Goal: Task Accomplishment & Management: Complete application form

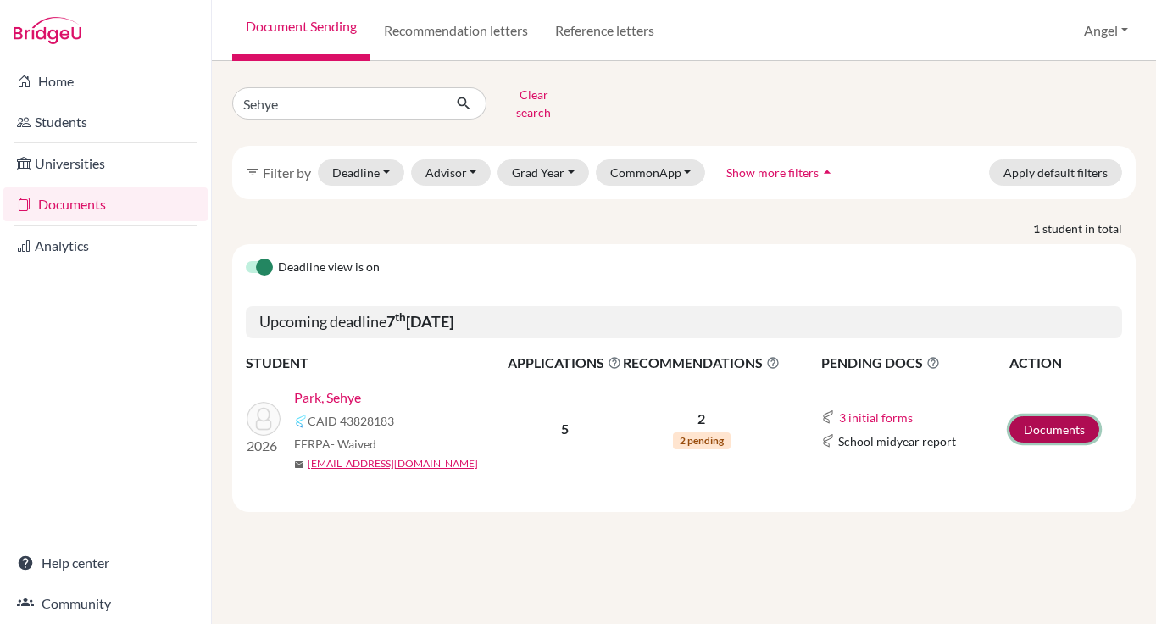
click at [1042, 416] on link "Documents" at bounding box center [1054, 429] width 90 height 26
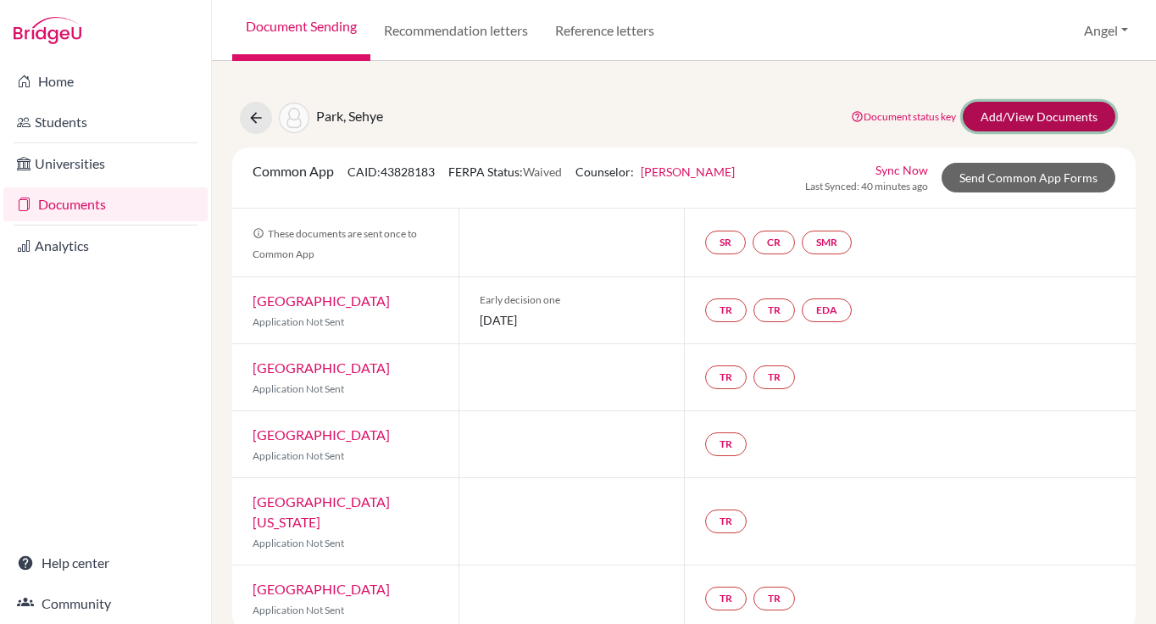
click at [1032, 125] on link "Add/View Documents" at bounding box center [1039, 117] width 153 height 30
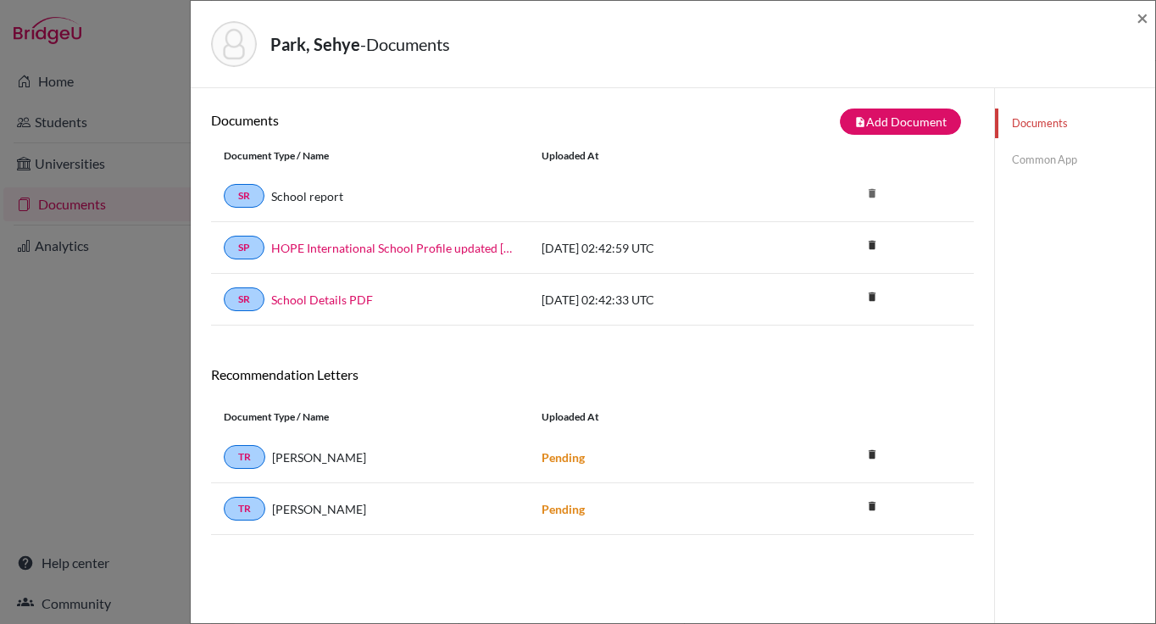
click at [1024, 157] on link "Common App" at bounding box center [1075, 160] width 160 height 30
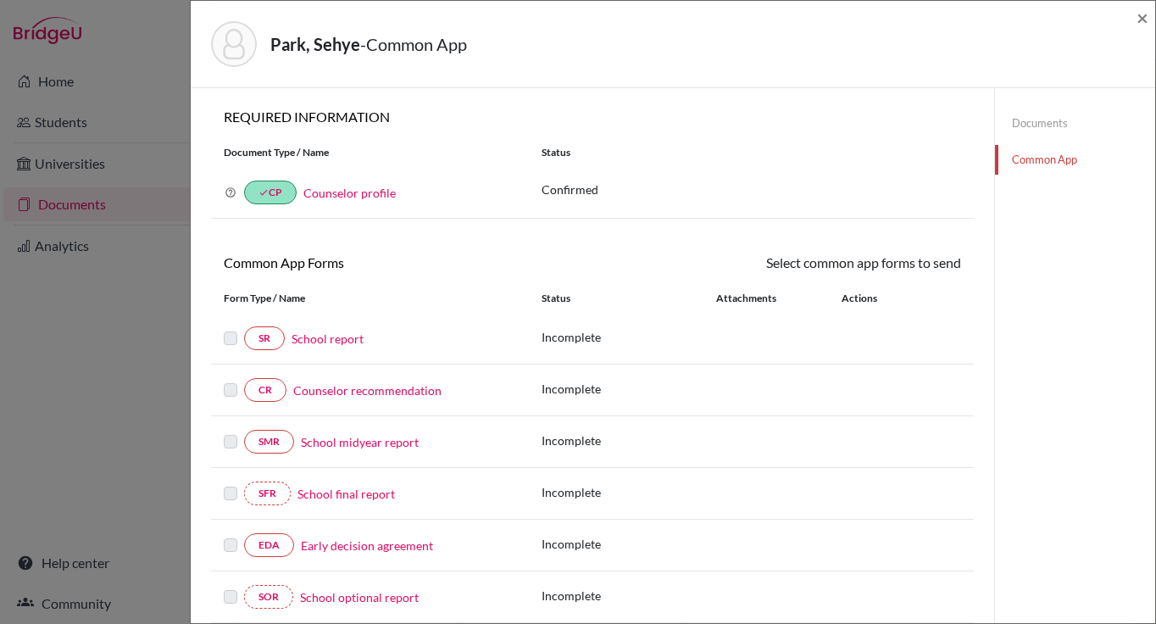
click at [349, 343] on link "School report" at bounding box center [328, 339] width 72 height 18
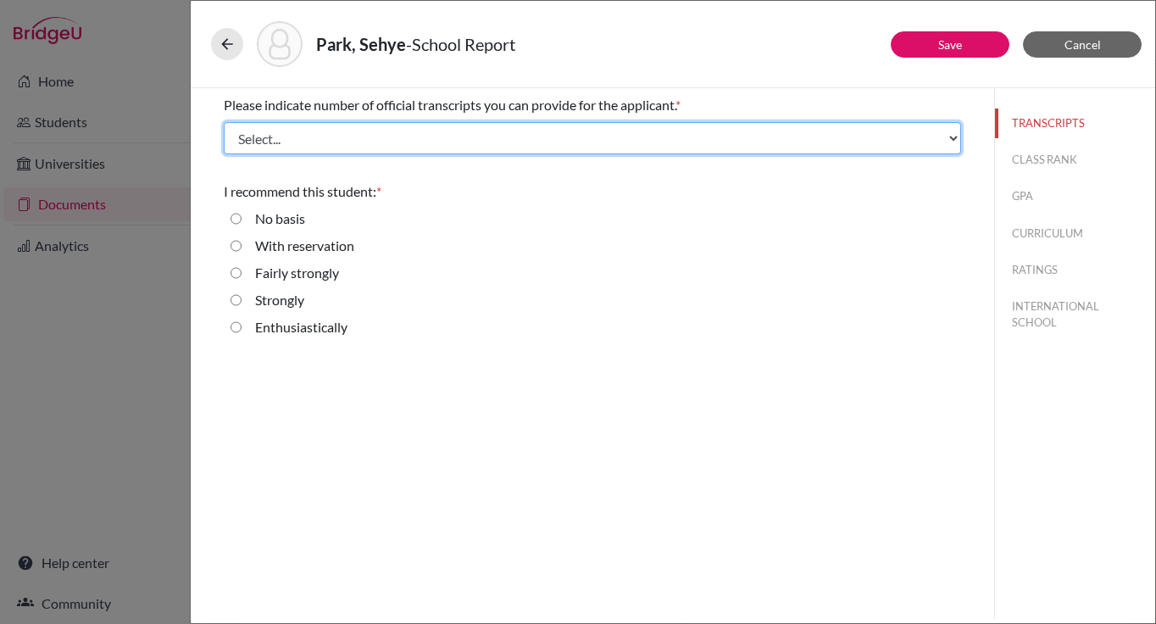
click at [329, 142] on select "Select... 1 2 3 4" at bounding box center [592, 138] width 737 height 32
select select "1"
click at [224, 122] on select "Select... 1 2 3 4" at bounding box center [592, 138] width 737 height 32
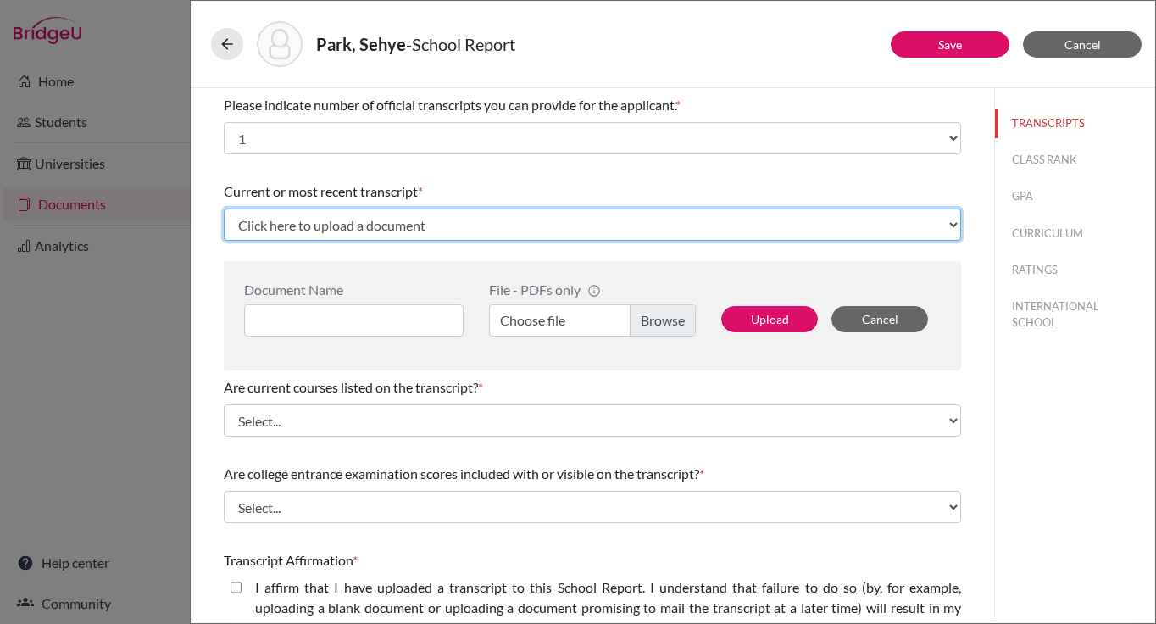
click at [331, 221] on select "Click here to upload a document Upload New File" at bounding box center [592, 225] width 737 height 32
select select "Upload New File"
click at [224, 209] on select "Click here to upload a document Upload New File" at bounding box center [592, 225] width 737 height 32
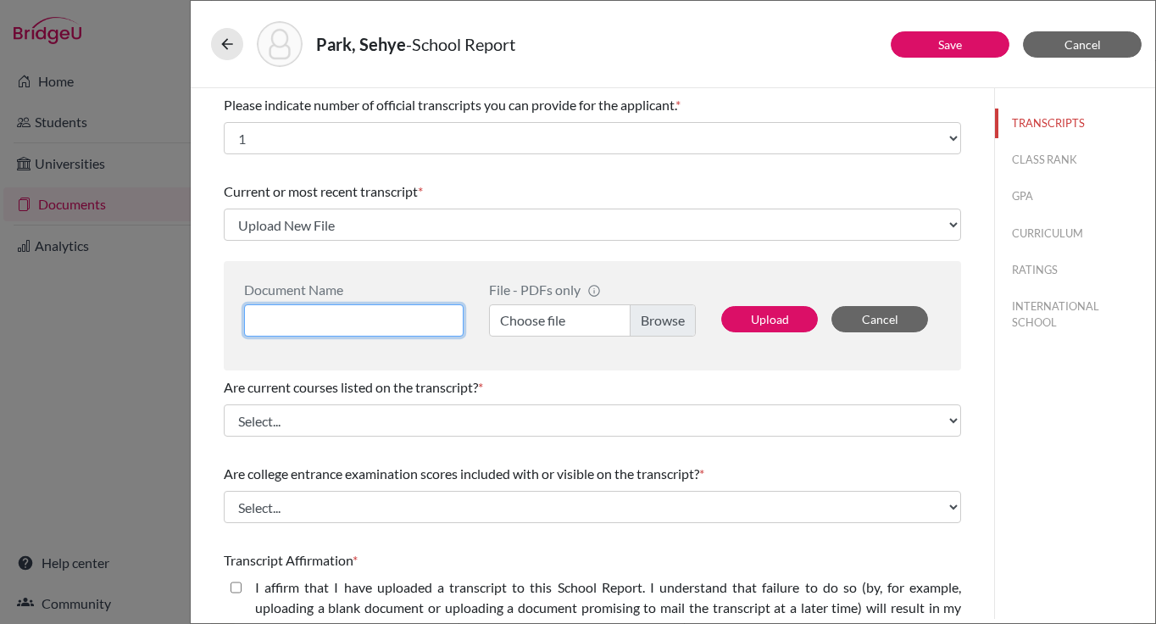
click at [313, 320] on input at bounding box center [354, 320] width 220 height 32
type input "Sehye Park High School Transcript Grade 11(Sem2)"
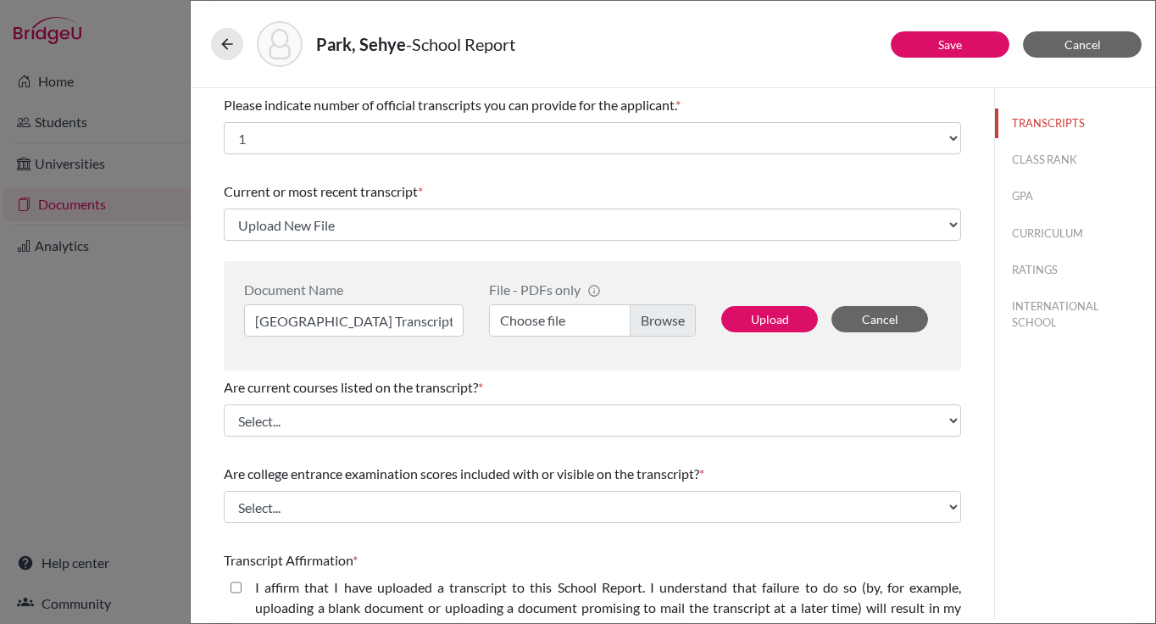
click at [654, 319] on label "Choose file" at bounding box center [592, 320] width 207 height 32
click at [654, 319] on input "Choose file" at bounding box center [592, 320] width 207 height 32
click at [744, 325] on button "Upload" at bounding box center [769, 319] width 97 height 26
select select "688847"
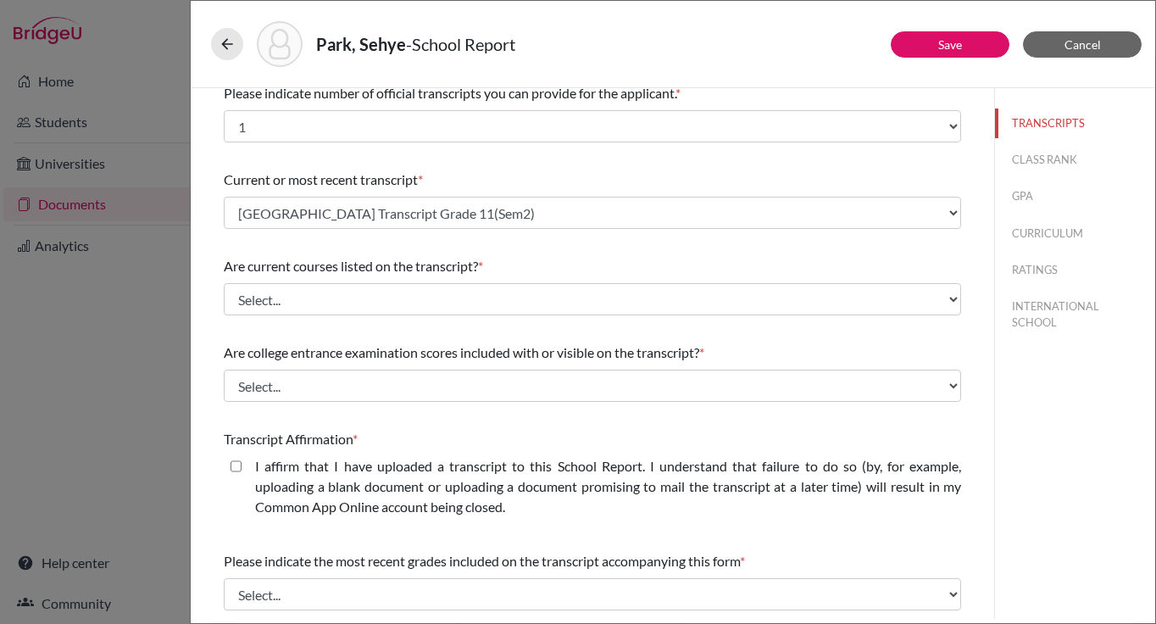
scroll to position [14, 0]
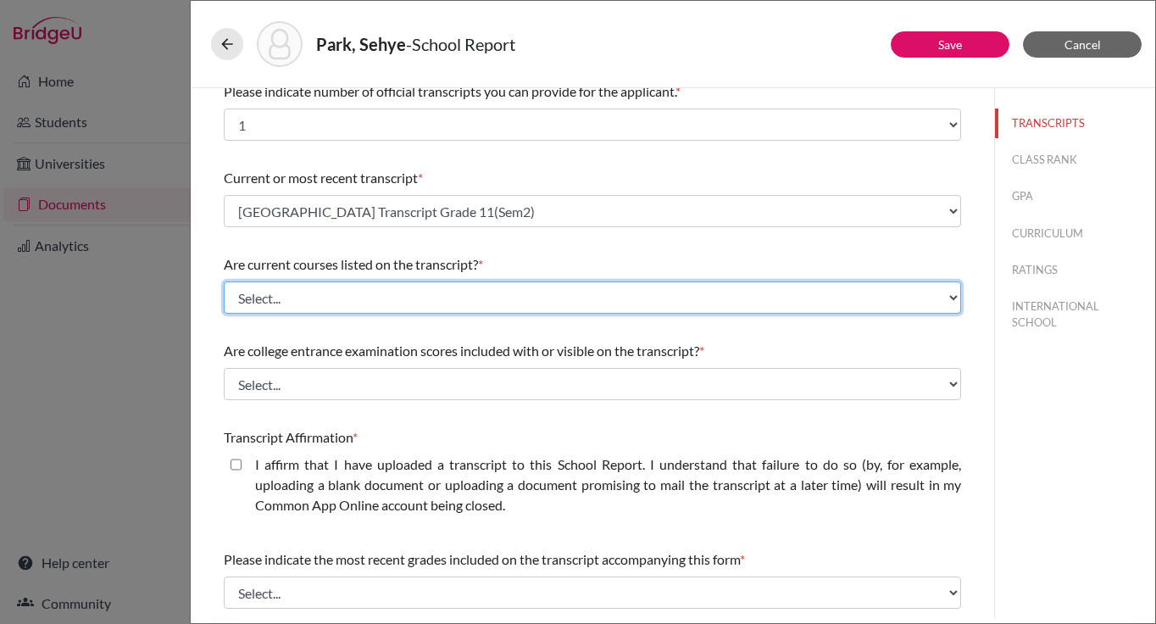
click at [547, 313] on select "Select... Yes No" at bounding box center [592, 297] width 737 height 32
select select "0"
click at [224, 281] on select "Select... Yes No" at bounding box center [592, 297] width 737 height 32
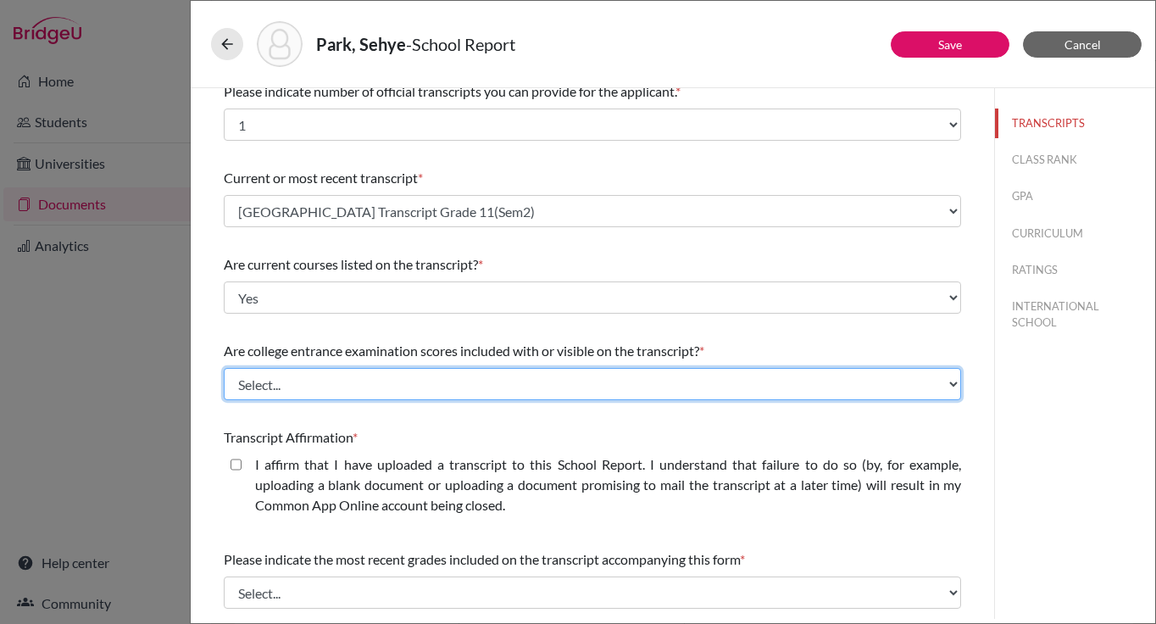
click at [470, 375] on select "Select... Yes No" at bounding box center [592, 384] width 737 height 32
select select "1"
click at [224, 368] on select "Select... Yes No" at bounding box center [592, 384] width 737 height 32
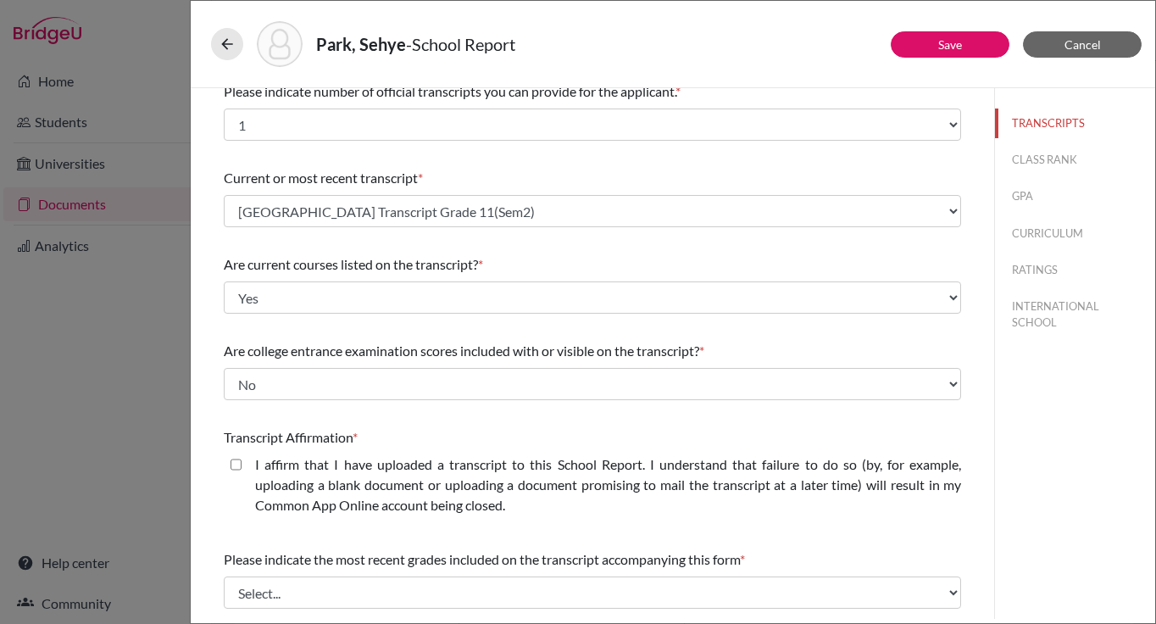
click at [233, 466] on closed\ "I affirm that I have uploaded a transcript to this School Report. I understand …" at bounding box center [236, 464] width 11 height 20
checkbox closed\ "true"
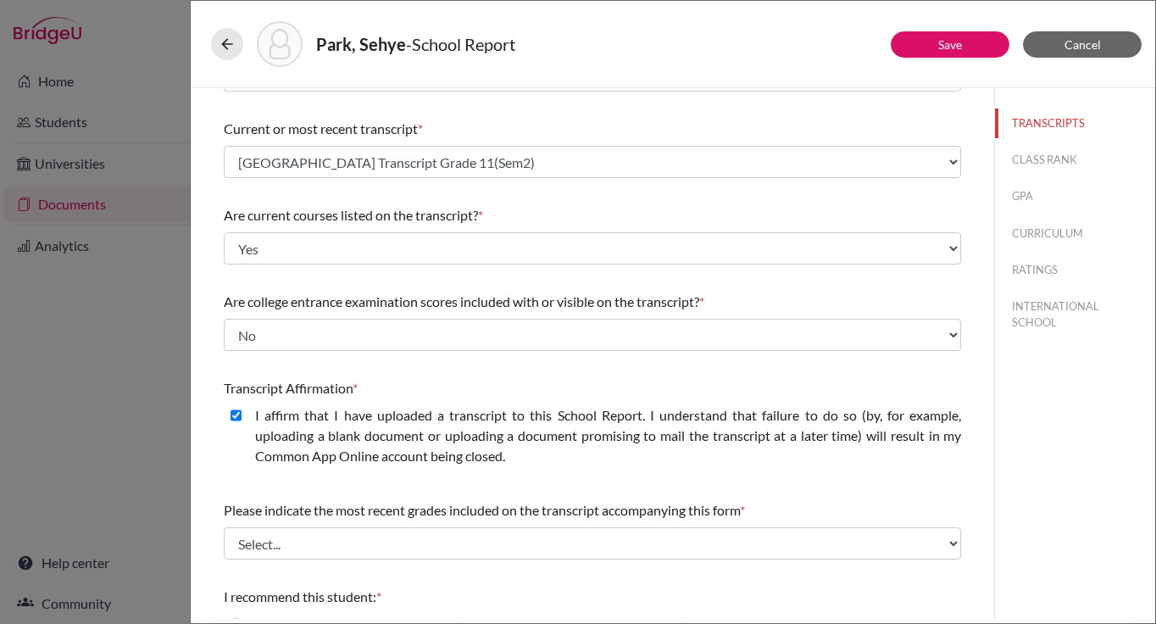
scroll to position [66, 0]
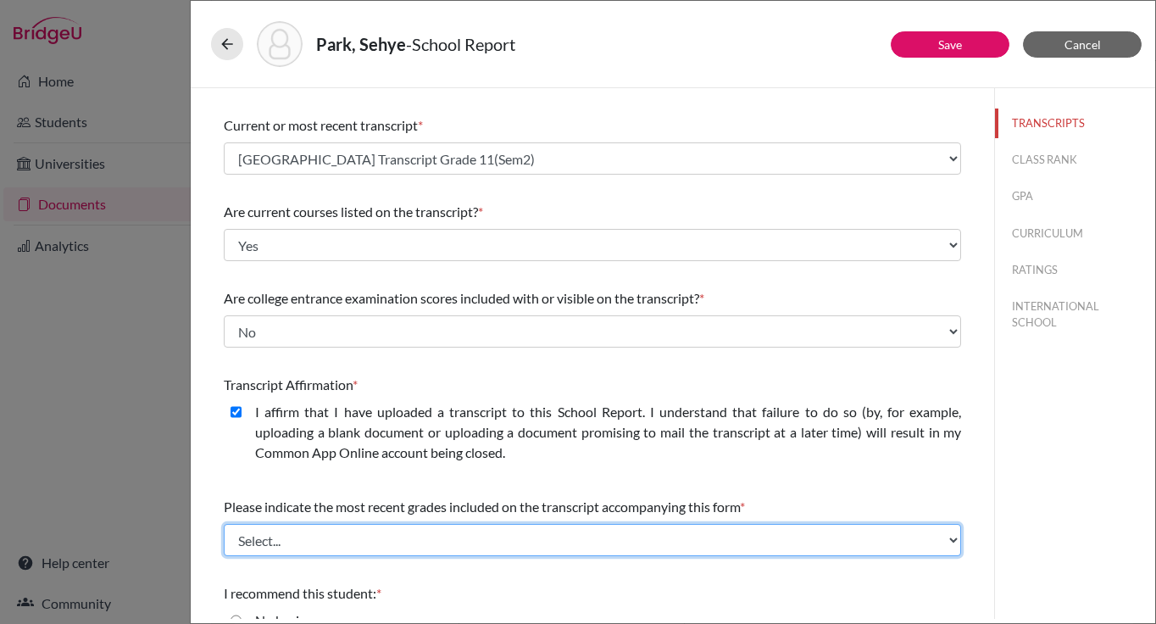
click at [398, 535] on select "Select... Final junior year grades 1st Quarter senior year grades 2nd Quarter/1…" at bounding box center [592, 540] width 737 height 32
select select "0"
click at [224, 524] on select "Select... Final junior year grades 1st Quarter senior year grades 2nd Quarter/1…" at bounding box center [592, 540] width 737 height 32
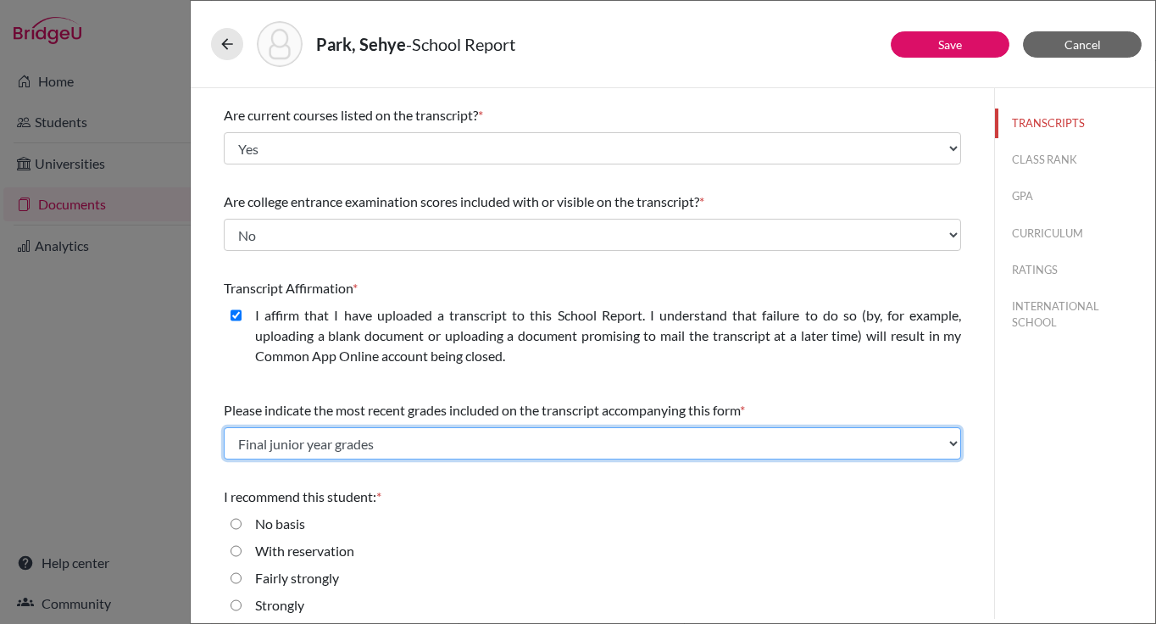
scroll to position [200, 0]
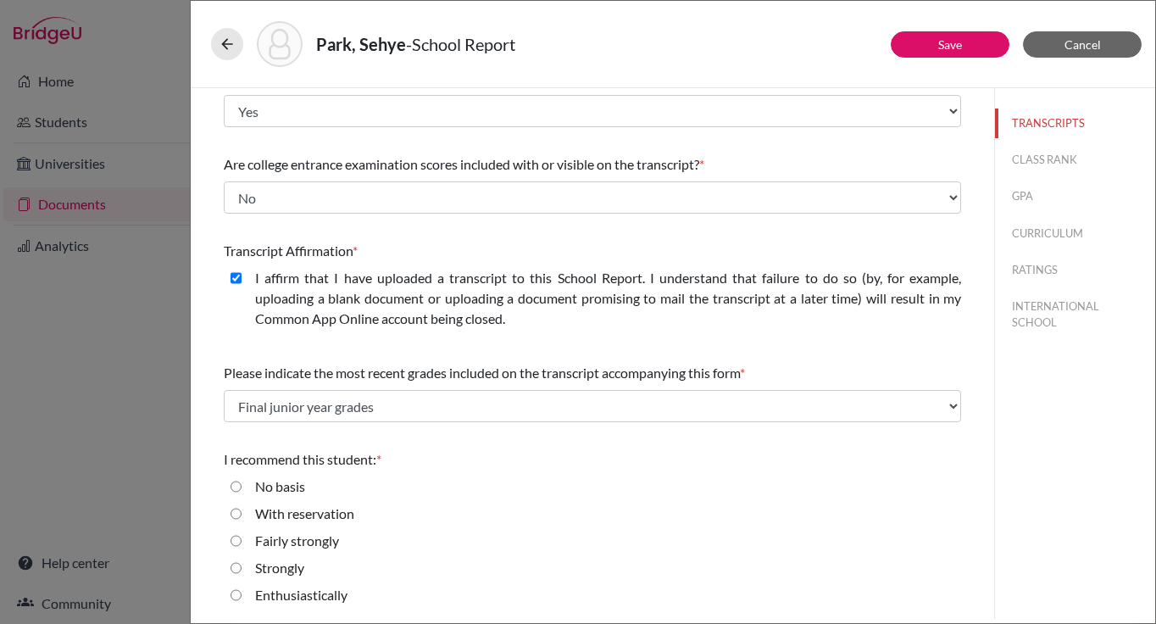
click at [281, 591] on label "Enthusiastically" at bounding box center [301, 595] width 92 height 20
click at [242, 591] on input "Enthusiastically" at bounding box center [236, 595] width 11 height 20
radio input "true"
click at [1027, 158] on button "CLASS RANK" at bounding box center [1075, 160] width 160 height 30
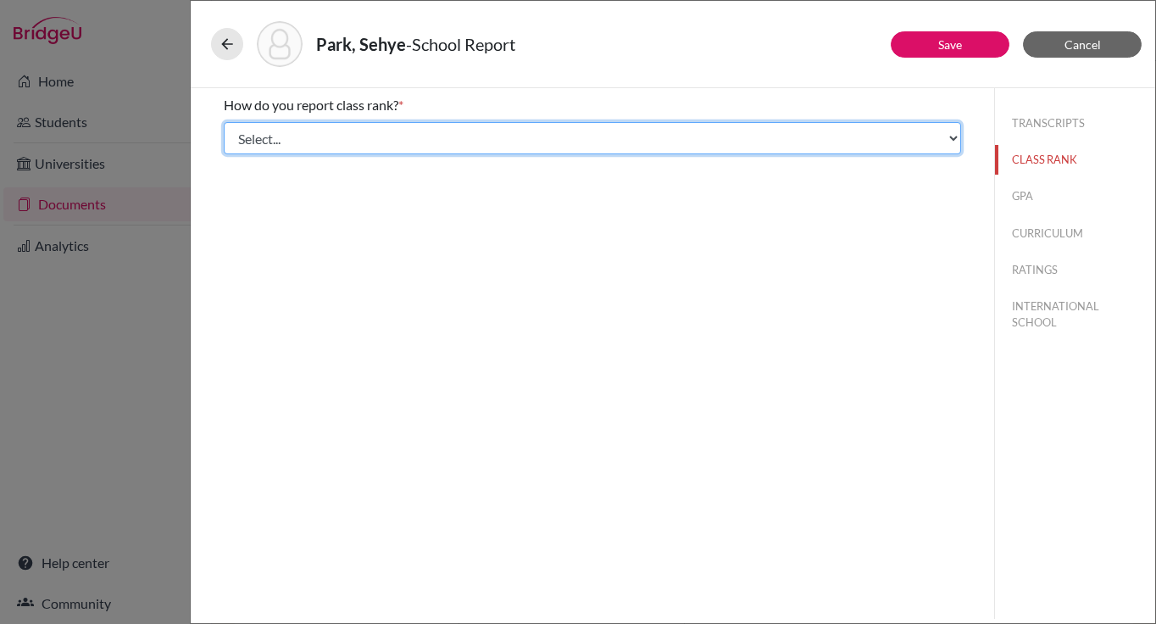
click at [820, 145] on select "Select... Exact Decile Quintile Quartile None" at bounding box center [592, 138] width 737 height 32
select select "5"
click at [224, 122] on select "Select... Exact Decile Quintile Quartile None" at bounding box center [592, 138] width 737 height 32
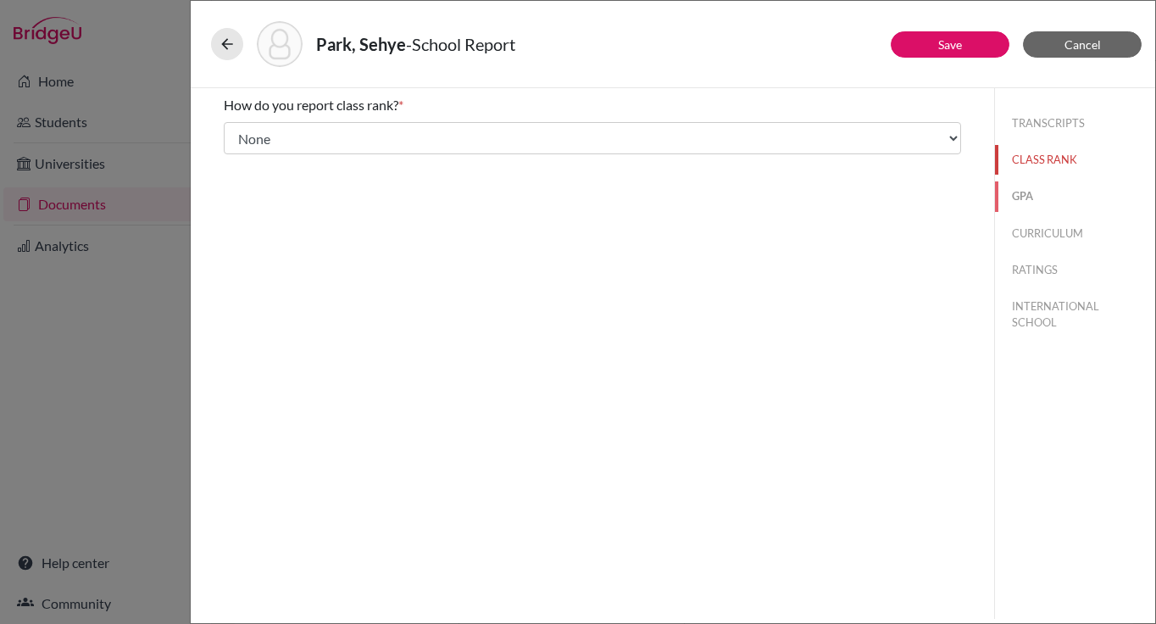
click at [1012, 194] on button "GPA" at bounding box center [1075, 196] width 160 height 30
click at [236, 136] on input "Yes" at bounding box center [236, 132] width 11 height 20
radio input "true"
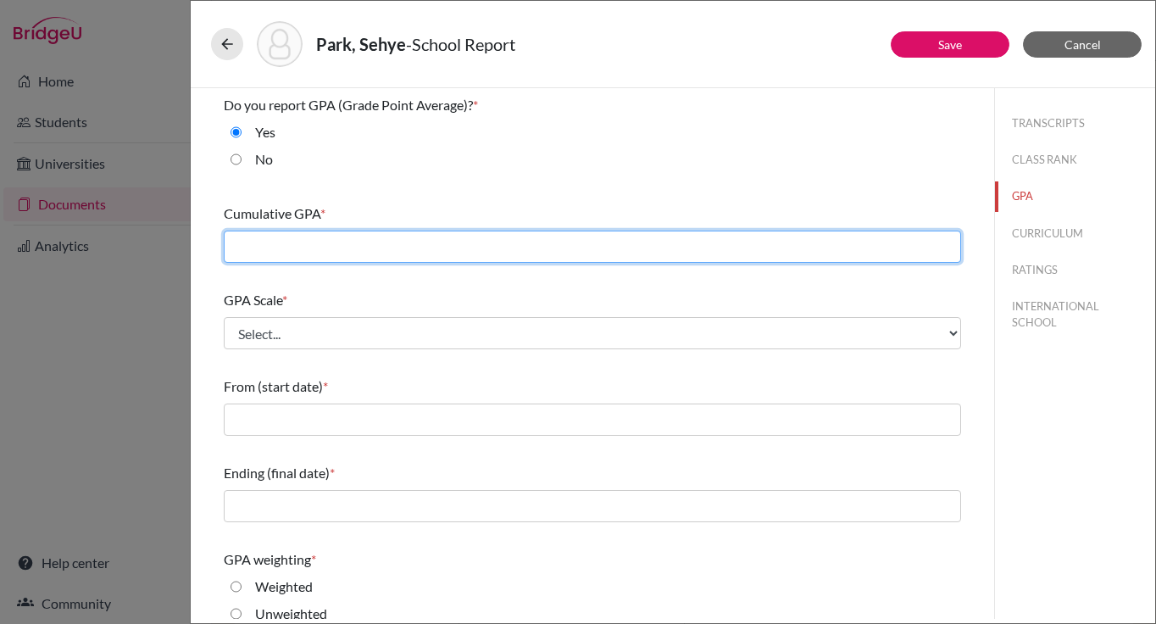
click at [543, 248] on input "text" at bounding box center [592, 247] width 737 height 32
type input "5.2"
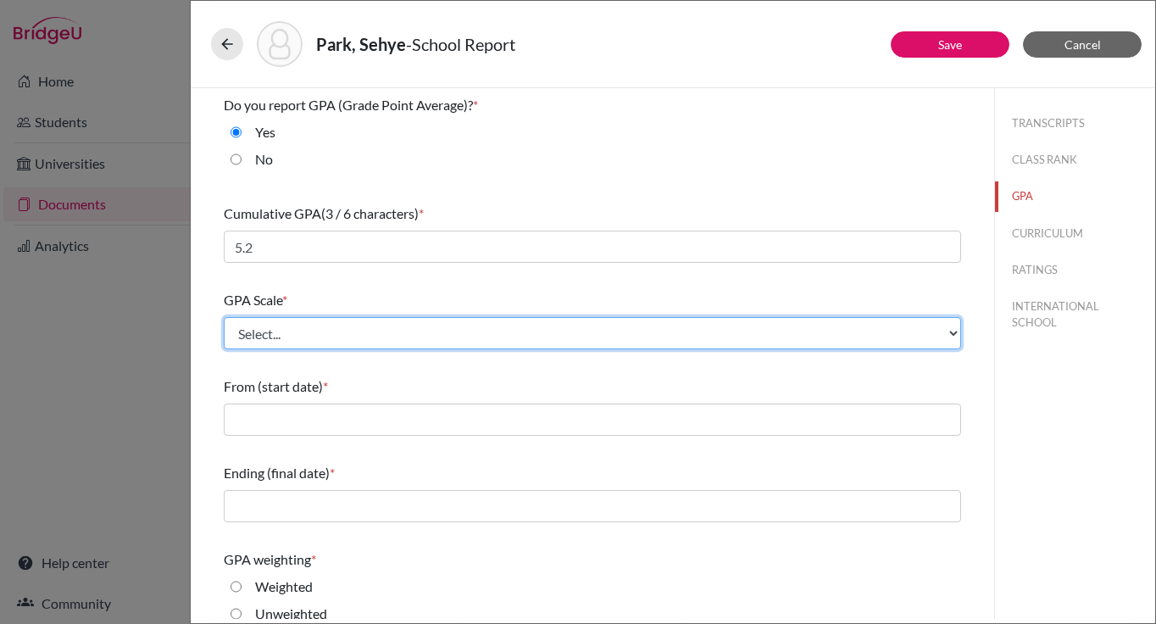
click at [261, 339] on select "Select... 4 5 6 7 8 9 10 11 12 13 14 15 16 17 18 19 20 100" at bounding box center [592, 333] width 737 height 32
select select "4"
click at [224, 317] on select "Select... 4 5 6 7 8 9 10 11 12 13 14 15 16 17 18 19 20 100" at bounding box center [592, 333] width 737 height 32
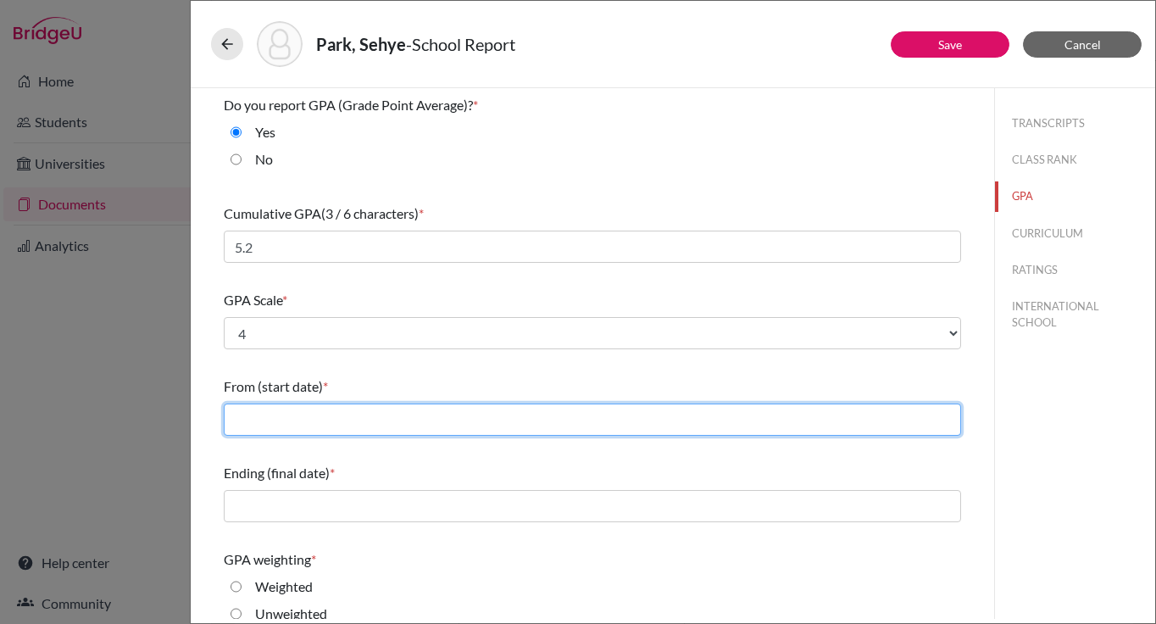
click at [271, 417] on input "text" at bounding box center [592, 419] width 737 height 32
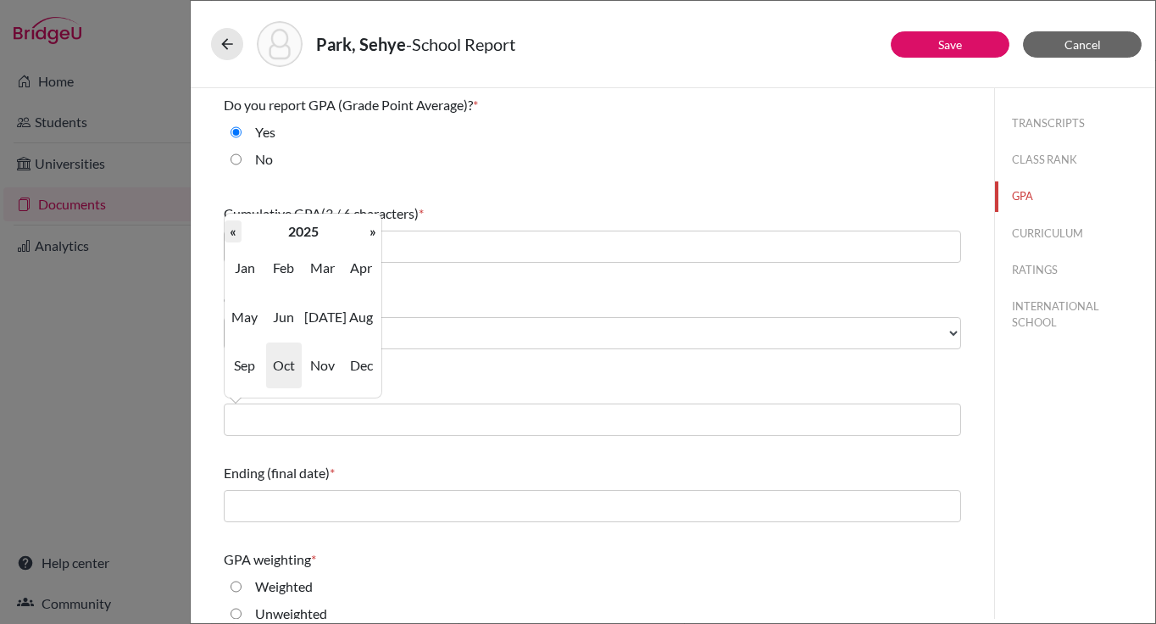
click at [233, 234] on th "«" at bounding box center [233, 231] width 17 height 22
click at [353, 322] on span "Aug" at bounding box center [361, 317] width 36 height 46
type input "08/2022"
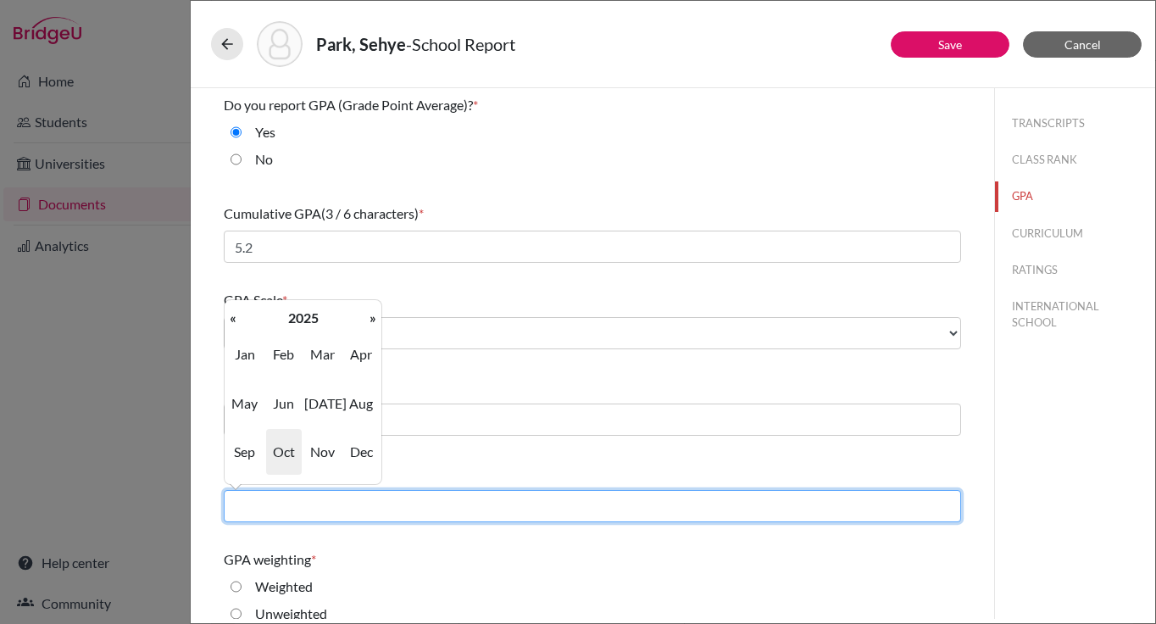
click at [314, 511] on input "text" at bounding box center [592, 506] width 737 height 32
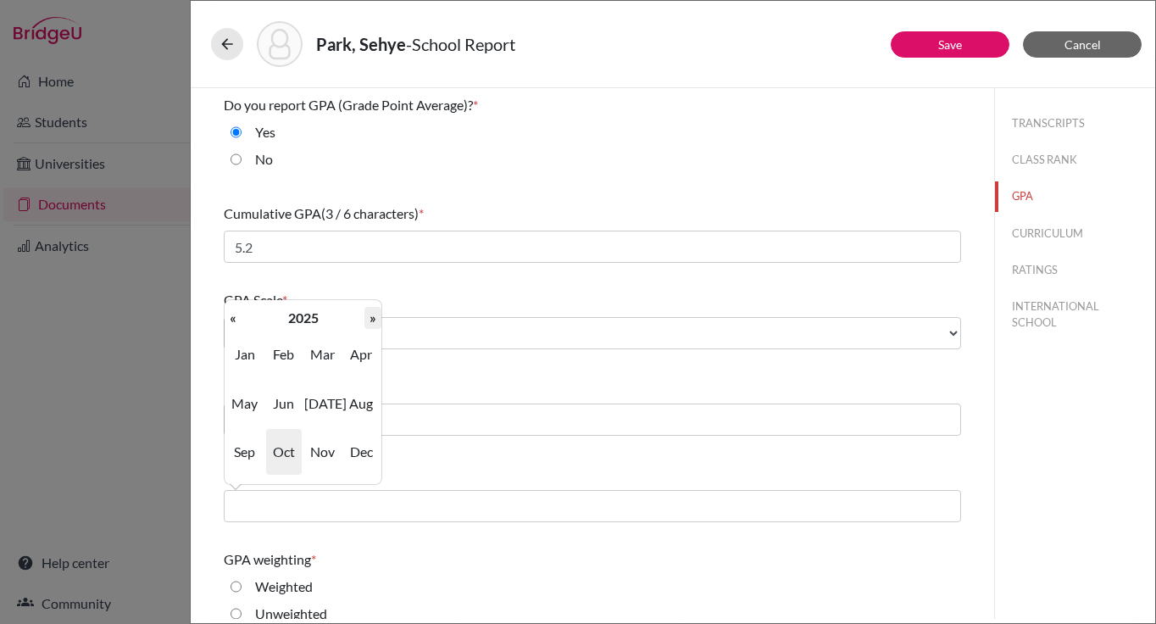
click at [375, 323] on th "»" at bounding box center [372, 318] width 17 height 22
click at [291, 403] on span "Jun" at bounding box center [284, 404] width 36 height 46
type input "06/2026"
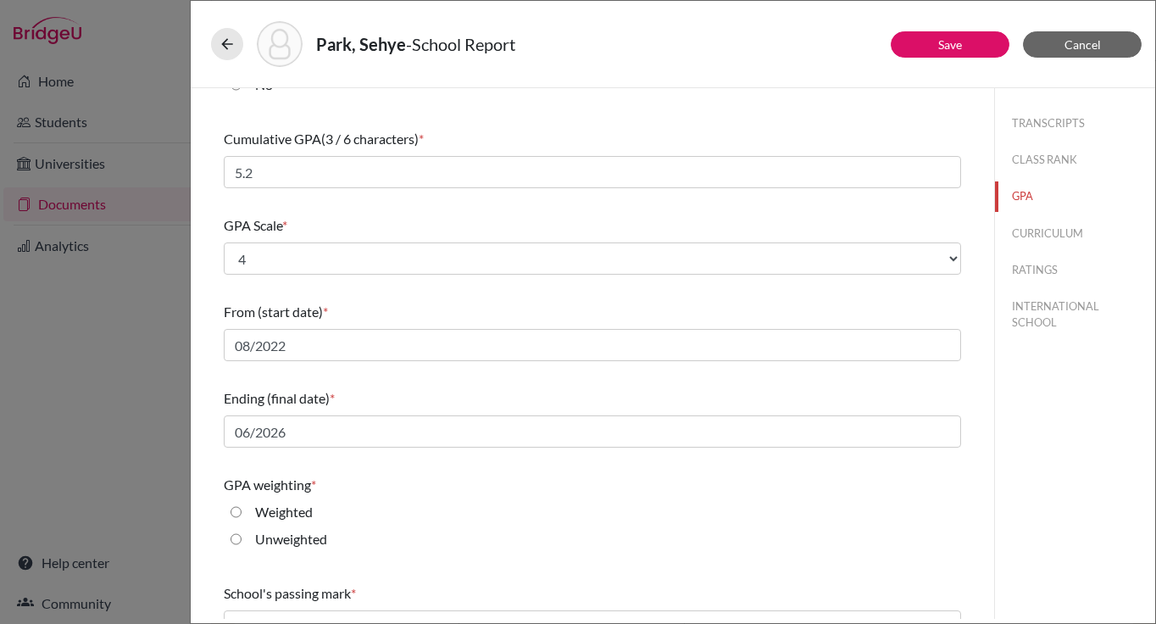
scroll to position [79, 0]
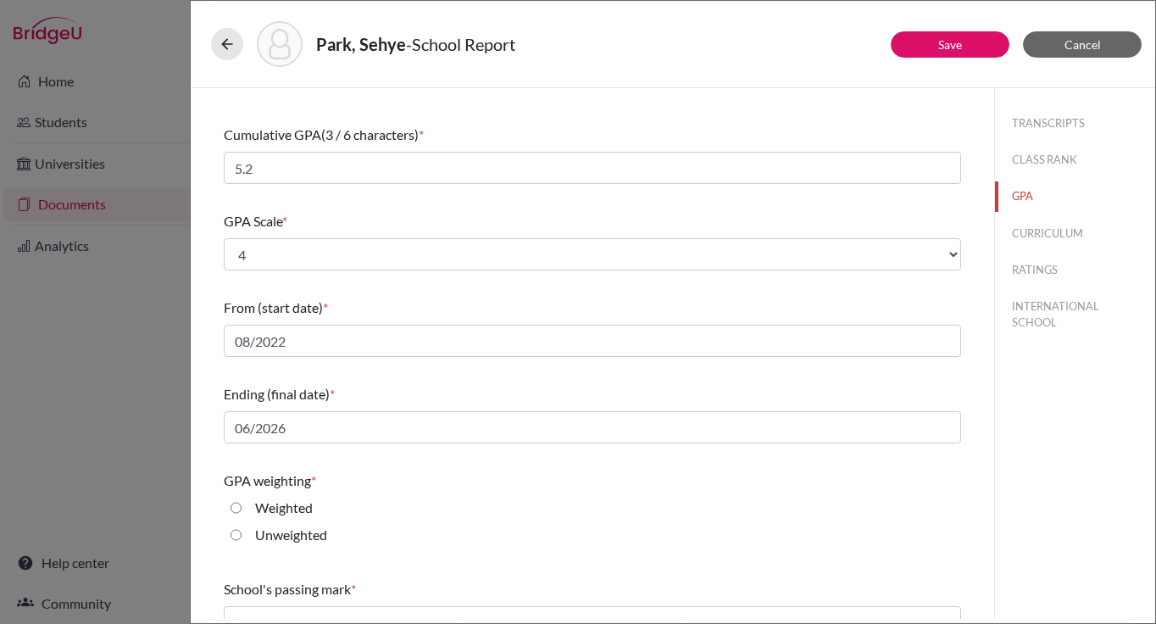
click at [240, 514] on input "Weighted" at bounding box center [236, 508] width 11 height 20
radio input "true"
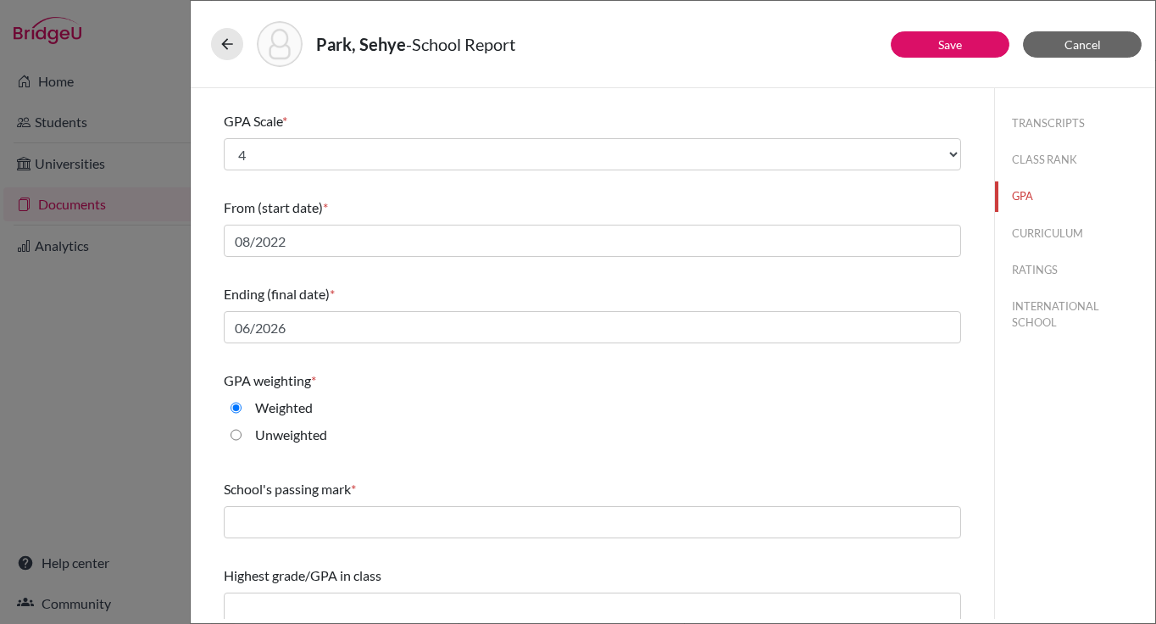
scroll to position [192, 0]
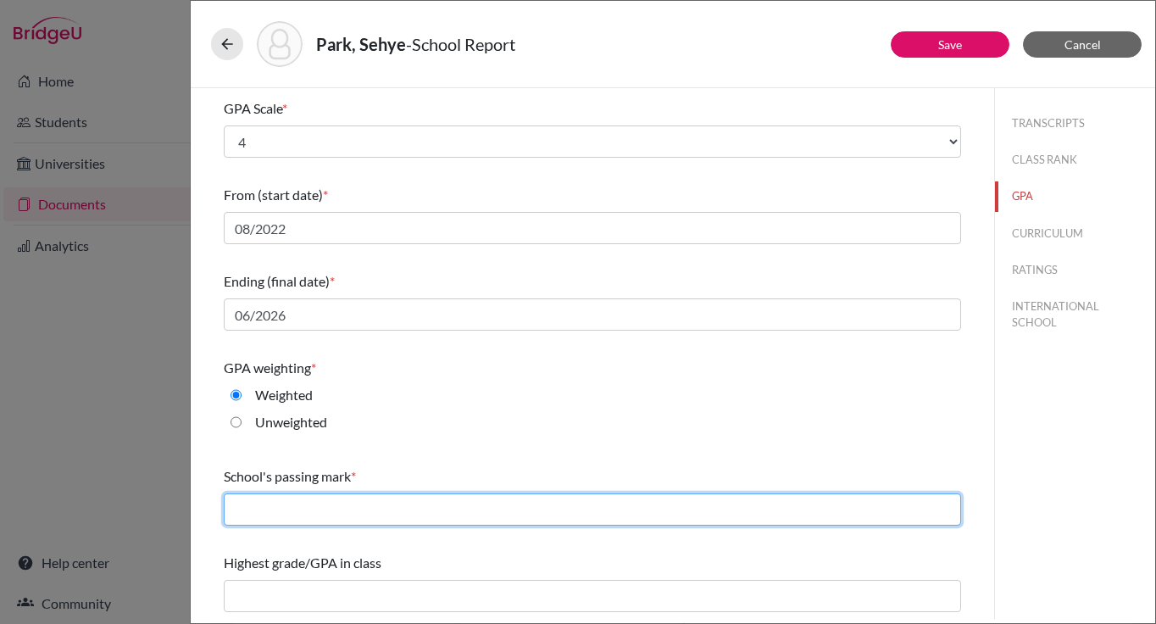
click at [320, 516] on input "text" at bounding box center [592, 509] width 737 height 32
type input "2.0"
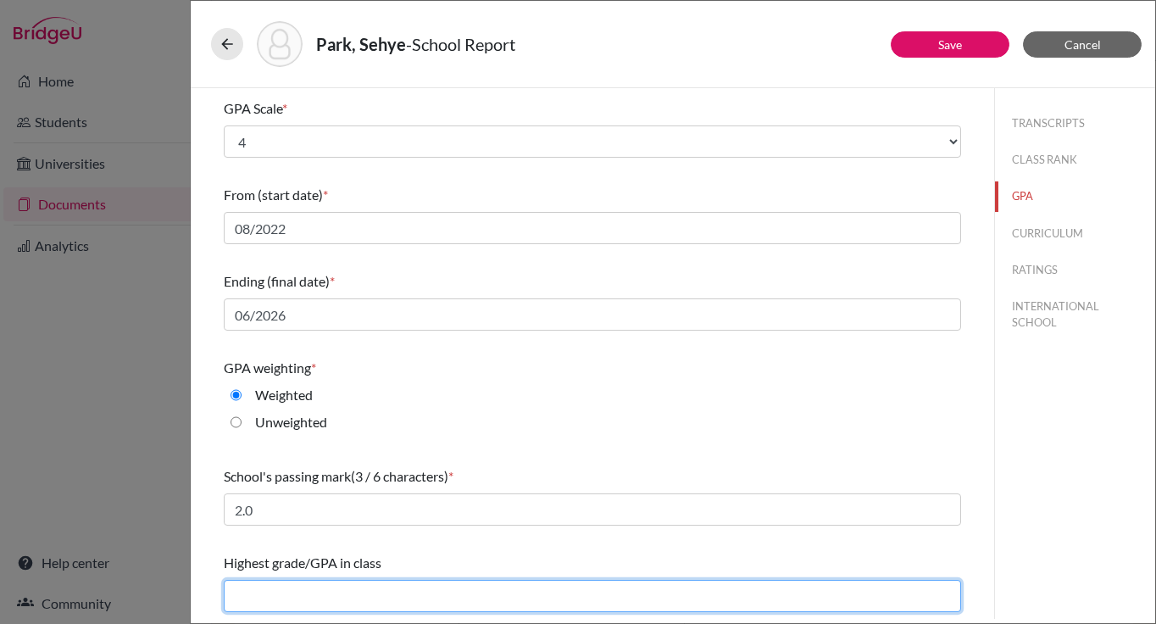
click at [313, 600] on input "text" at bounding box center [592, 596] width 737 height 32
type input "5.5"
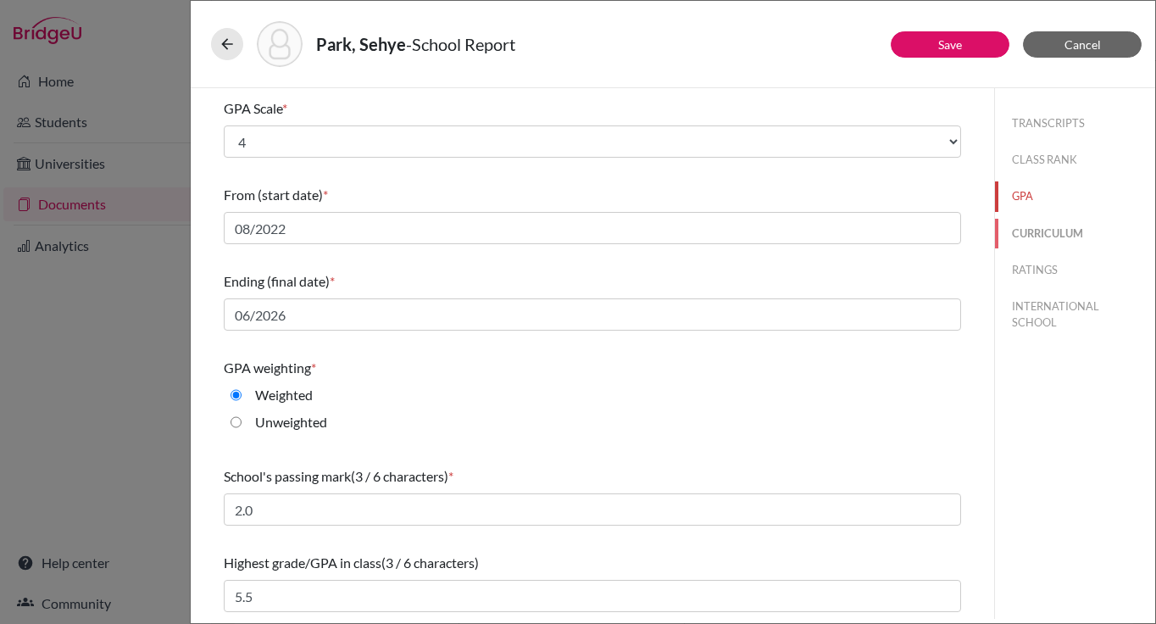
click at [1015, 231] on button "CURRICULUM" at bounding box center [1075, 234] width 160 height 30
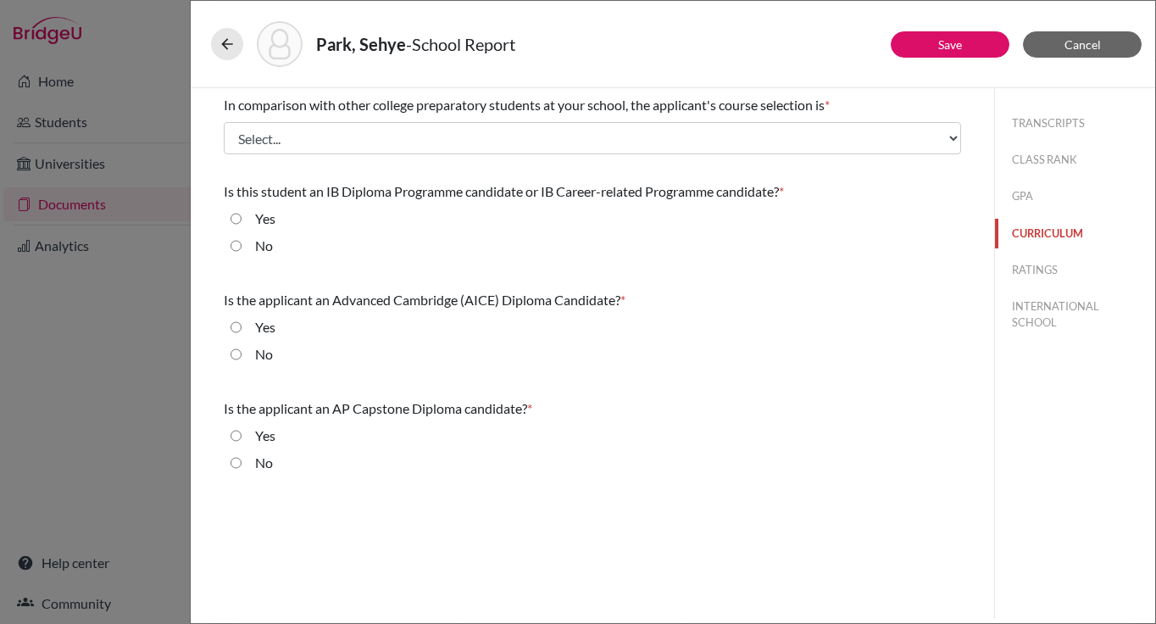
scroll to position [0, 0]
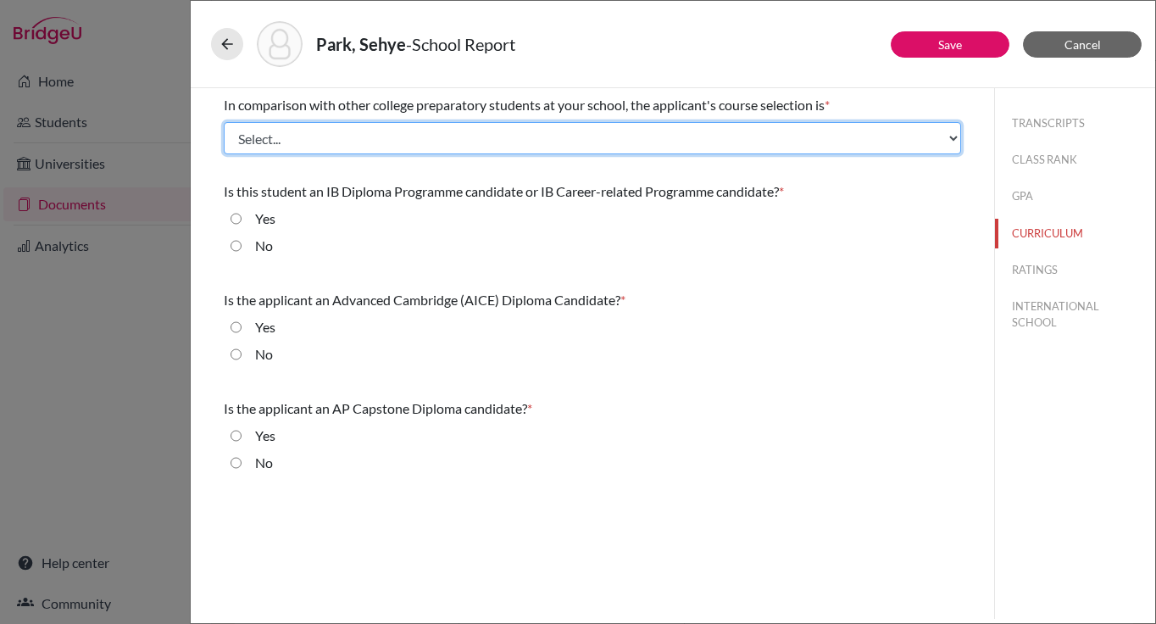
click at [531, 131] on select "Select... Less than demanding Average Demanding Very demanding Most demanding P…" at bounding box center [592, 138] width 737 height 32
click at [224, 122] on select "Select... Less than demanding Average Demanding Very demanding Most demanding P…" at bounding box center [592, 138] width 737 height 32
click at [425, 147] on select "Select... Less than demanding Average Demanding Very demanding Most demanding P…" at bounding box center [592, 138] width 737 height 32
select select "3"
click at [224, 122] on select "Select... Less than demanding Average Demanding Very demanding Most demanding P…" at bounding box center [592, 138] width 737 height 32
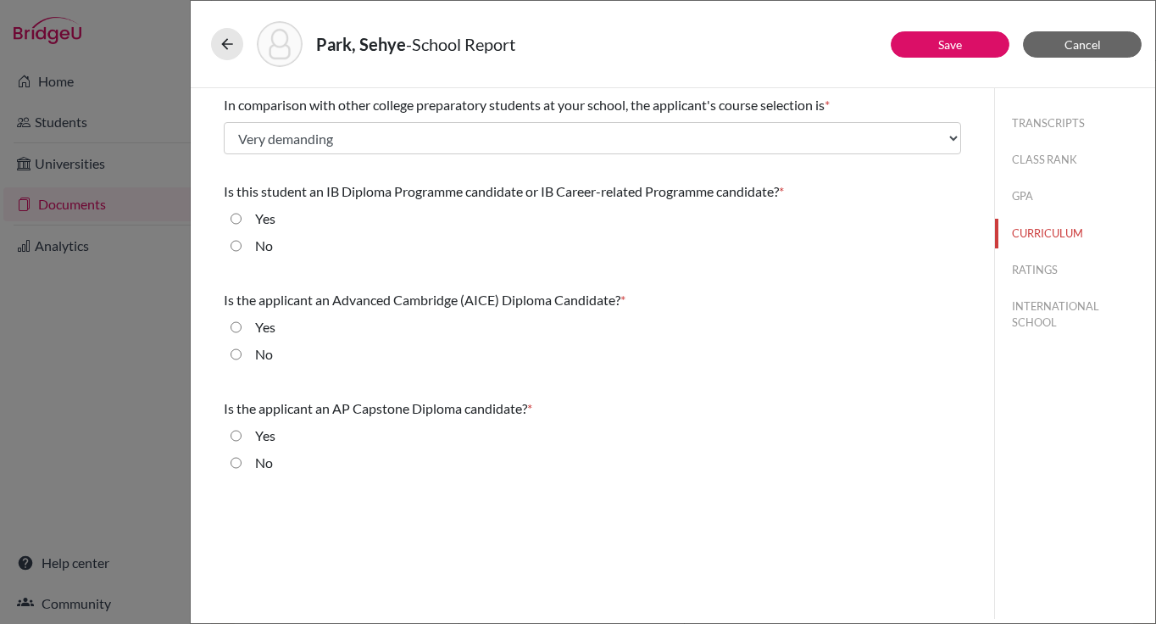
click at [239, 217] on input "Yes" at bounding box center [236, 219] width 11 height 20
radio input "true"
click at [237, 355] on input "No" at bounding box center [236, 354] width 11 height 20
radio input "true"
click at [235, 469] on input "No" at bounding box center [236, 463] width 11 height 20
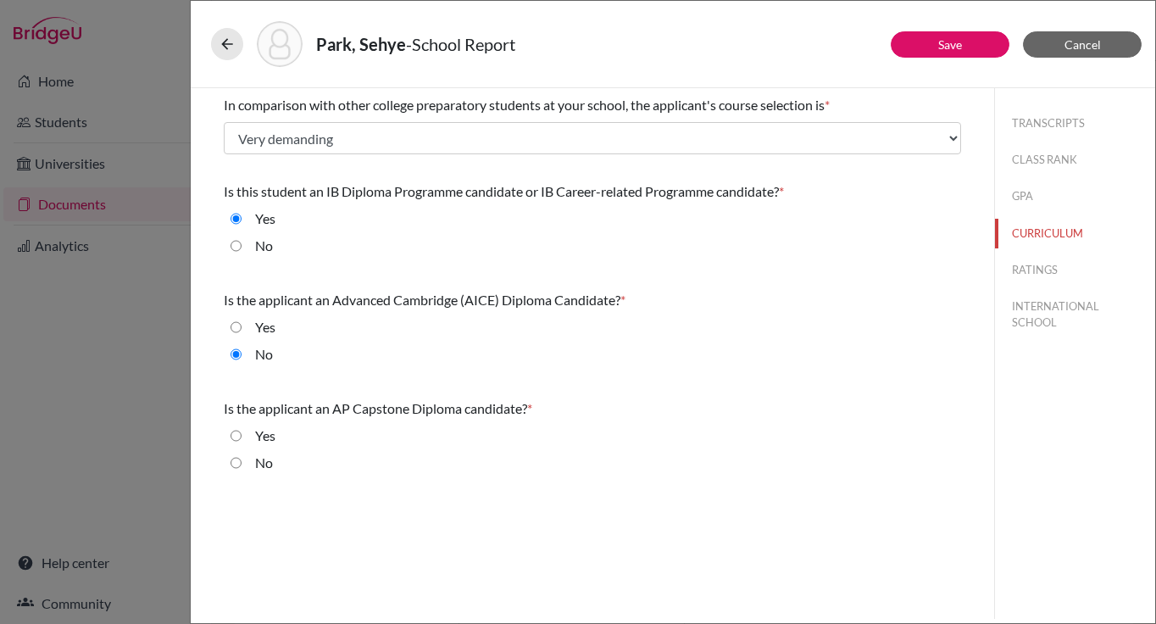
radio input "true"
click at [1027, 275] on button "RATINGS" at bounding box center [1075, 270] width 160 height 30
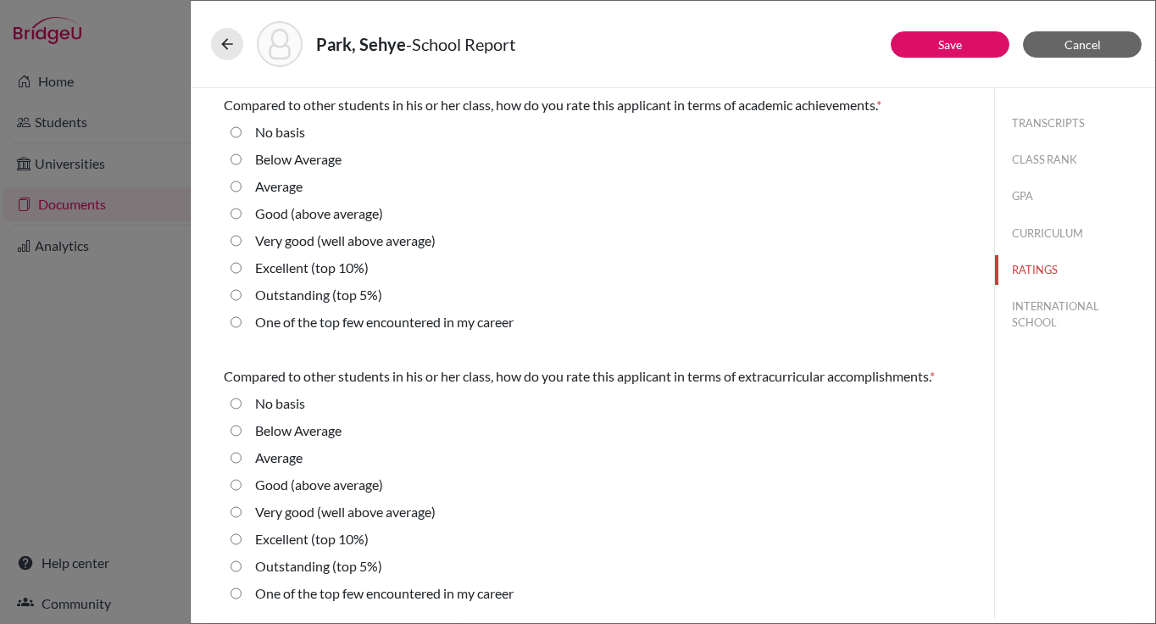
click at [306, 266] on label "Excellent (top 10%)" at bounding box center [312, 268] width 114 height 20
click at [242, 266] on 10\%\) "Excellent (top 10%)" at bounding box center [236, 268] width 11 height 20
radio 10\%\) "true"
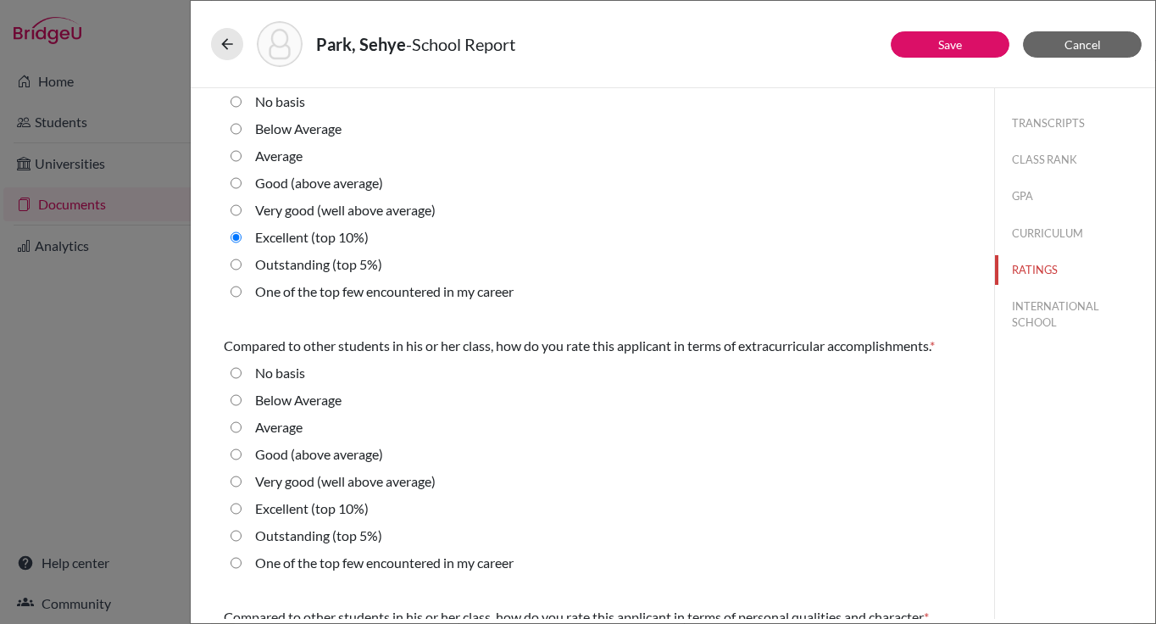
scroll to position [34, 0]
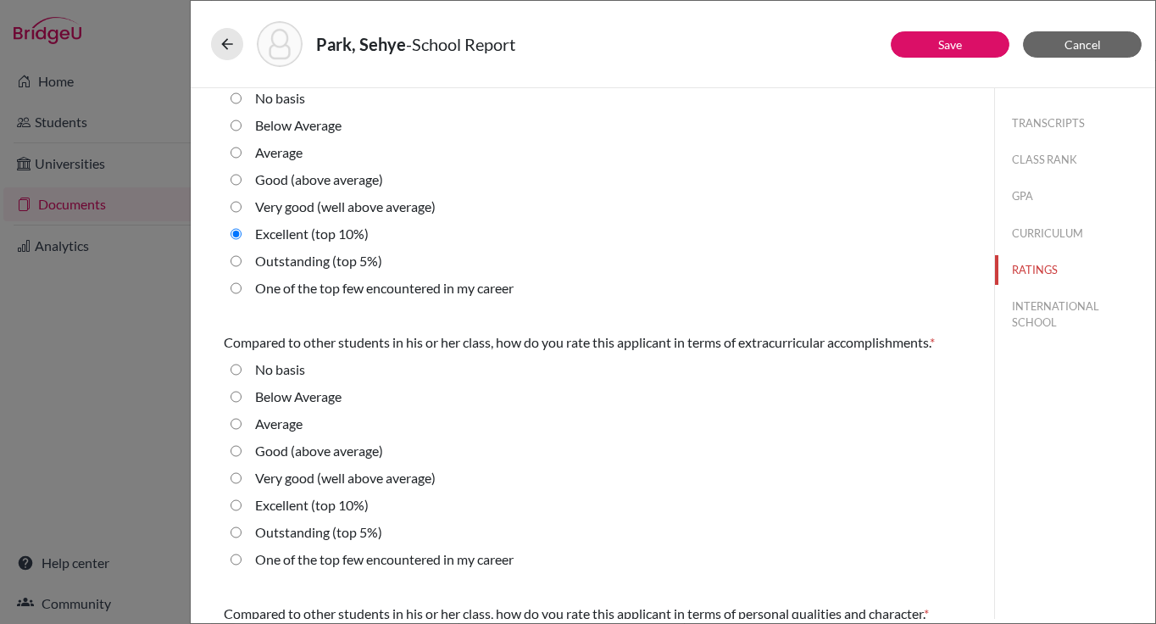
click at [314, 537] on label "Outstanding (top 5%)" at bounding box center [318, 532] width 127 height 20
click at [242, 537] on 5\%\) "Outstanding (top 5%)" at bounding box center [236, 532] width 11 height 20
radio 5\%\) "true"
click at [294, 208] on label "Very good (well above average)" at bounding box center [345, 207] width 181 height 20
click at [242, 208] on average\) "Very good (well above average)" at bounding box center [236, 207] width 11 height 20
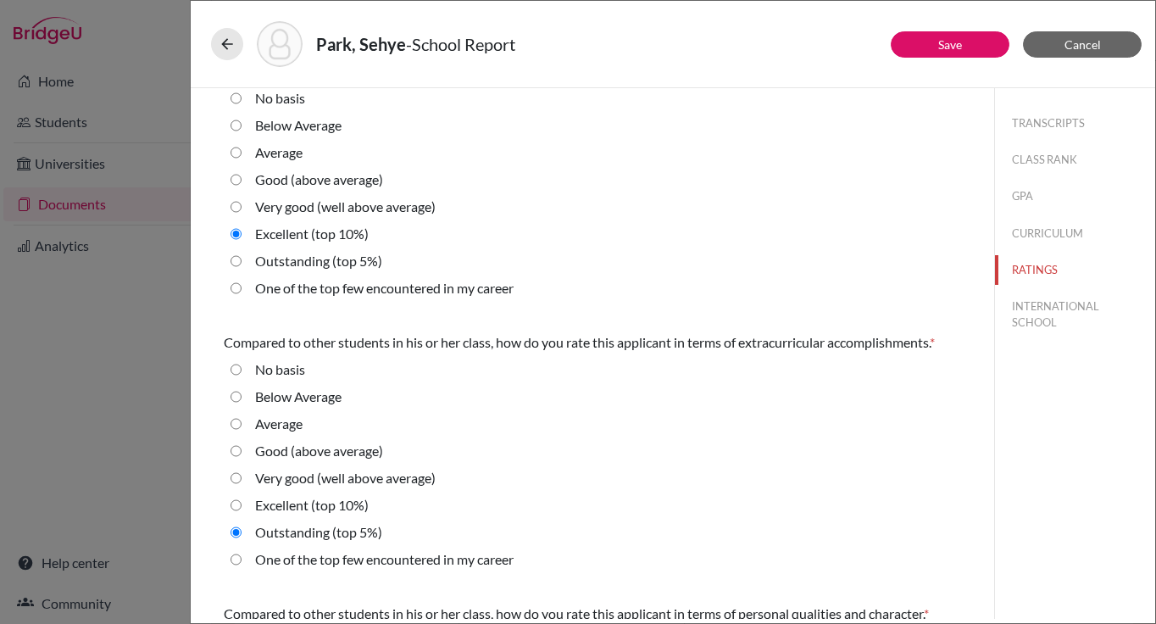
radio average\) "true"
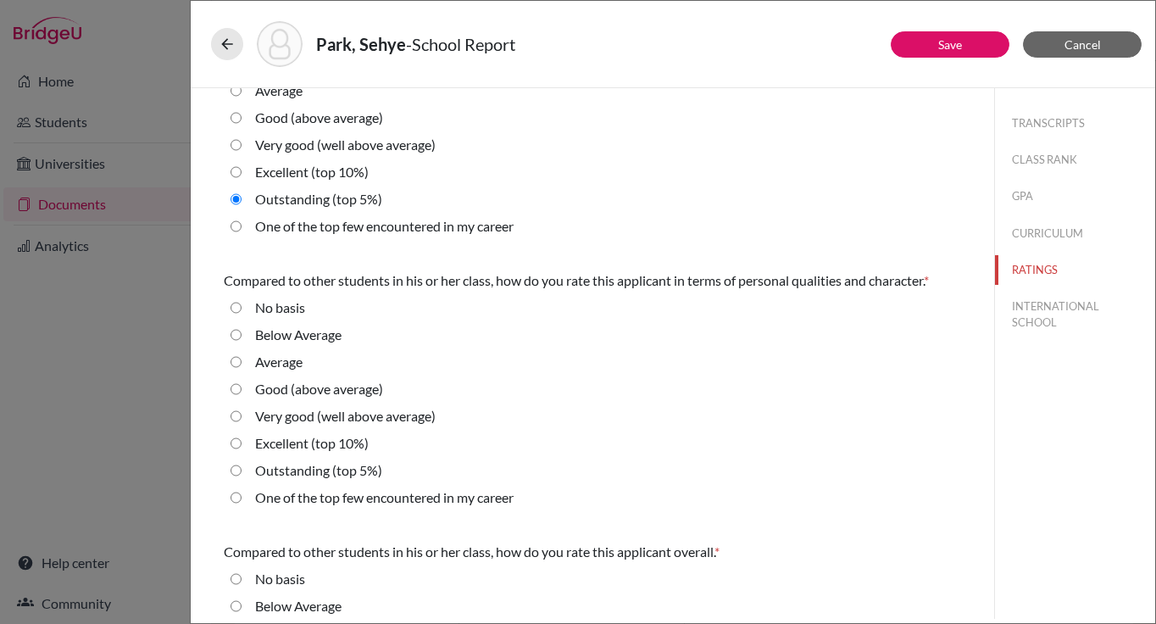
scroll to position [398, 0]
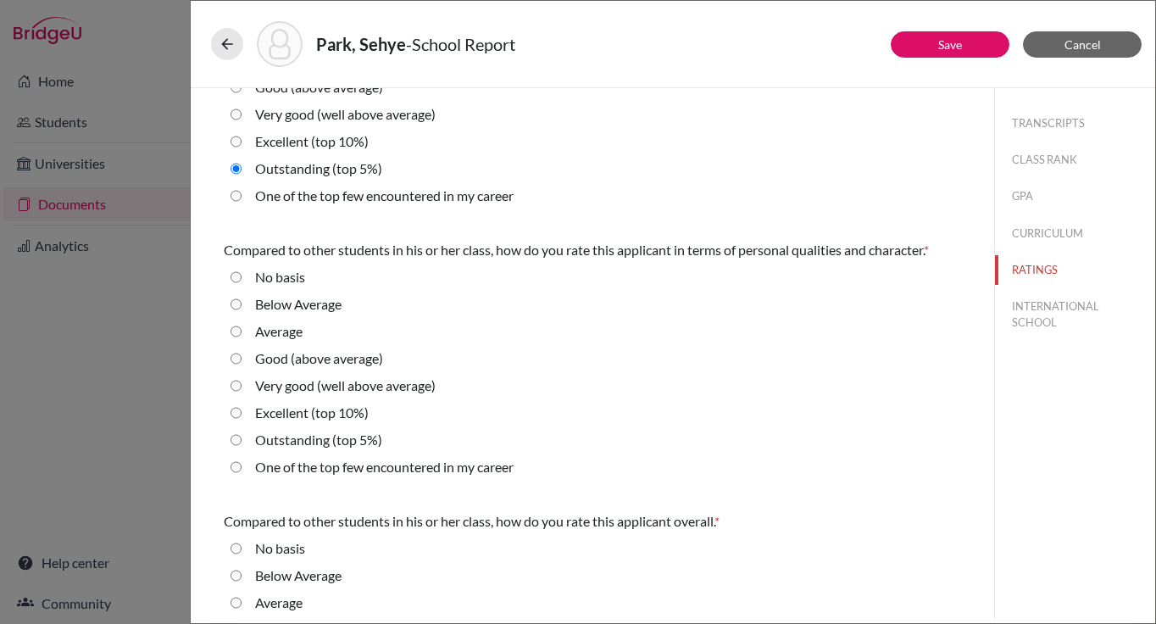
click at [236, 414] on 10\%\) "Excellent (top 10%)" at bounding box center [236, 413] width 11 height 20
radio 10\%\) "true"
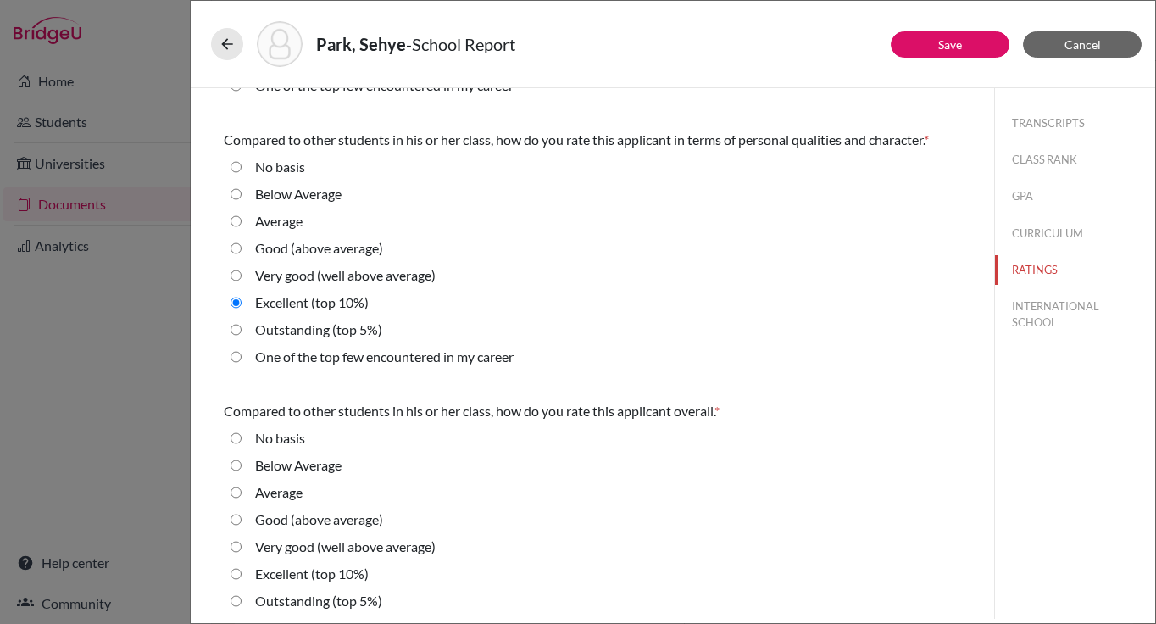
scroll to position [541, 0]
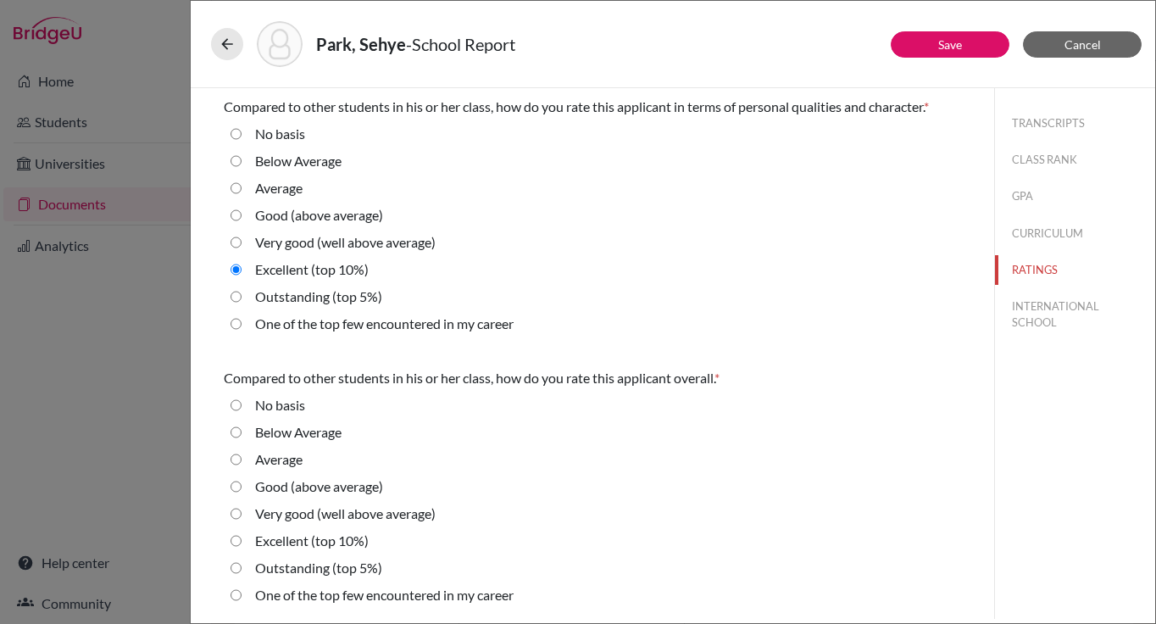
click at [236, 542] on 10\%\) "Excellent (top 10%)" at bounding box center [236, 541] width 11 height 20
radio 10\%\) "true"
click at [1037, 314] on button "INTERNATIONAL SCHOOL" at bounding box center [1075, 315] width 160 height 46
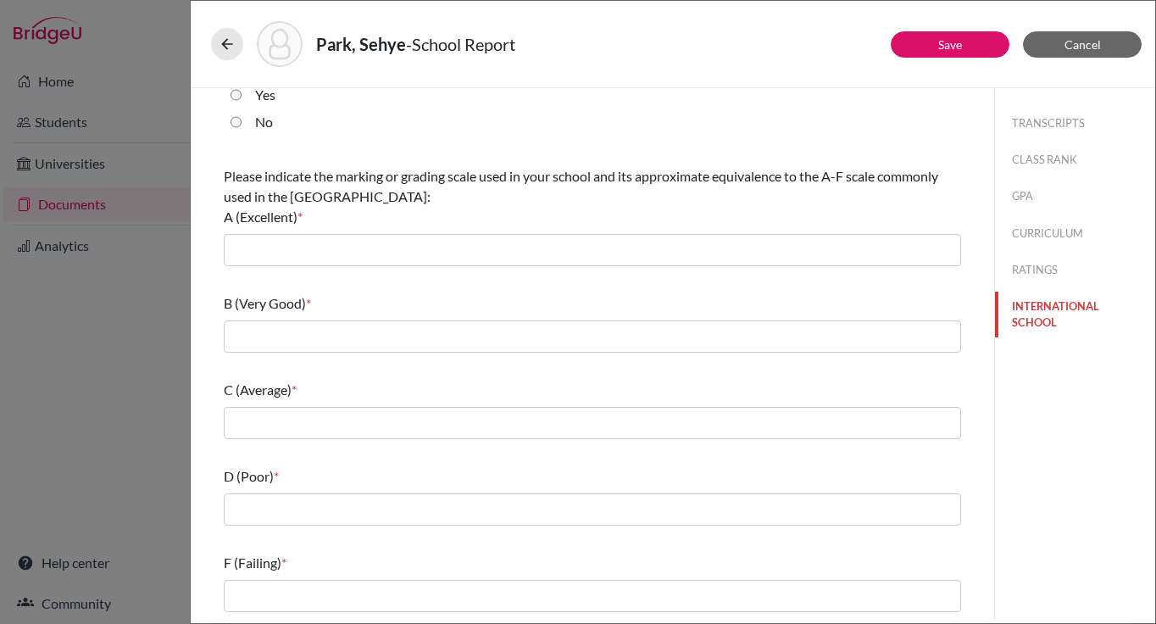
scroll to position [0, 0]
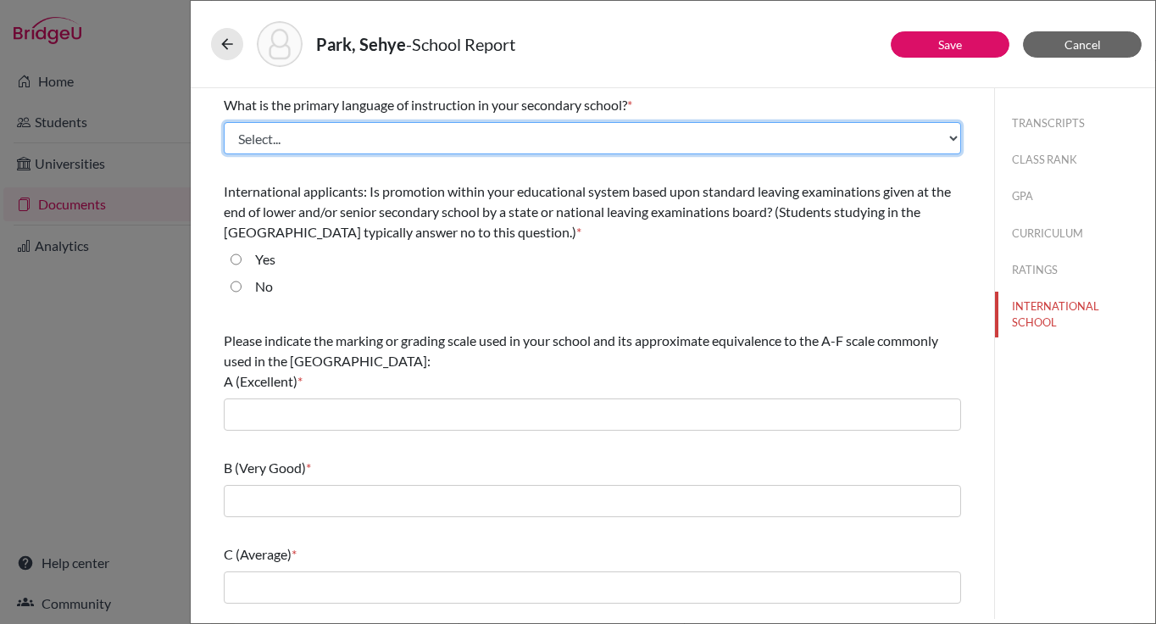
click at [491, 142] on select "Select... Albanian Arabic Armenian Assamese Azerbaijani Belarusian Bengali Bulg…" at bounding box center [592, 138] width 737 height 32
select select "14"
click at [224, 122] on select "Select... Albanian Arabic Armenian Assamese Azerbaijani Belarusian Bengali Bulg…" at bounding box center [592, 138] width 737 height 32
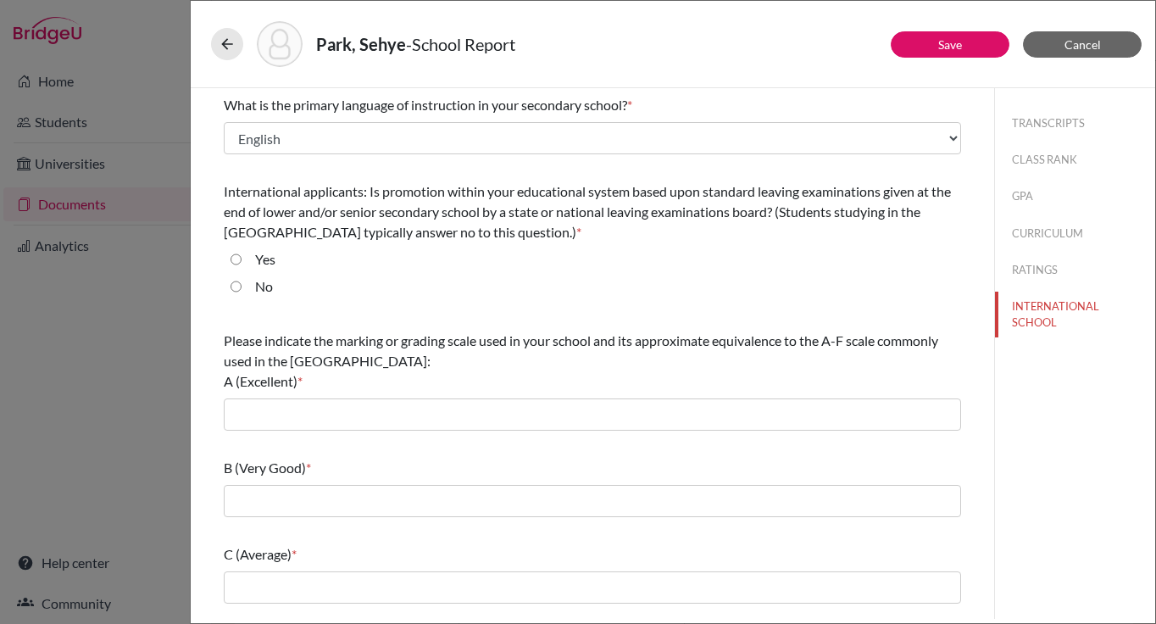
click at [236, 283] on input "No" at bounding box center [236, 286] width 11 height 20
radio input "true"
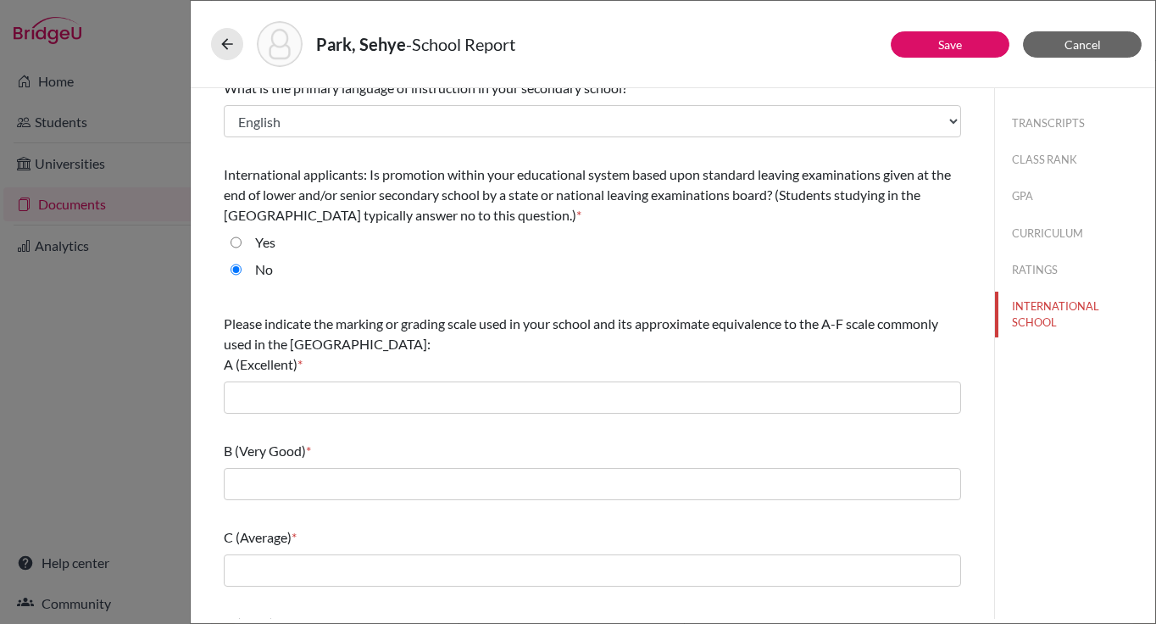
scroll to position [46, 0]
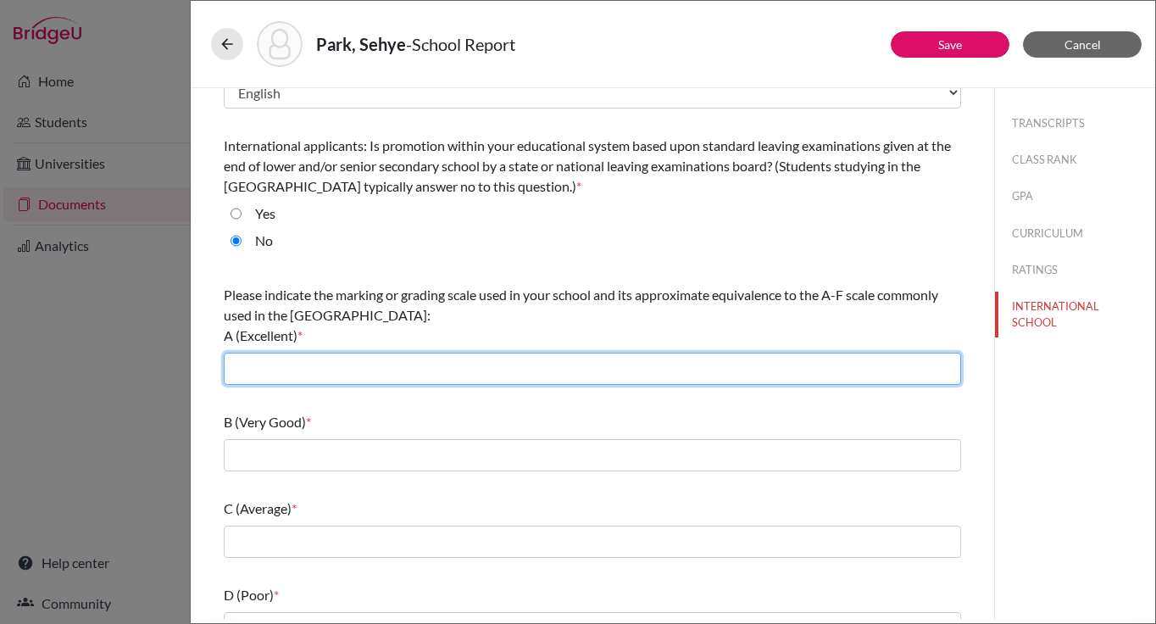
click at [366, 370] on input "text" at bounding box center [592, 369] width 737 height 32
type input "HOPE: 4.3; IGCE: 5.3; IB: 6.0"
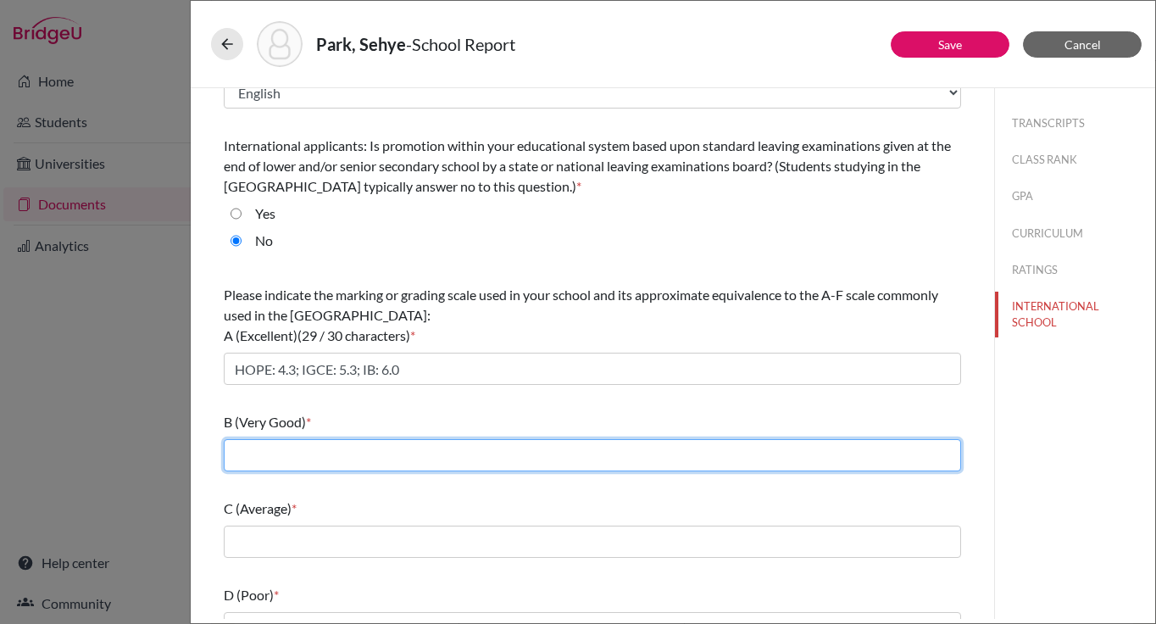
click at [349, 455] on input "text" at bounding box center [592, 455] width 737 height 32
type input "HOPE: 3.3; IGCSE: 4.3; IB: 5.0"
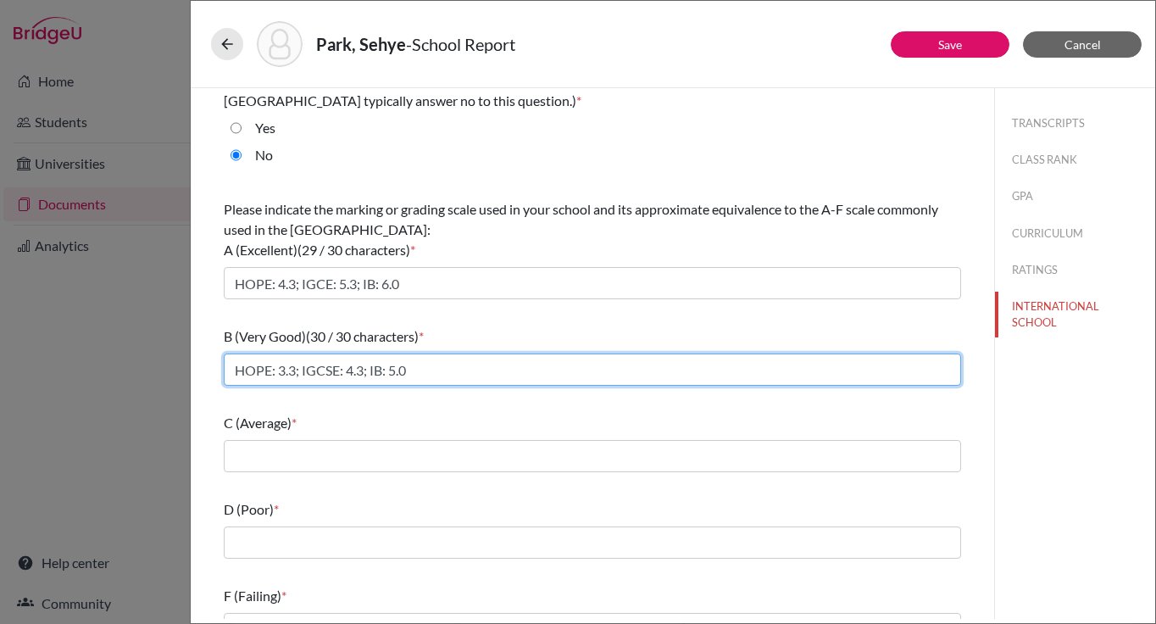
scroll to position [164, 0]
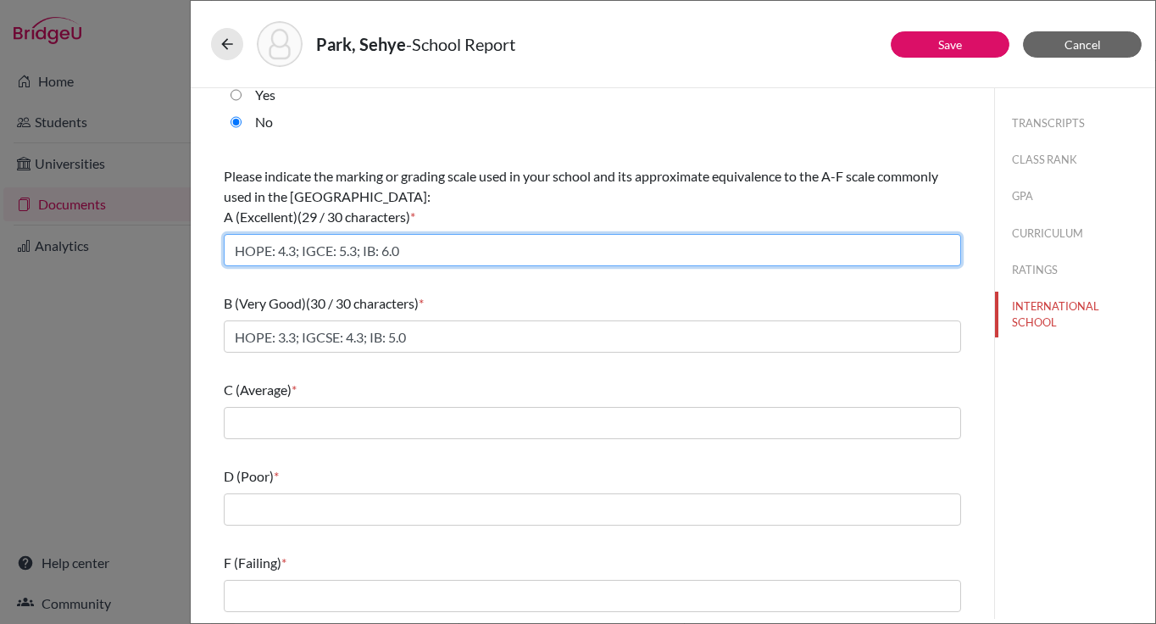
click at [389, 249] on input "HOPE: 4.3; IGCE: 5.3; IB: 6.0" at bounding box center [592, 250] width 737 height 32
type input "HOPE: 4.3; IGCE: 5.3; IB: 7.0"
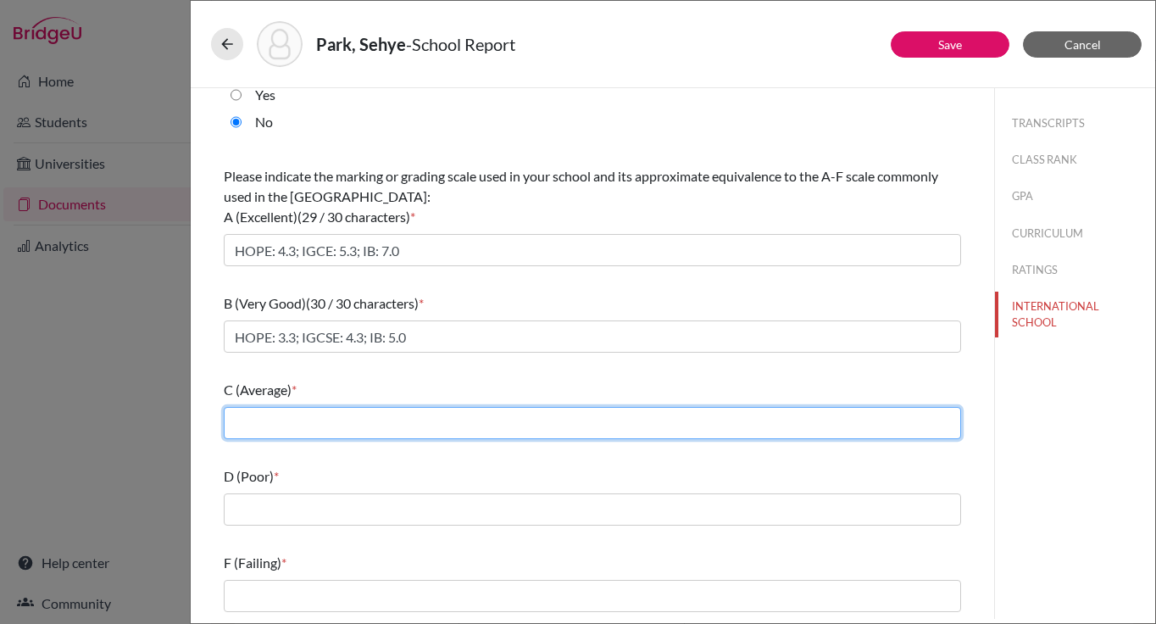
click at [404, 424] on input "text" at bounding box center [592, 423] width 737 height 32
type input "HOPE: 2.3; IGCSE: 3.3; IB: 2.5"
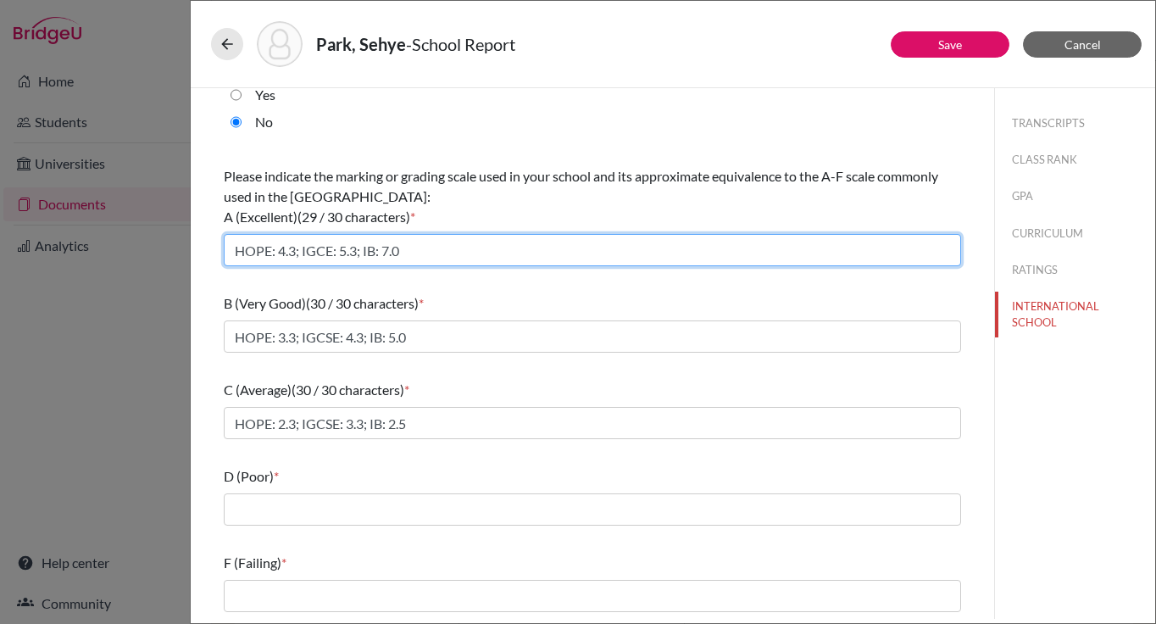
click at [392, 255] on input "HOPE: 4.3; IGCE: 5.3; IB: 7.0" at bounding box center [592, 250] width 737 height 32
type input "HOPE: 4.3; IGCE: 5.3; IB: 6.0"
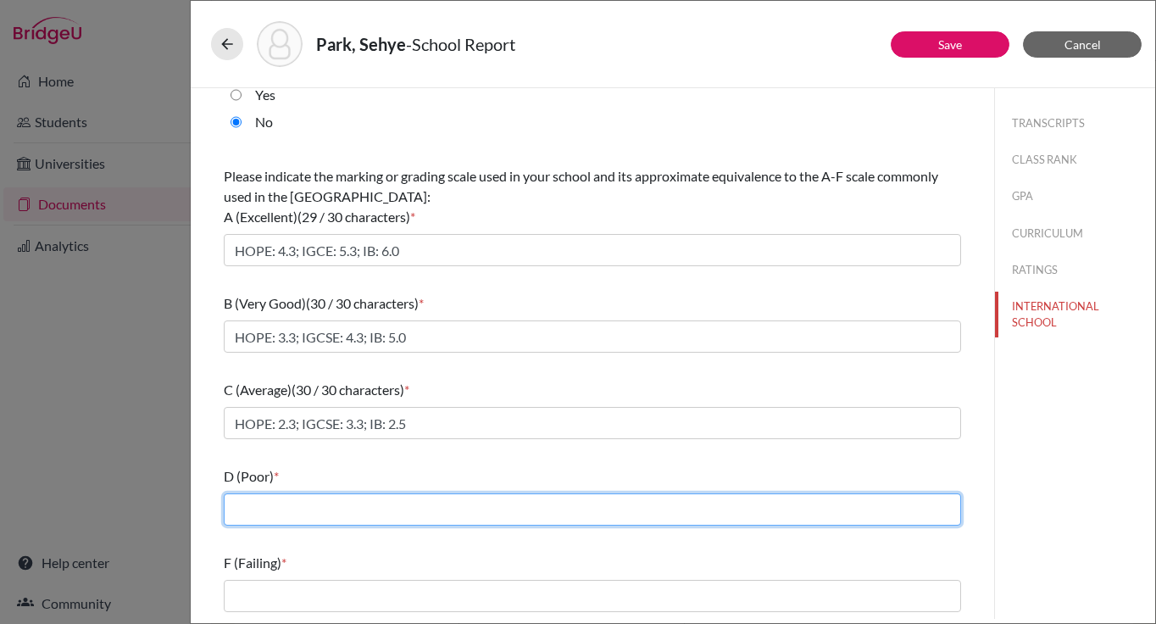
click at [450, 514] on input "text" at bounding box center [592, 509] width 737 height 32
type input "HOPE: 1.3; IGCSE: 2.3; IB: 1.0"
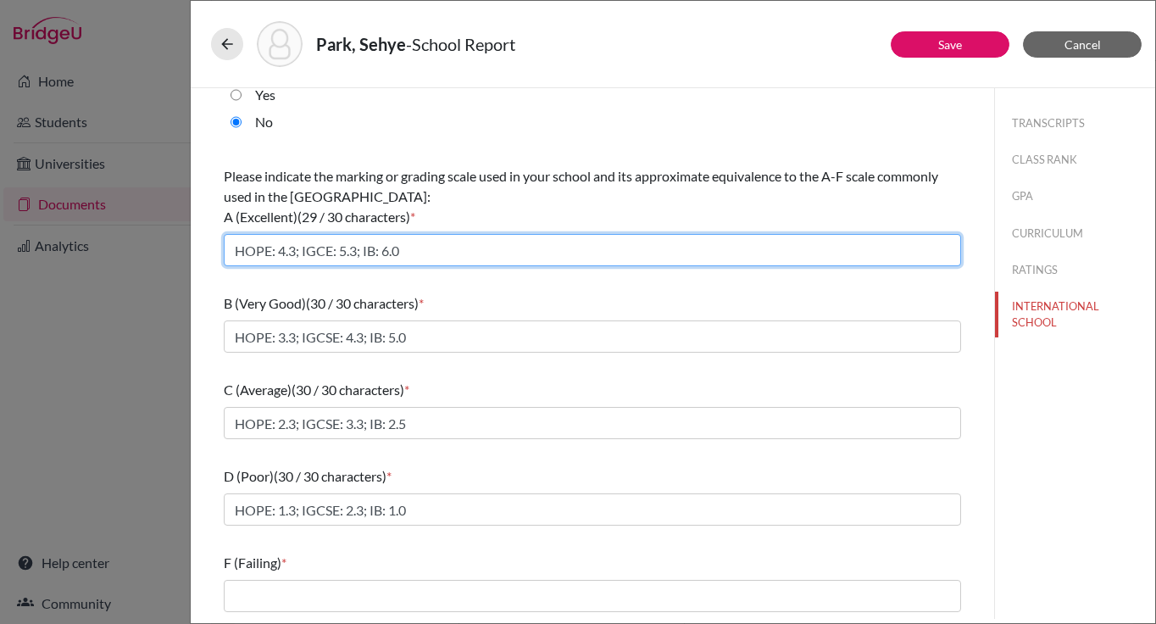
click at [445, 245] on input "HOPE: 4.3; IGCE: 5.3; IB: 6.0" at bounding box center [592, 250] width 737 height 32
drag, startPoint x: 445, startPoint y: 245, endPoint x: 227, endPoint y: 207, distance: 221.1
click at [227, 207] on div "Please indicate the marking or grading scale used in your school and its approx…" at bounding box center [592, 216] width 737 height 114
click at [253, 257] on input "text" at bounding box center [592, 250] width 737 height 32
type input "HOPE: 4.3; IGCE: 5.3; IB: 6.0"
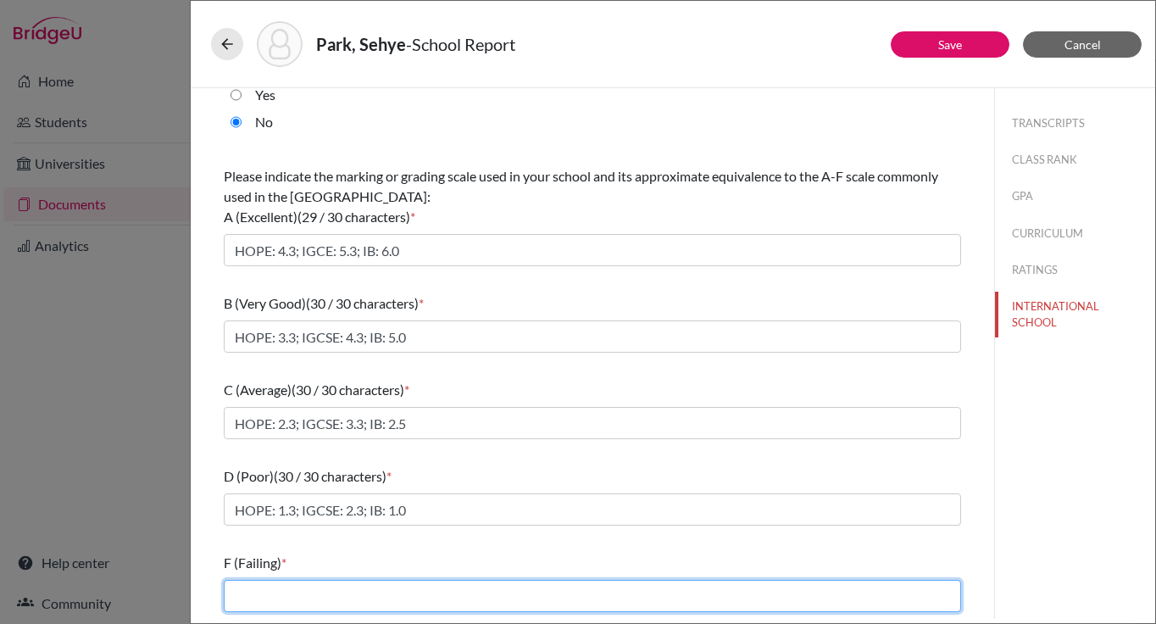
click at [295, 606] on input "text" at bounding box center [592, 596] width 737 height 32
type input "HOPE: 0.3; IGCSE: 1.3; IB: 0"
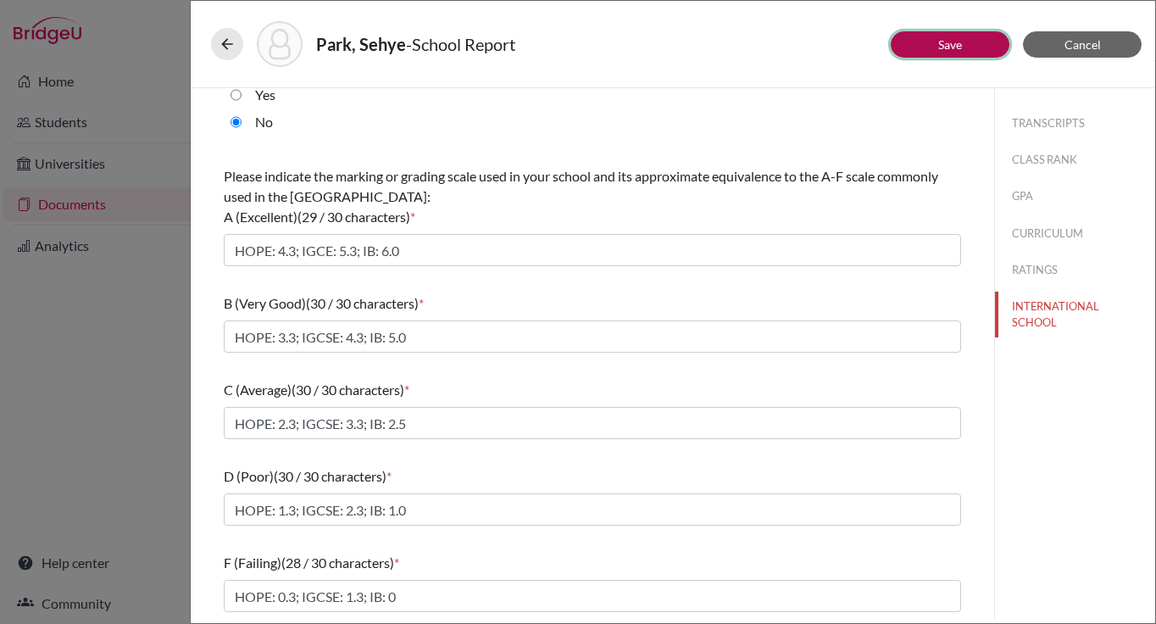
click at [944, 46] on link "Save" at bounding box center [950, 44] width 24 height 14
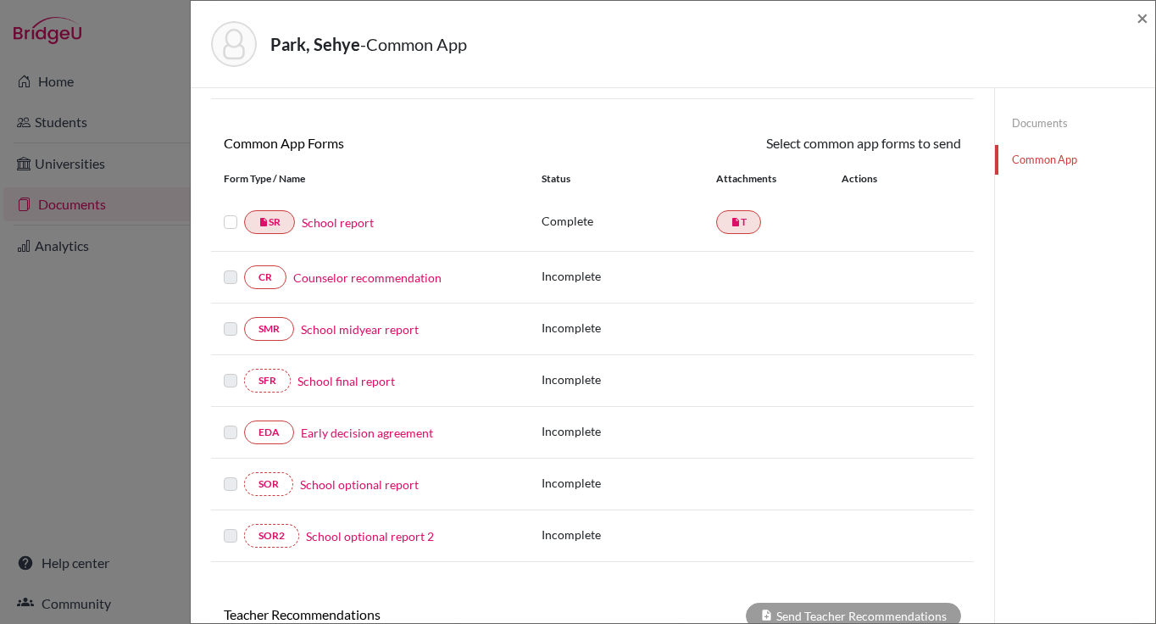
scroll to position [125, 0]
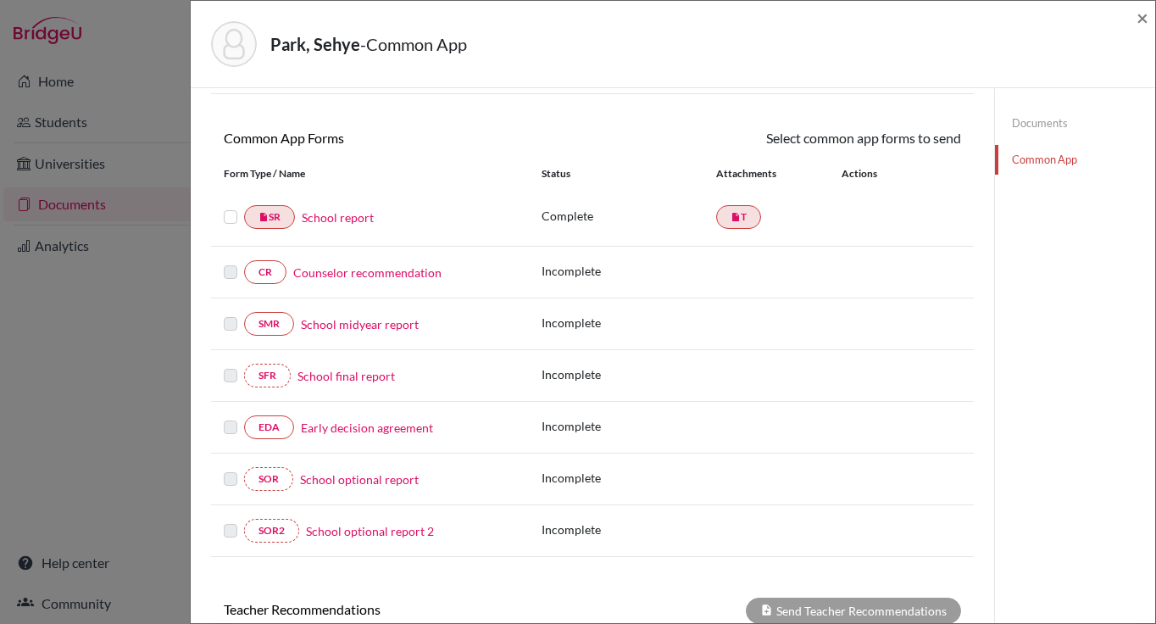
click at [381, 431] on link "Early decision agreement" at bounding box center [367, 428] width 132 height 18
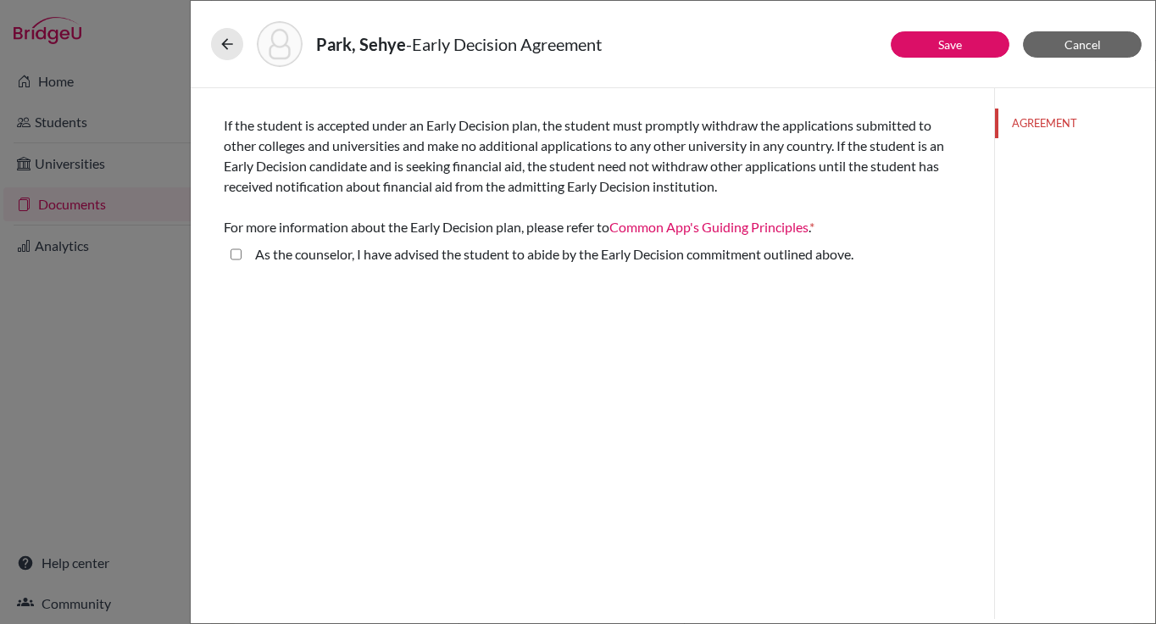
click at [232, 256] on above\ "As the counselor, I have advised the student to abide by the Early Decision com…" at bounding box center [236, 254] width 11 height 20
checkbox above\ "true"
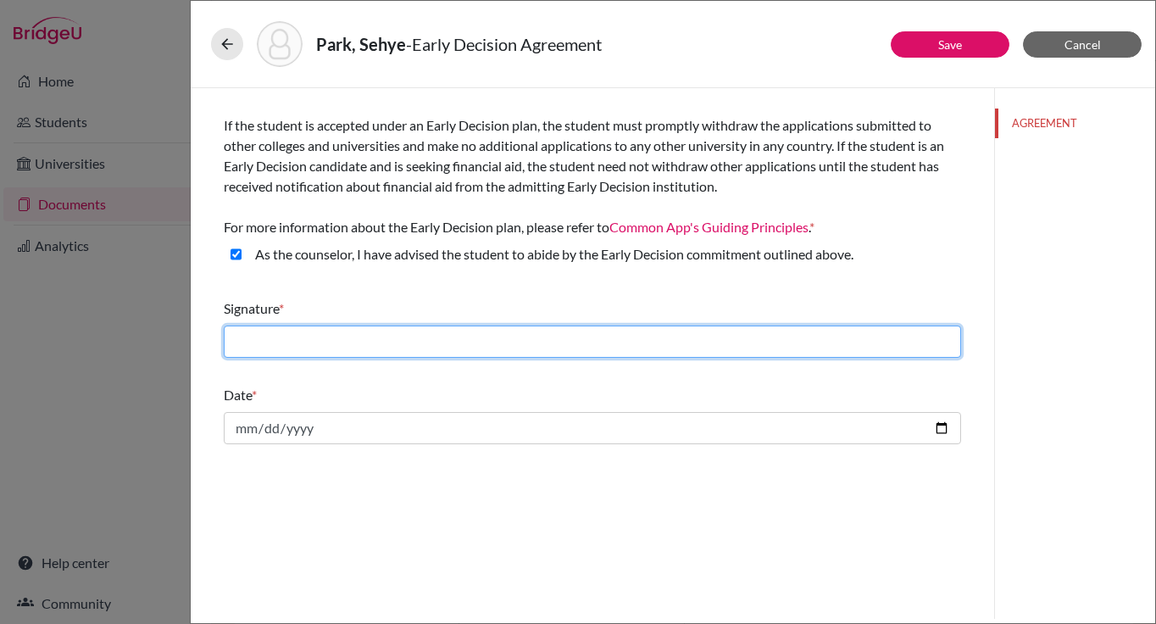
click at [479, 353] on input "text" at bounding box center [592, 341] width 737 height 32
type input "[PERSON_NAME]"
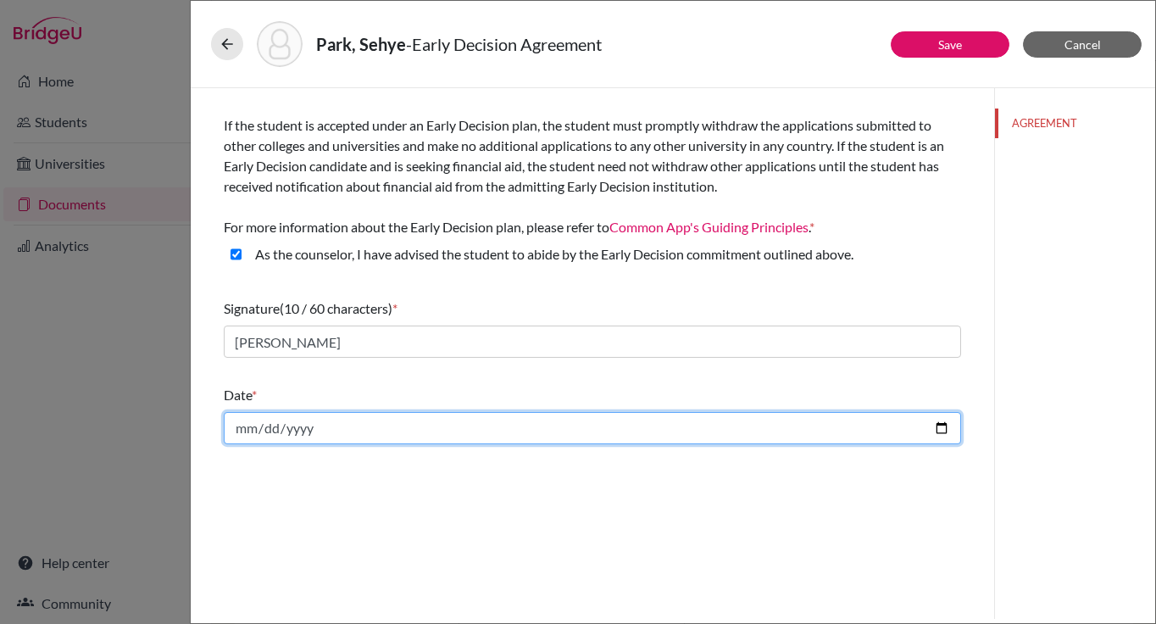
click at [388, 440] on input "date" at bounding box center [592, 428] width 737 height 32
click at [938, 431] on input "date" at bounding box center [592, 428] width 737 height 32
type input "2025-10-14"
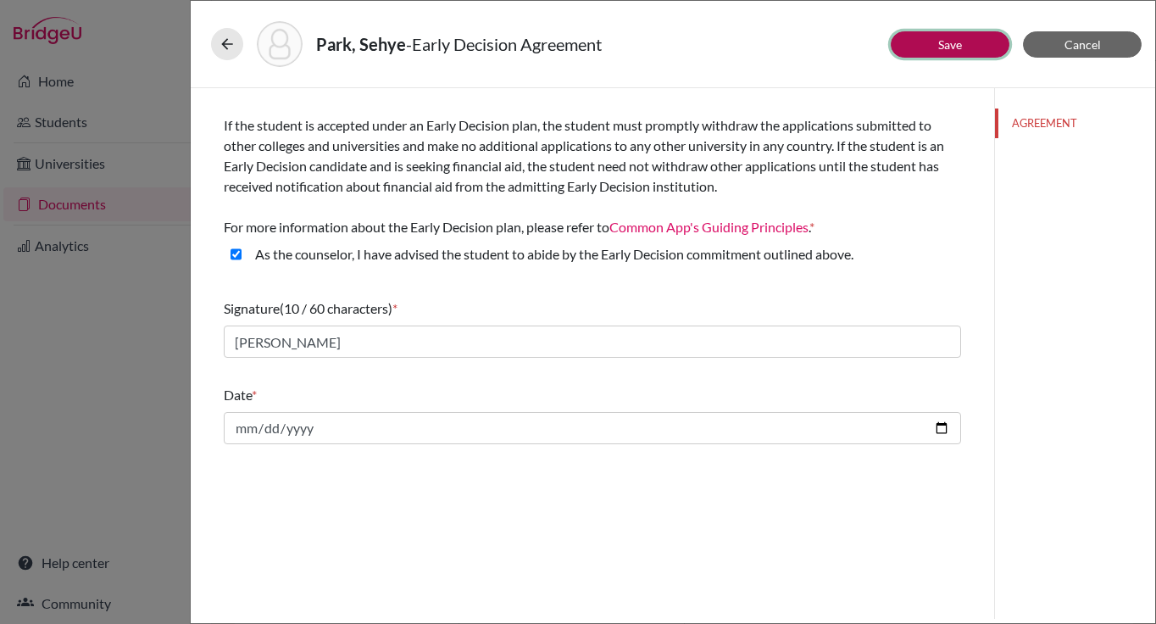
click at [929, 47] on button "Save" at bounding box center [950, 44] width 119 height 26
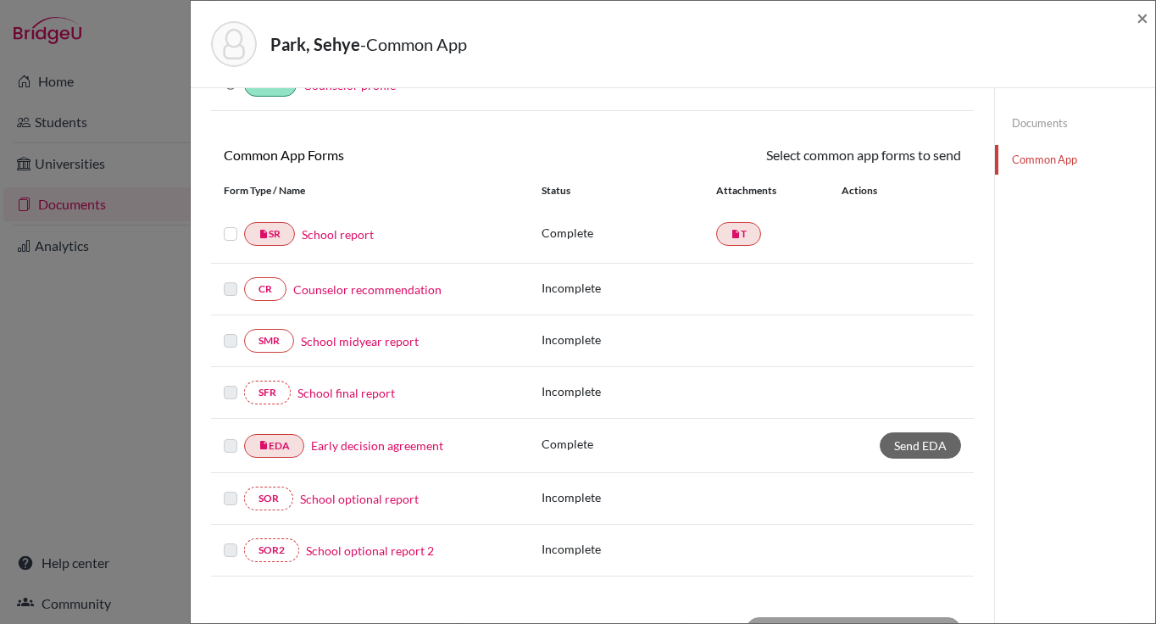
scroll to position [113, 0]
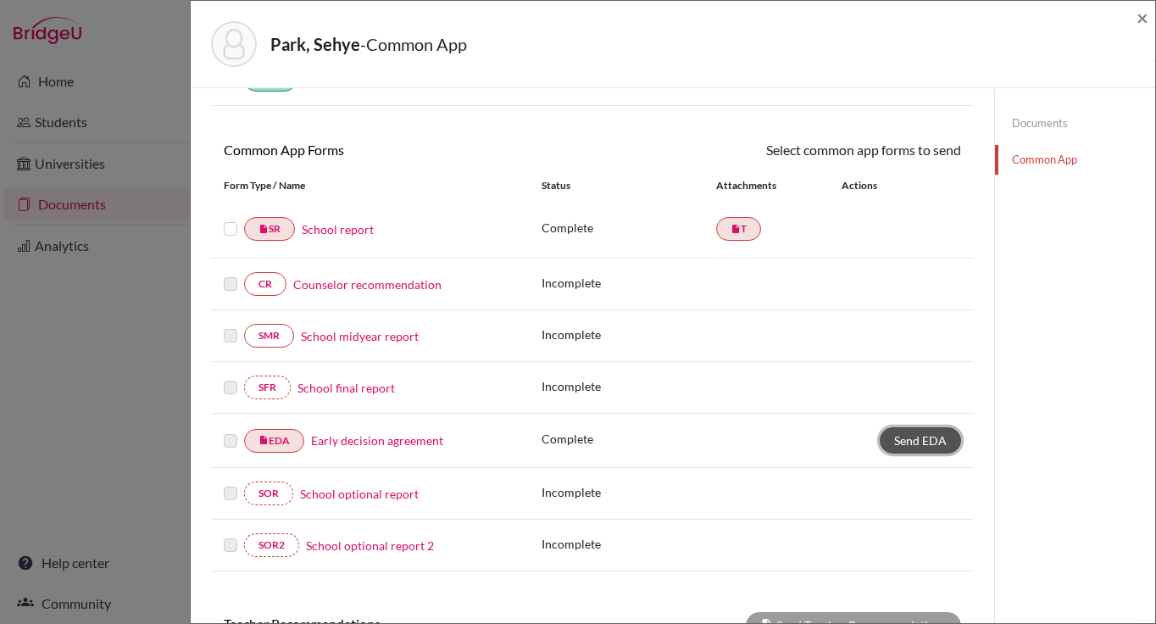
click at [917, 439] on span "Send EDA" at bounding box center [920, 440] width 53 height 14
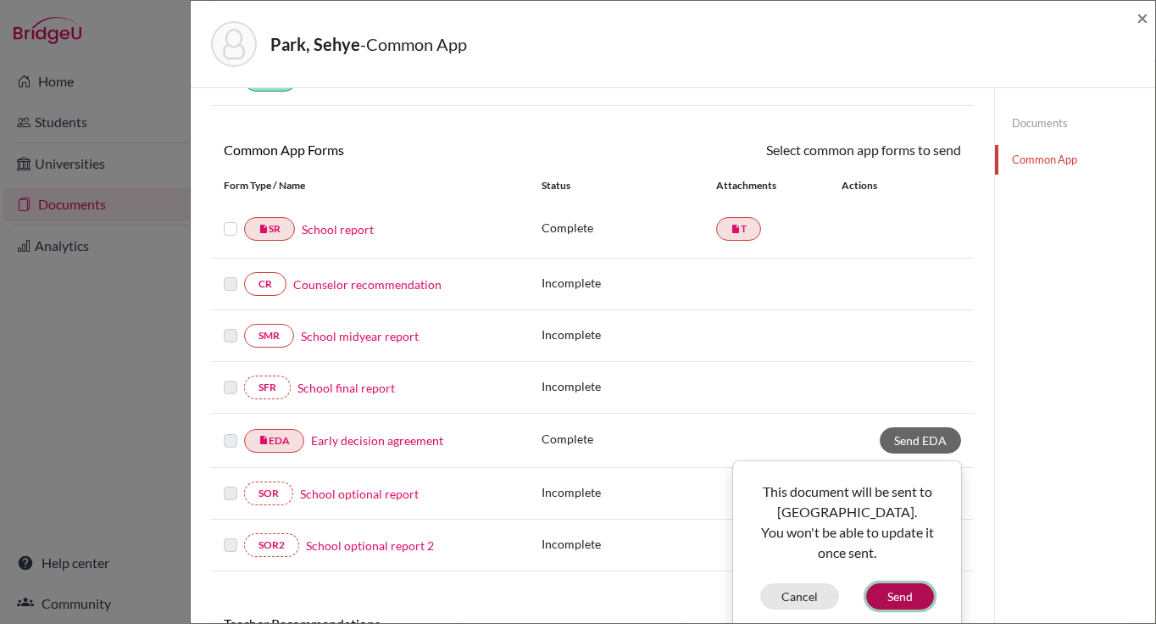
click at [904, 596] on button "Send" at bounding box center [900, 596] width 68 height 26
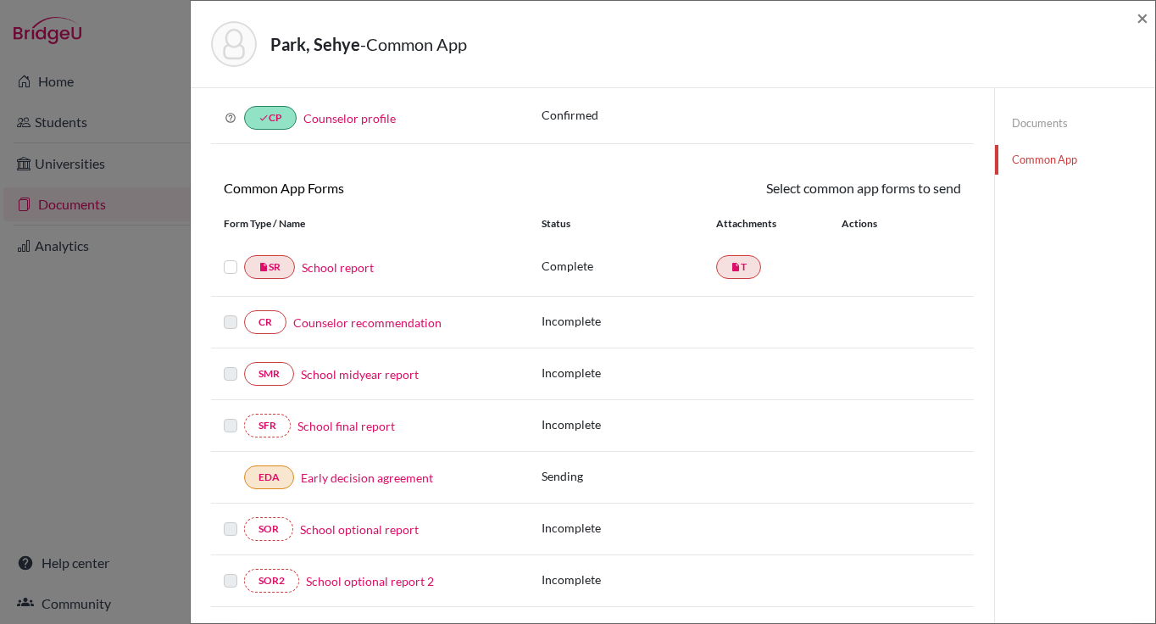
scroll to position [68, 0]
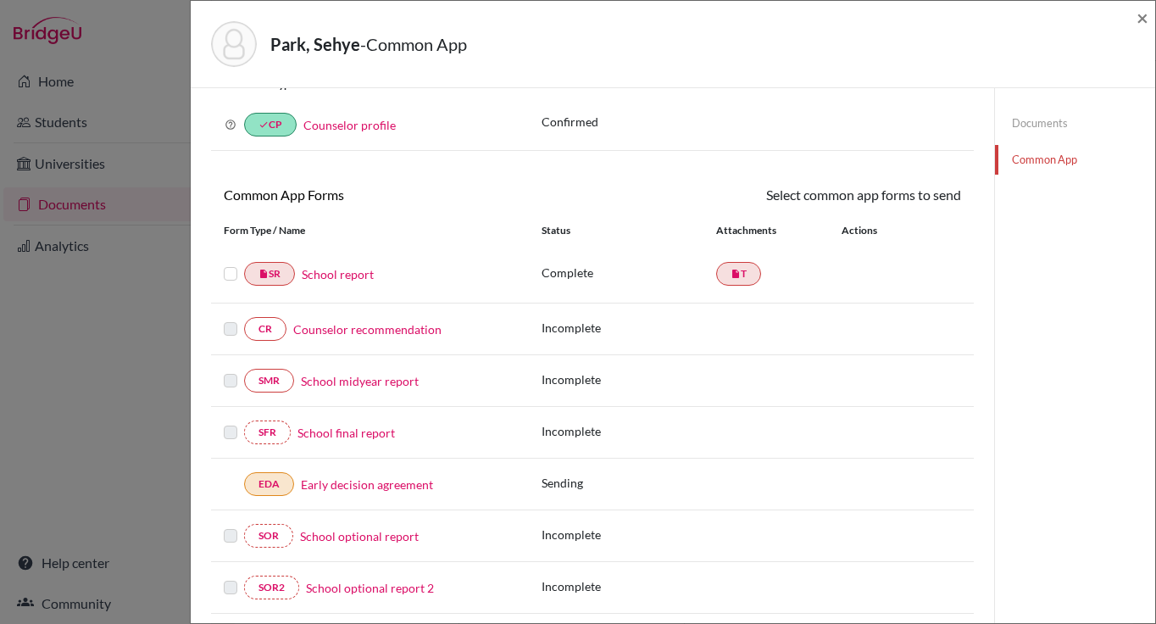
click at [390, 328] on link "Counselor recommendation" at bounding box center [367, 329] width 148 height 18
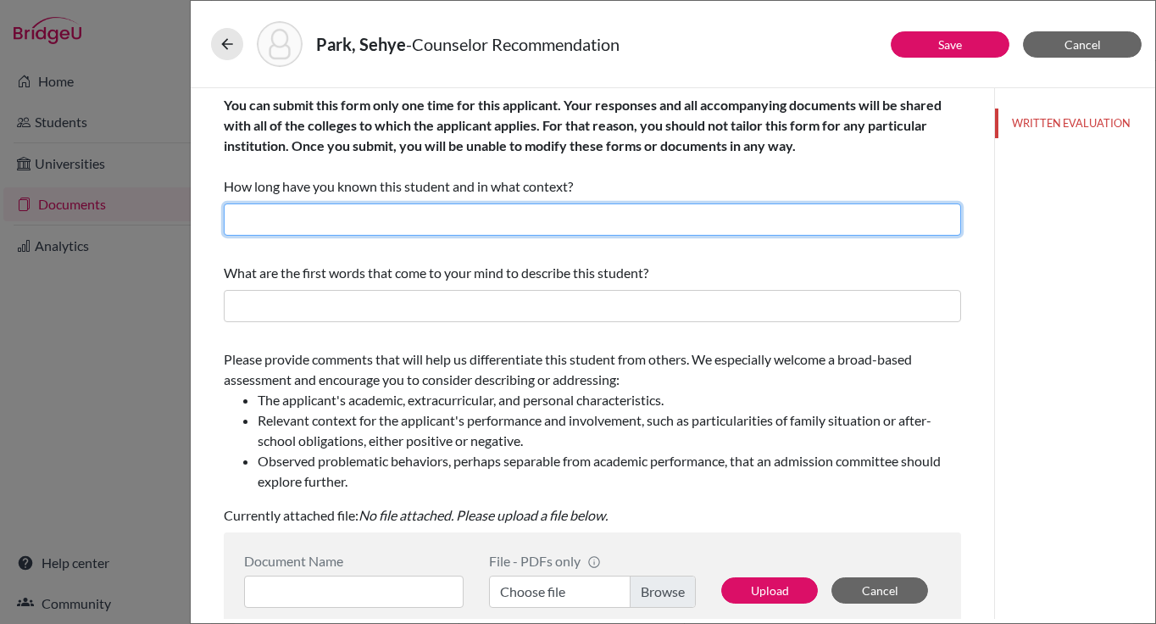
click at [437, 211] on input "text" at bounding box center [592, 219] width 737 height 32
type input "3 years as a school counselor"
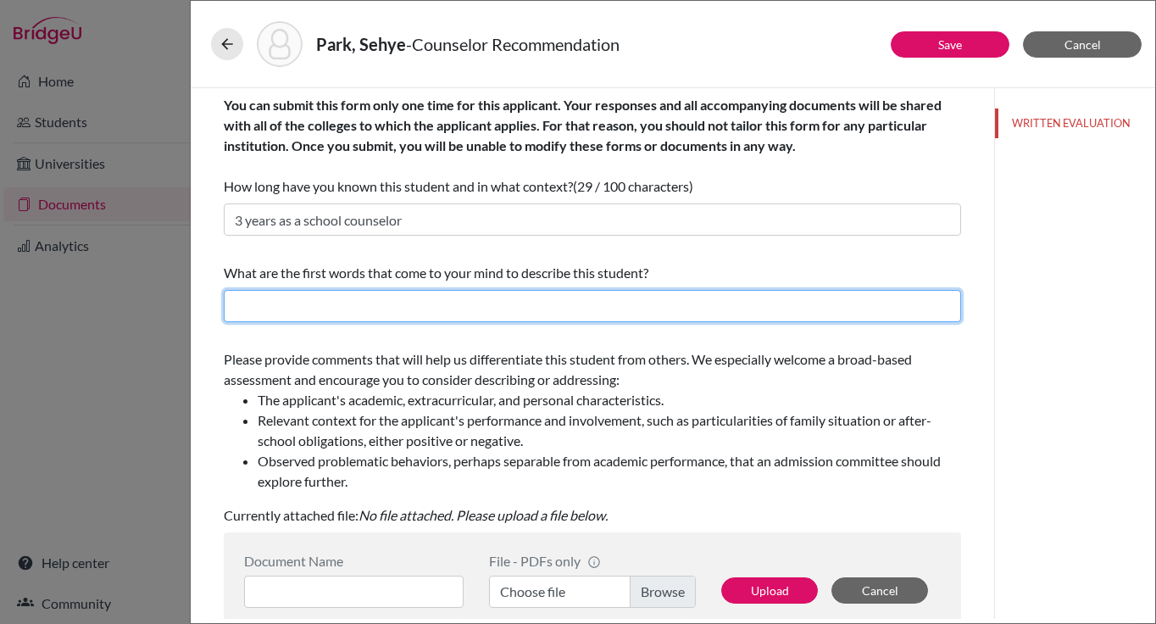
click at [414, 305] on input "text" at bounding box center [592, 306] width 737 height 32
click at [314, 311] on input "Bright, enthuisastic," at bounding box center [592, 306] width 737 height 32
click at [321, 309] on input "Bright, enthuisastic," at bounding box center [592, 306] width 737 height 32
click at [383, 307] on input "Bright, enthusiastic," at bounding box center [592, 306] width 737 height 32
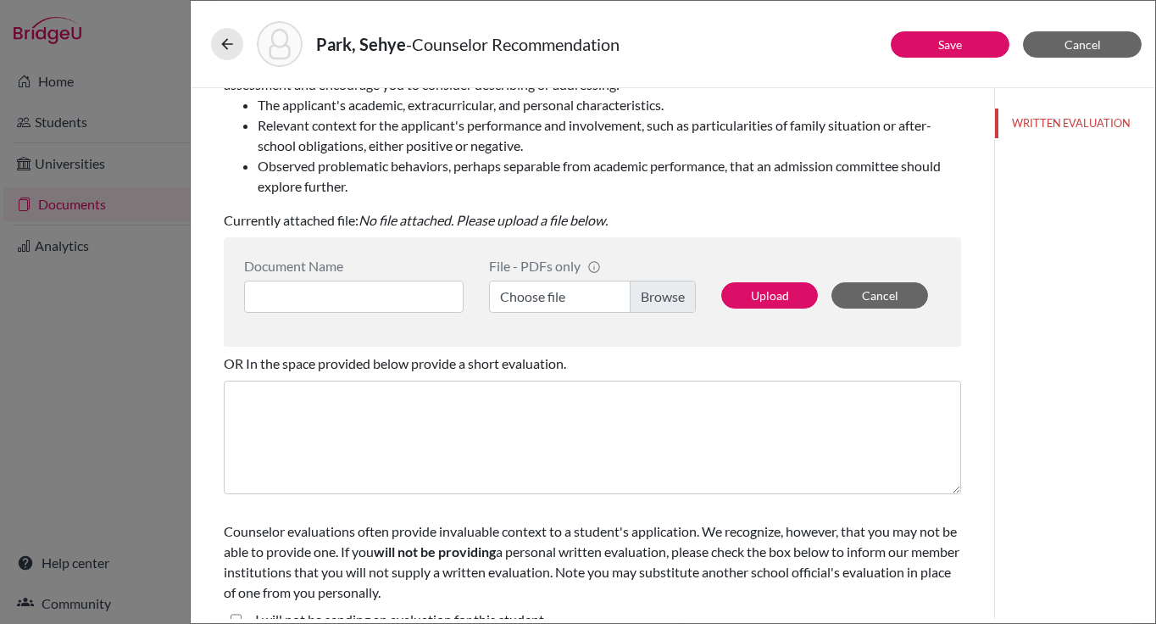
scroll to position [320, 0]
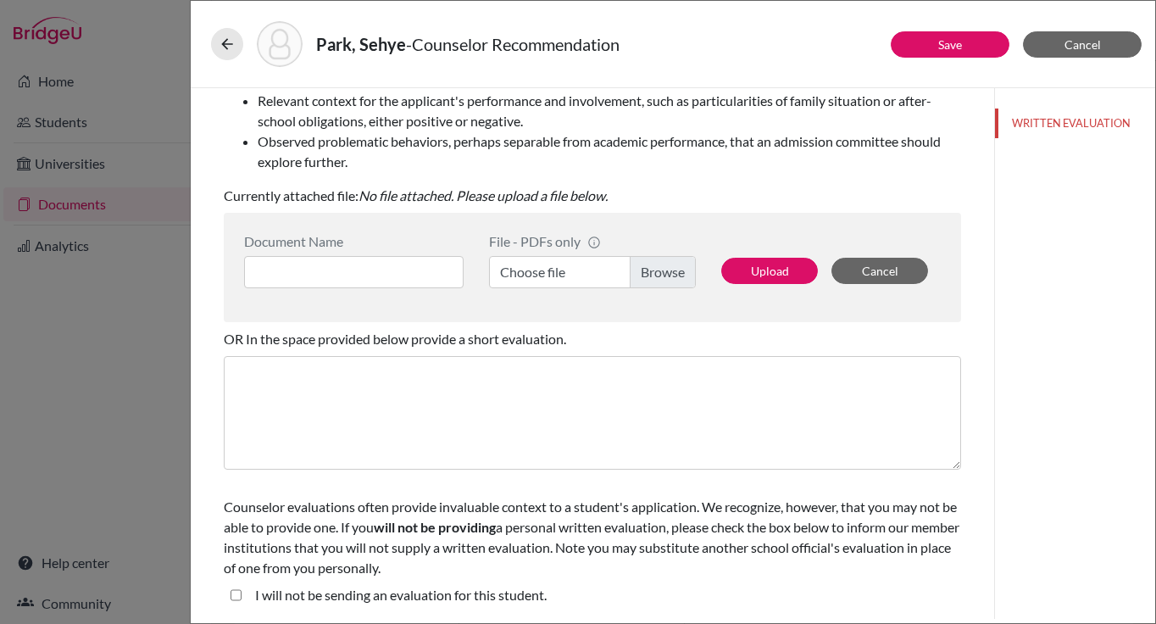
type input "Bright, enthusiastic, justice-seeking, bold, confident, determined"
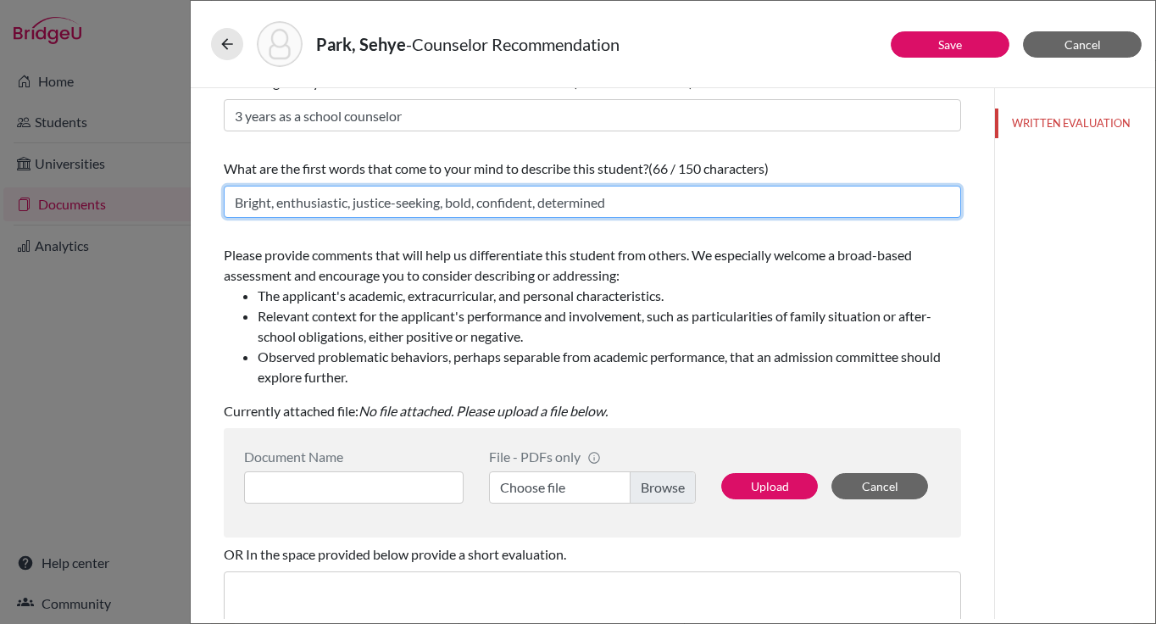
scroll to position [97, 0]
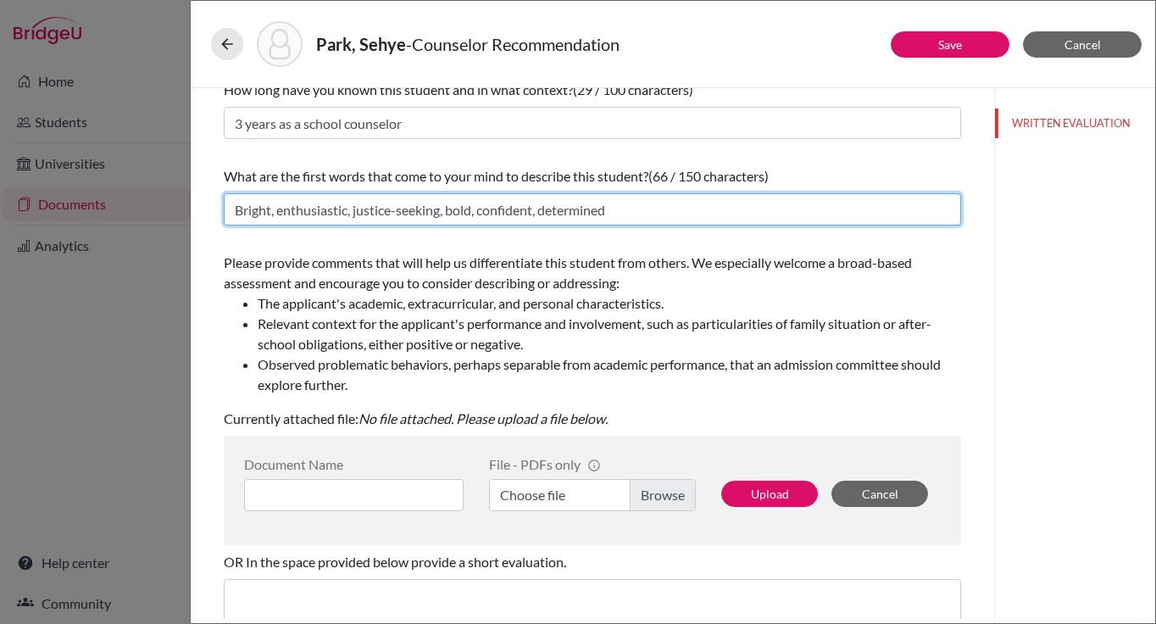
drag, startPoint x: 638, startPoint y: 209, endPoint x: 262, endPoint y: 183, distance: 377.2
click at [262, 183] on div "What are the first words that come to your mind to describe this student? (66 /…" at bounding box center [592, 195] width 737 height 73
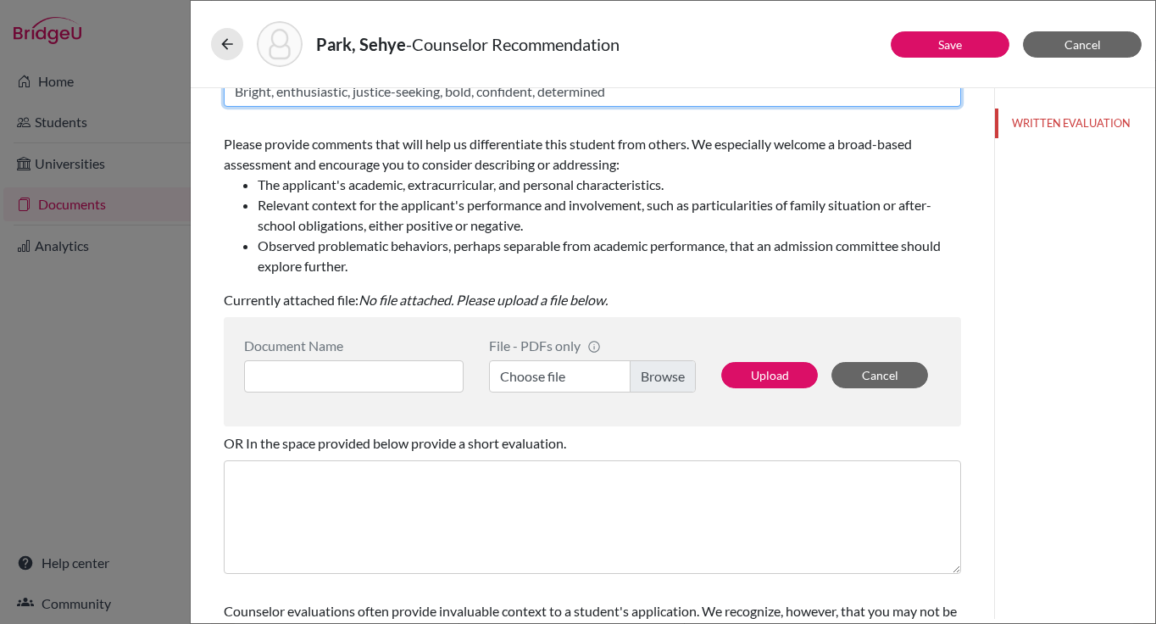
scroll to position [216, 0]
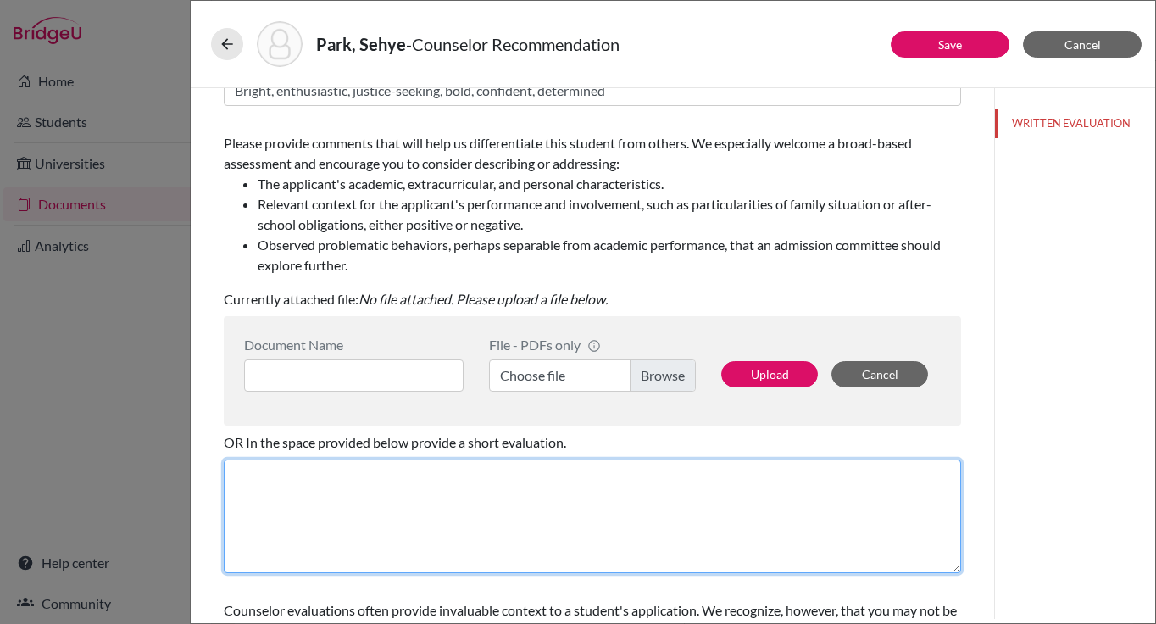
click at [333, 503] on textarea at bounding box center [592, 516] width 737 height 114
paste textarea "It is a privilege to recommend [Student’s Name] for admission to your universit…"
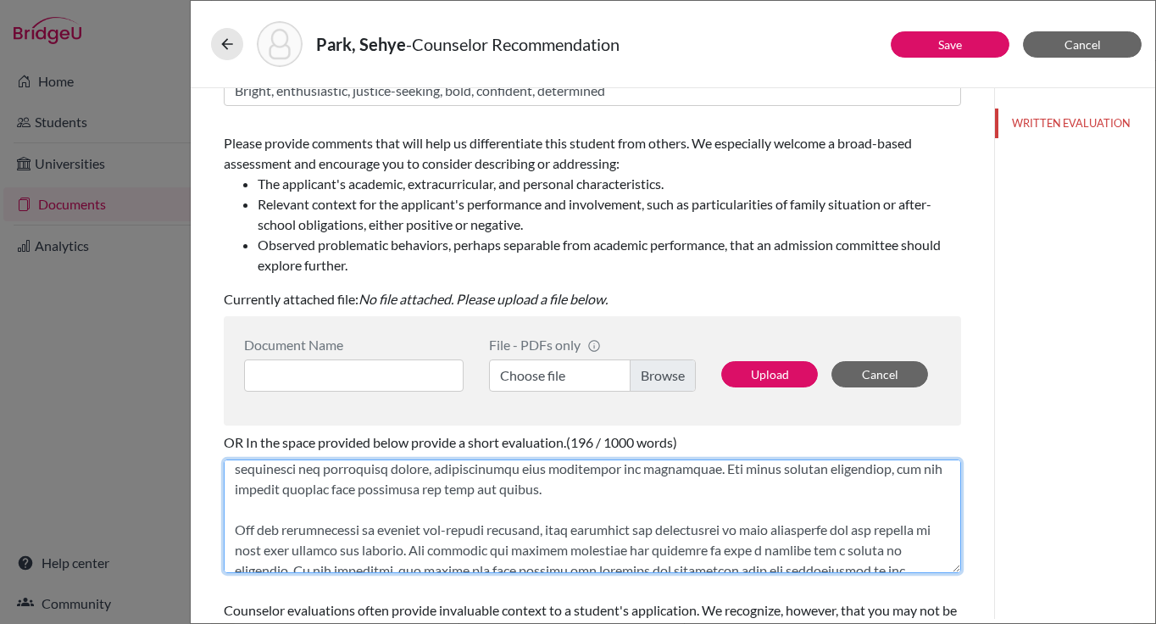
scroll to position [0, 0]
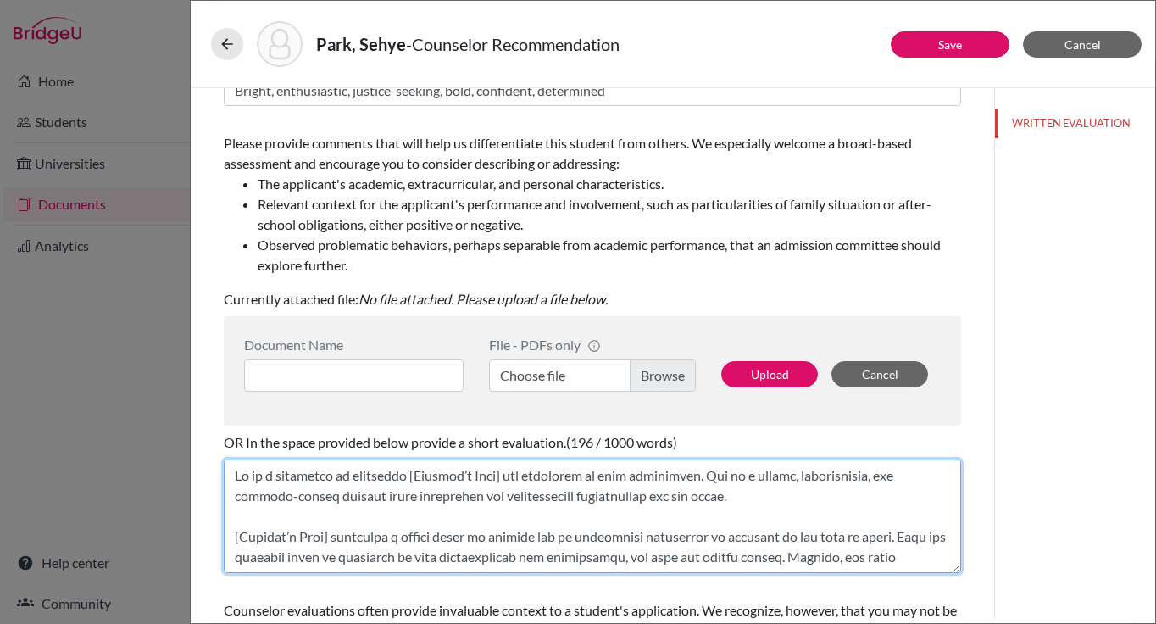
drag, startPoint x: 413, startPoint y: 476, endPoint x: 503, endPoint y: 480, distance: 90.8
click at [503, 480] on textarea at bounding box center [592, 516] width 737 height 114
drag, startPoint x: 513, startPoint y: 478, endPoint x: 411, endPoint y: 480, distance: 101.7
click at [411, 480] on textarea at bounding box center [592, 516] width 737 height 114
drag, startPoint x: 448, startPoint y: 475, endPoint x: 632, endPoint y: 481, distance: 184.0
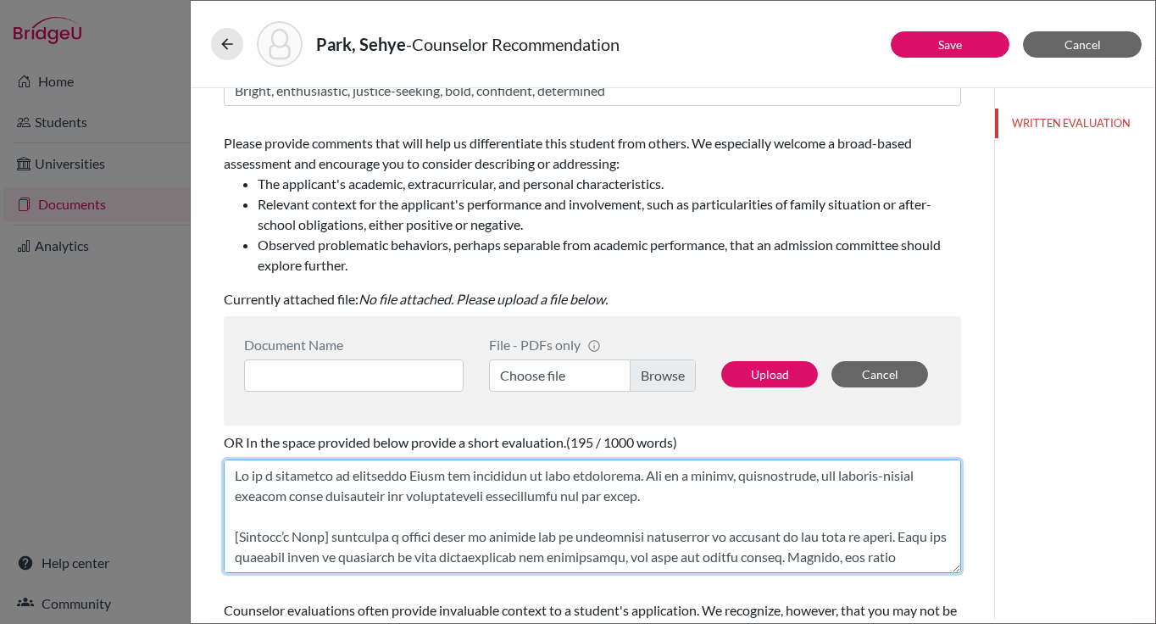
click at [632, 481] on textarea at bounding box center [592, 516] width 737 height 114
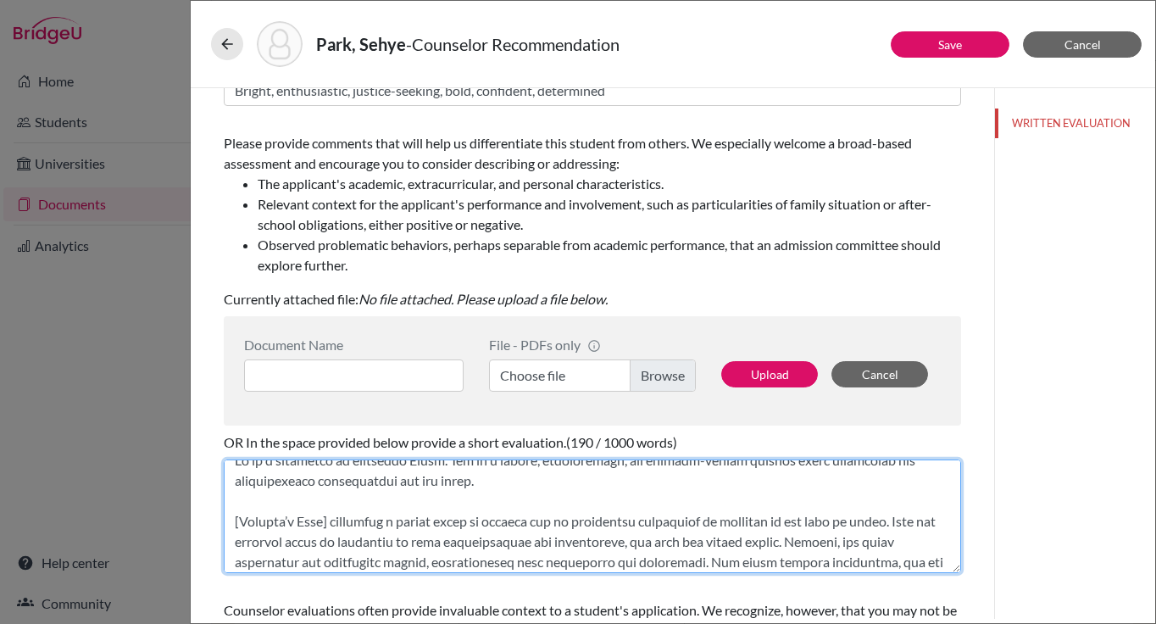
scroll to position [17, 0]
drag, startPoint x: 335, startPoint y: 520, endPoint x: 234, endPoint y: 526, distance: 101.1
click at [231, 526] on textarea at bounding box center [592, 516] width 737 height 114
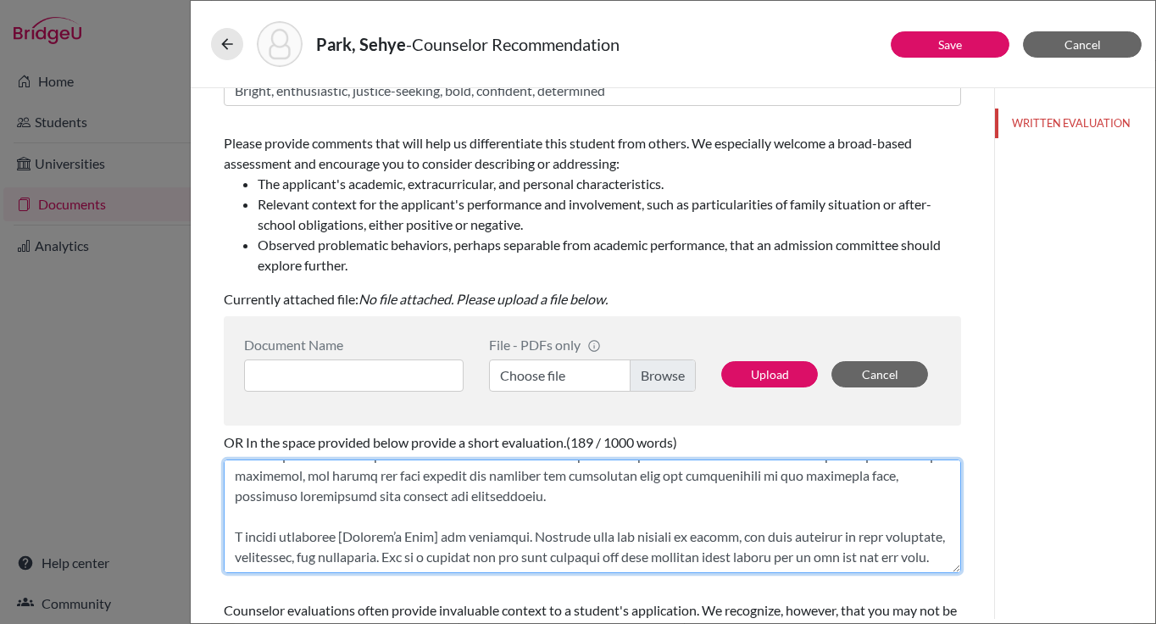
scroll to position [224, 0]
drag, startPoint x: 354, startPoint y: 514, endPoint x: 455, endPoint y: 514, distance: 100.9
click at [455, 514] on textarea at bounding box center [592, 516] width 737 height 114
drag, startPoint x: 393, startPoint y: 516, endPoint x: 472, endPoint y: 521, distance: 79.0
click at [472, 521] on textarea at bounding box center [592, 516] width 737 height 114
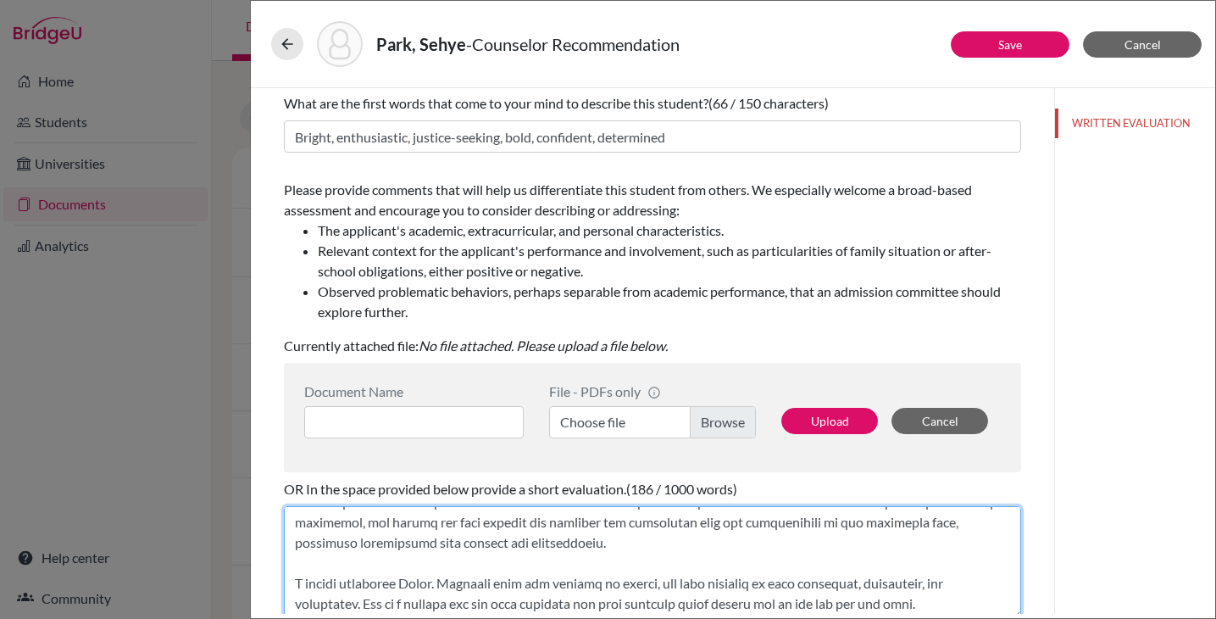
scroll to position [300, 0]
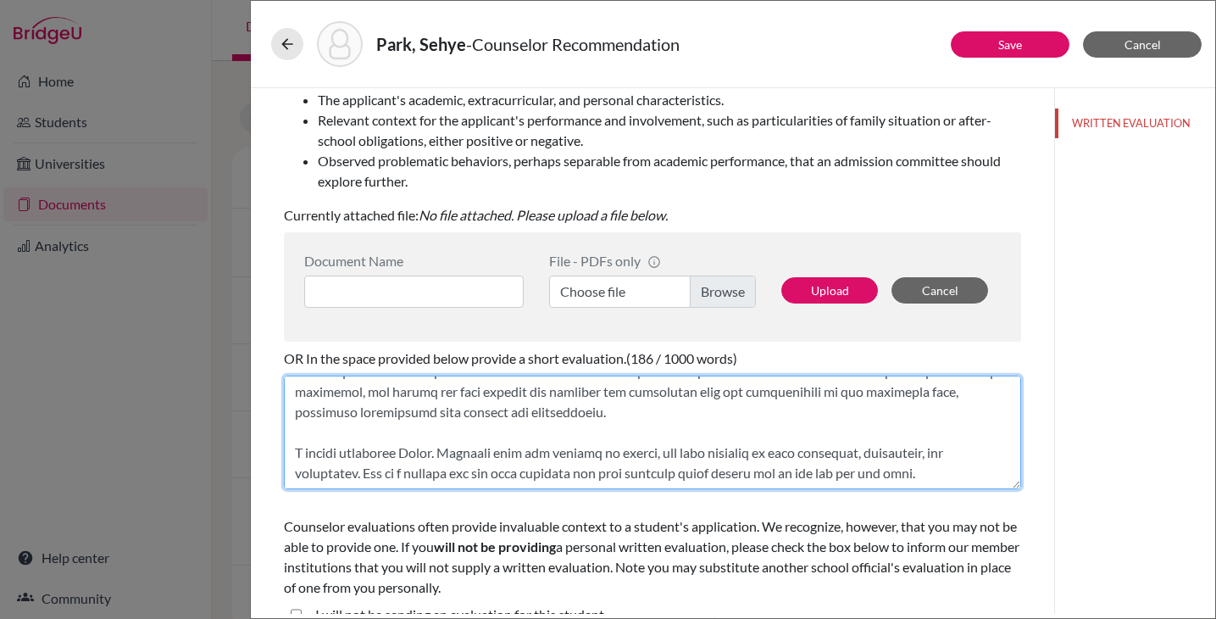
click at [720, 453] on textarea at bounding box center [652, 432] width 737 height 114
click at [719, 454] on textarea at bounding box center [652, 432] width 737 height 114
click at [579, 409] on textarea at bounding box center [652, 432] width 737 height 114
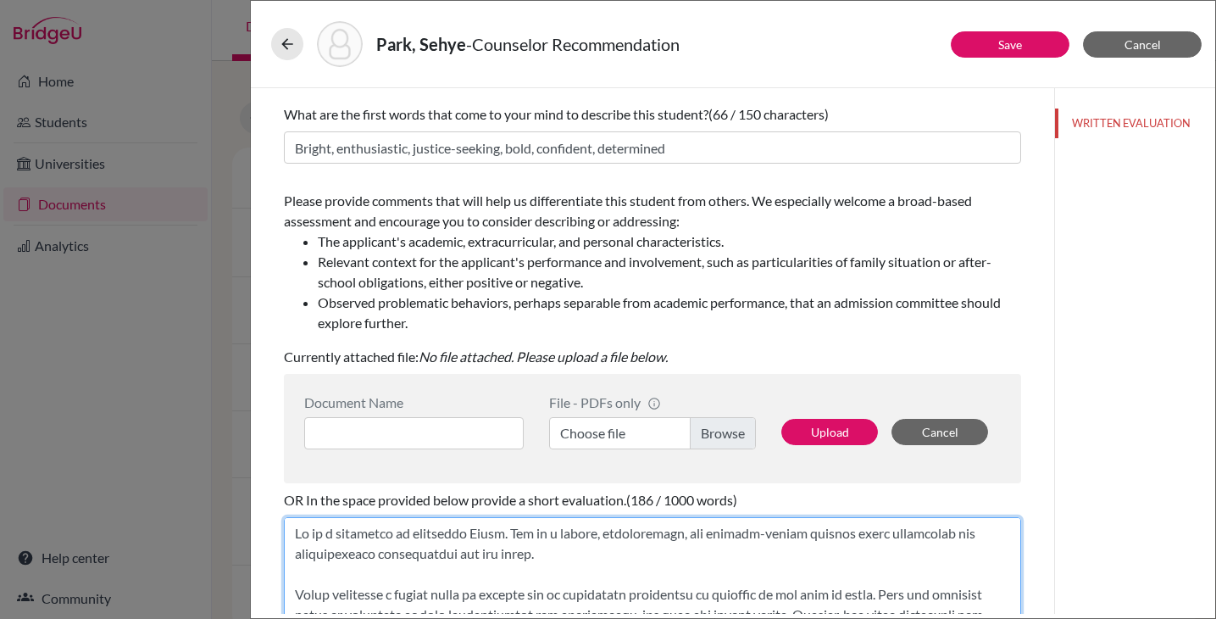
scroll to position [325, 0]
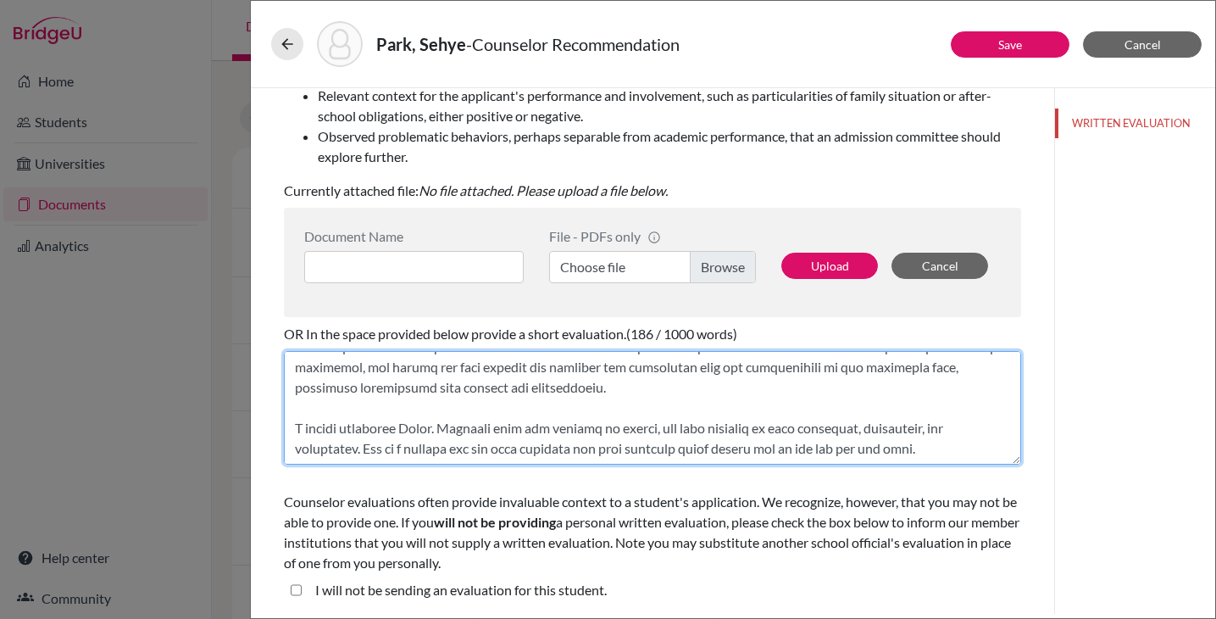
drag, startPoint x: 294, startPoint y: 534, endPoint x: 1411, endPoint y: 517, distance: 1117.3
click at [1155, 517] on html "Home Students Universities Documents Analytics Help center Community Document S…" at bounding box center [608, 309] width 1216 height 619
paste textarea "with great enthusiasm that I recommend [Student’s Name] for admission to your u…"
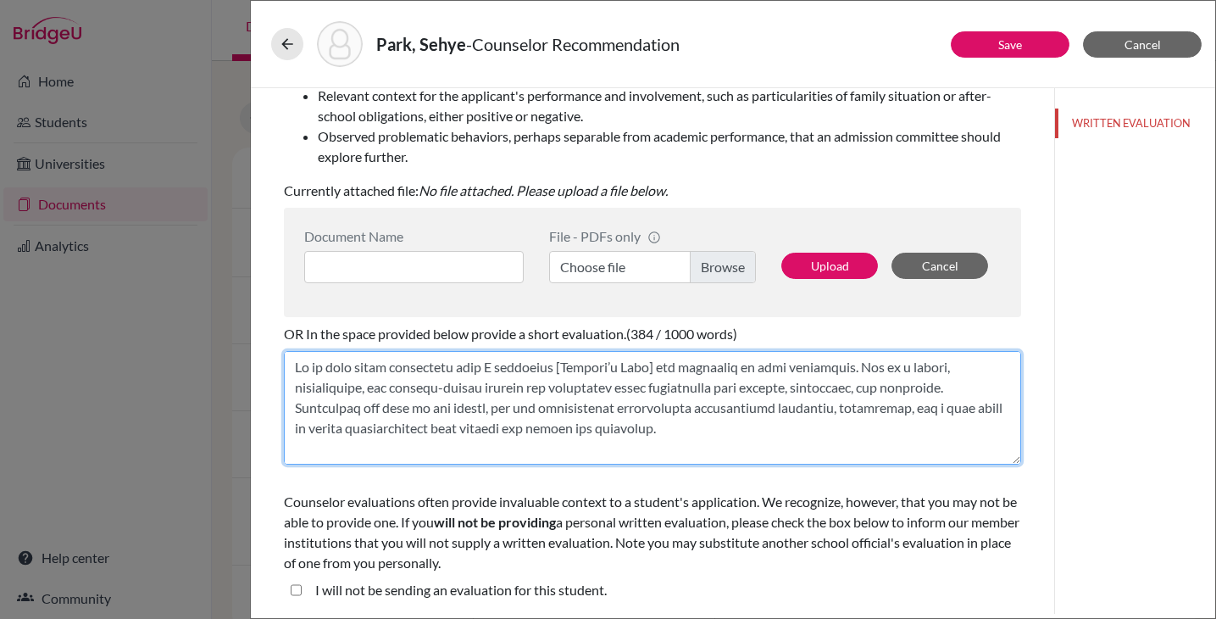
drag, startPoint x: 559, startPoint y: 366, endPoint x: 662, endPoint y: 363, distance: 102.6
click at [662, 363] on textarea at bounding box center [652, 408] width 737 height 114
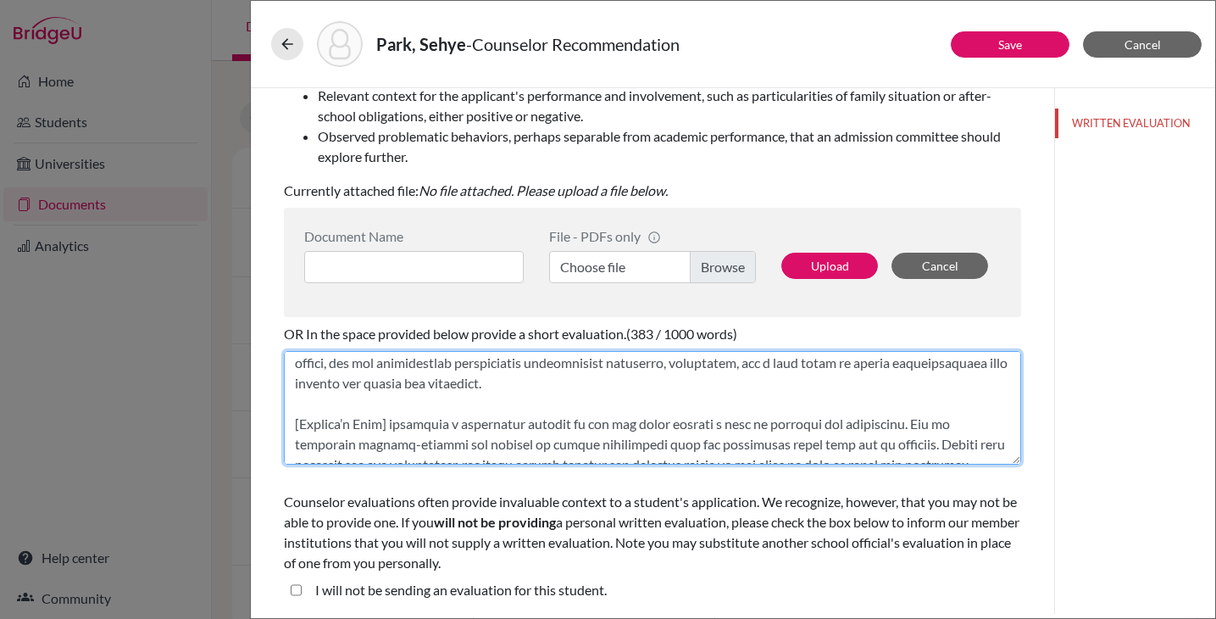
scroll to position [47, 0]
click at [399, 418] on textarea at bounding box center [652, 408] width 737 height 114
drag, startPoint x: 396, startPoint y: 421, endPoint x: 254, endPoint y: 416, distance: 141.6
click at [259, 416] on div "Save Cancel You can submit this form only one time for this applicant. Your res…" at bounding box center [733, 351] width 965 height 526
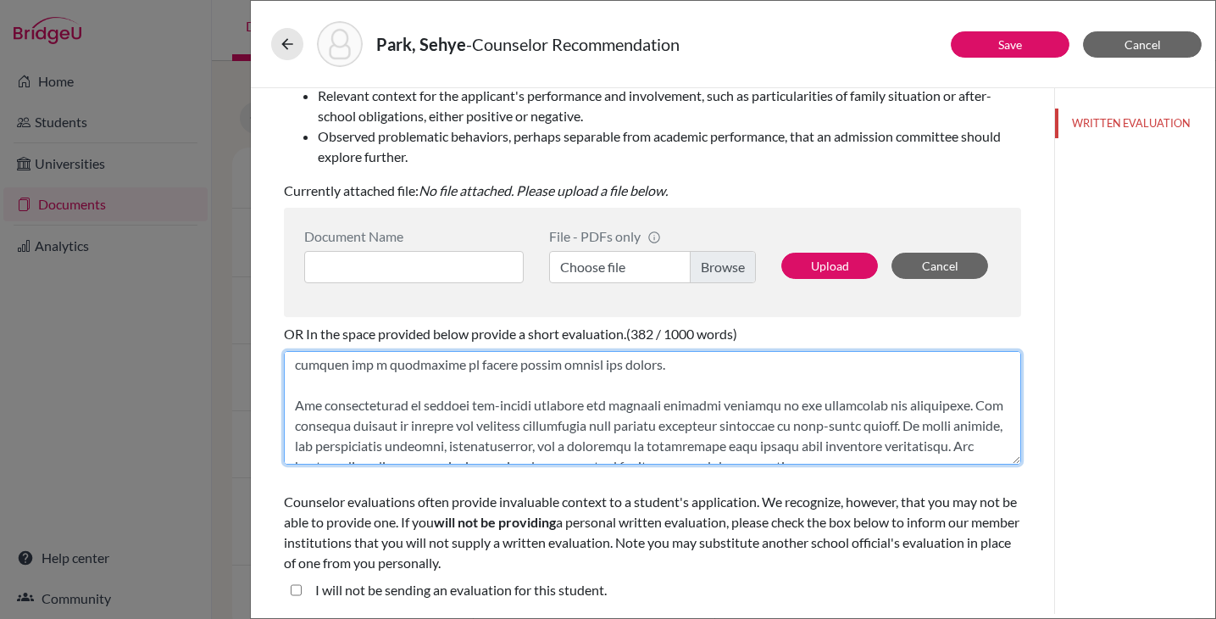
scroll to position [0, 0]
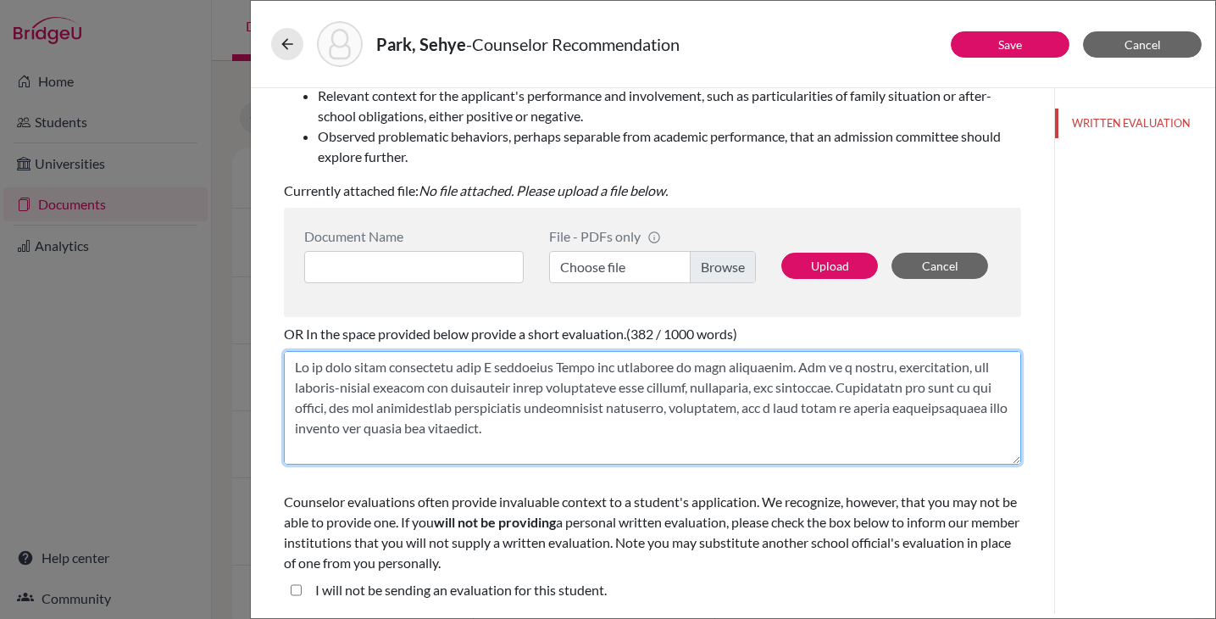
drag, startPoint x: 481, startPoint y: 367, endPoint x: 398, endPoint y: 396, distance: 87.9
click at [381, 400] on textarea at bounding box center [652, 408] width 737 height 114
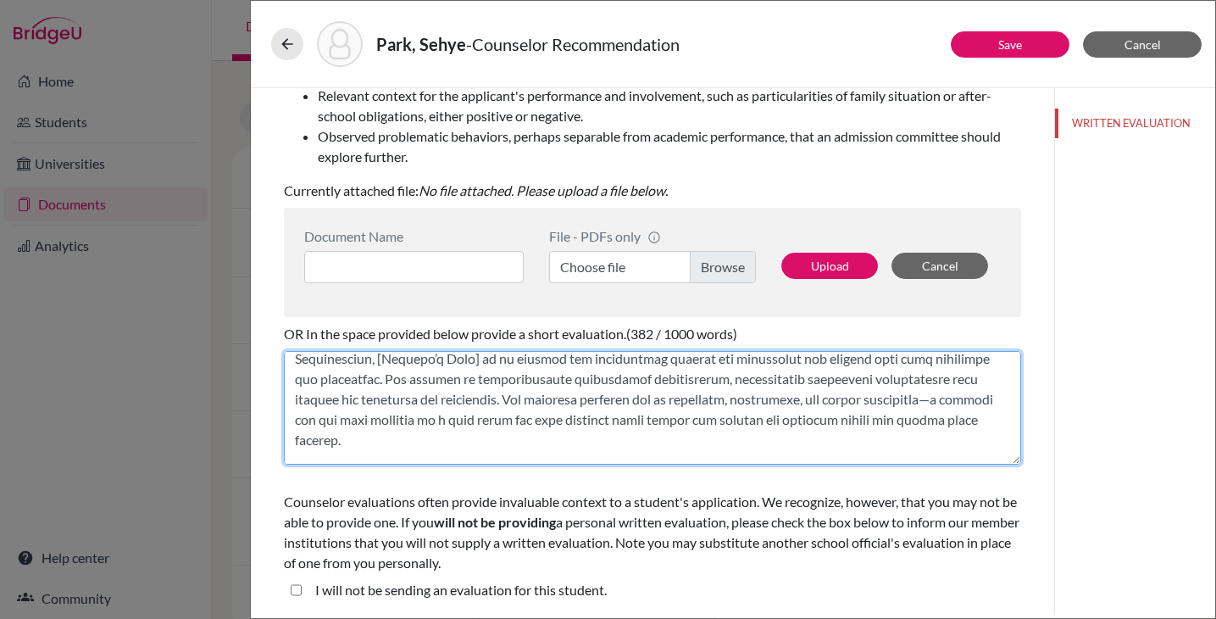
scroll to position [332, 0]
click at [414, 381] on textarea at bounding box center [652, 408] width 737 height 114
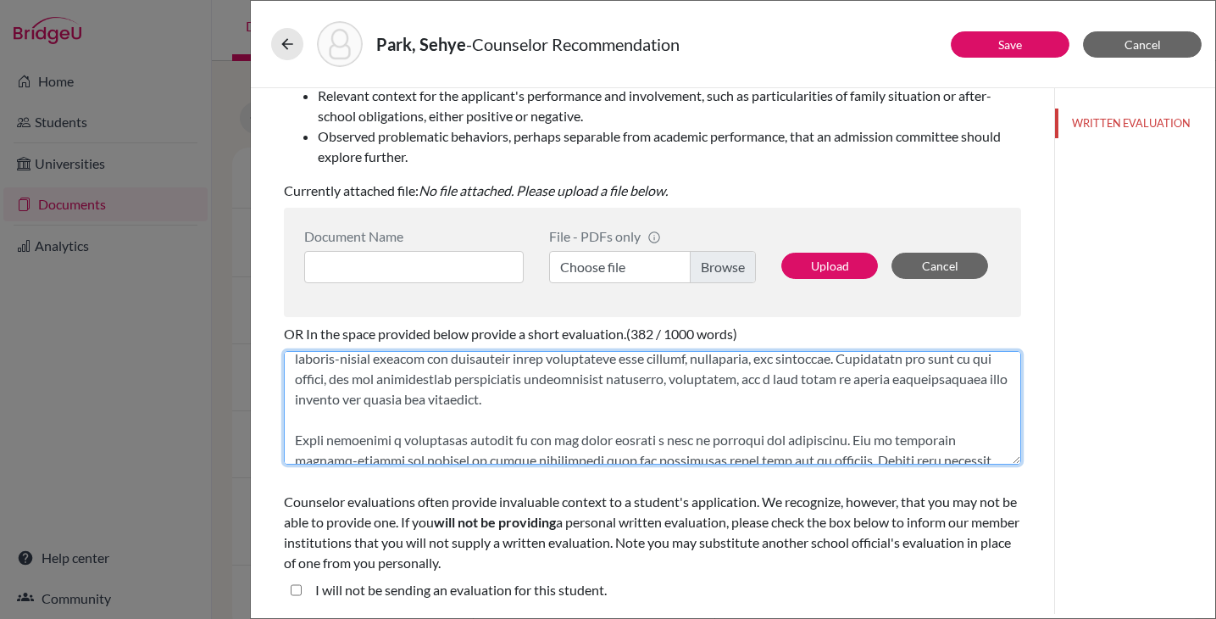
drag, startPoint x: 481, startPoint y: 359, endPoint x: 414, endPoint y: 381, distance: 69.7
click at [409, 387] on textarea at bounding box center [652, 408] width 737 height 114
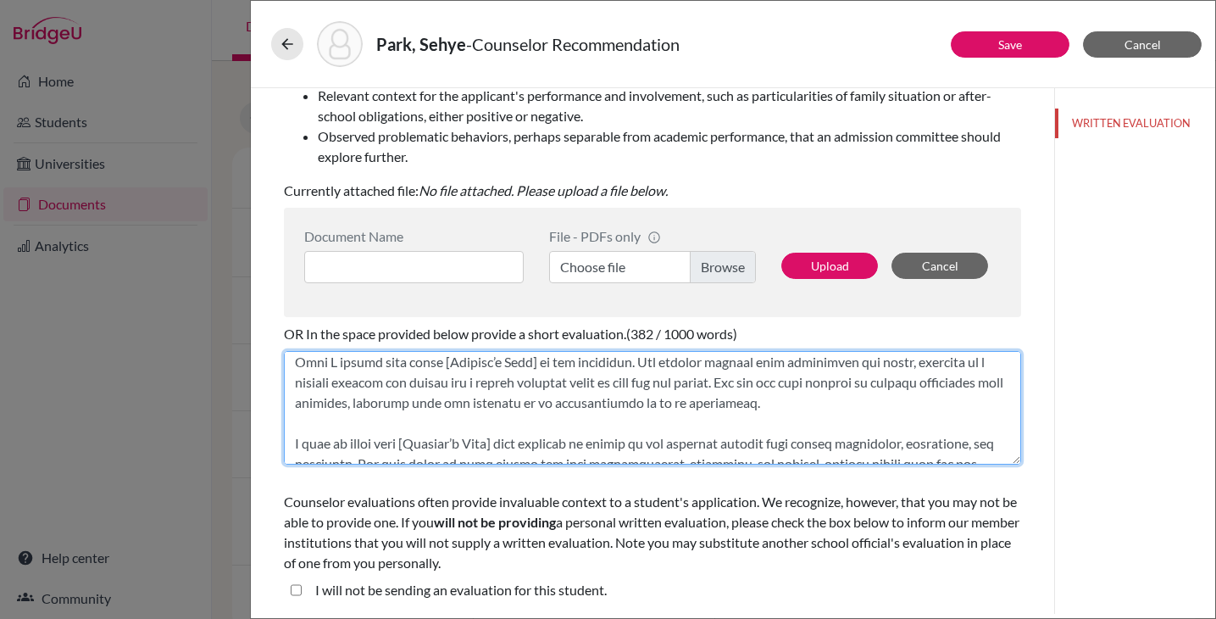
click at [549, 400] on textarea at bounding box center [652, 408] width 737 height 114
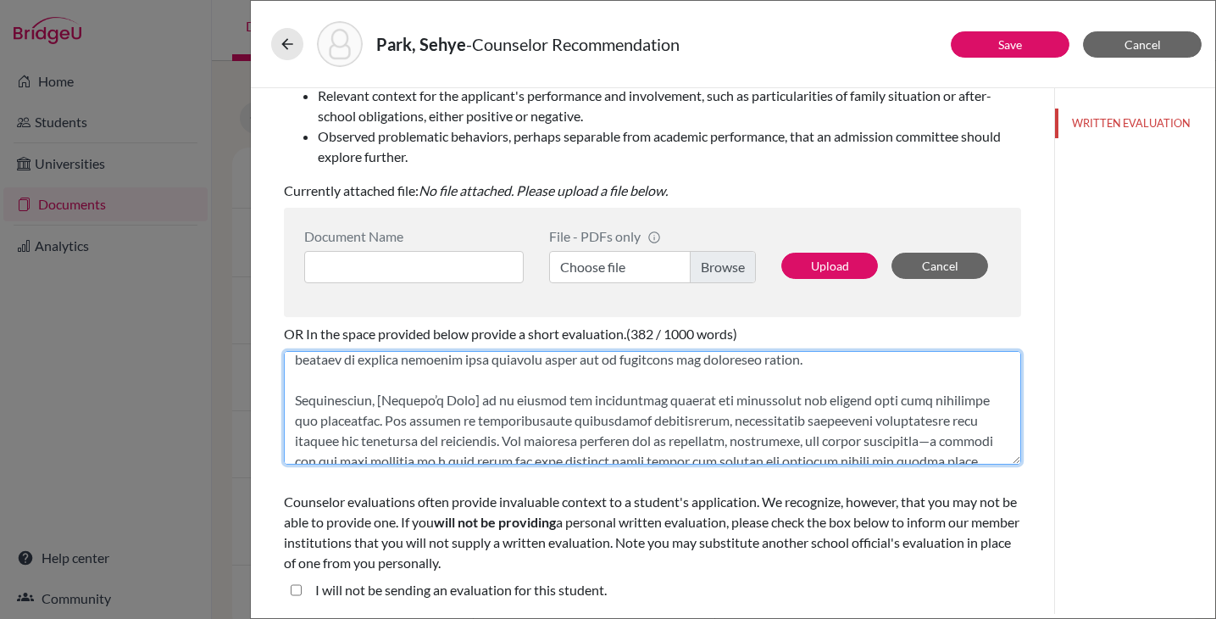
scroll to position [264, 0]
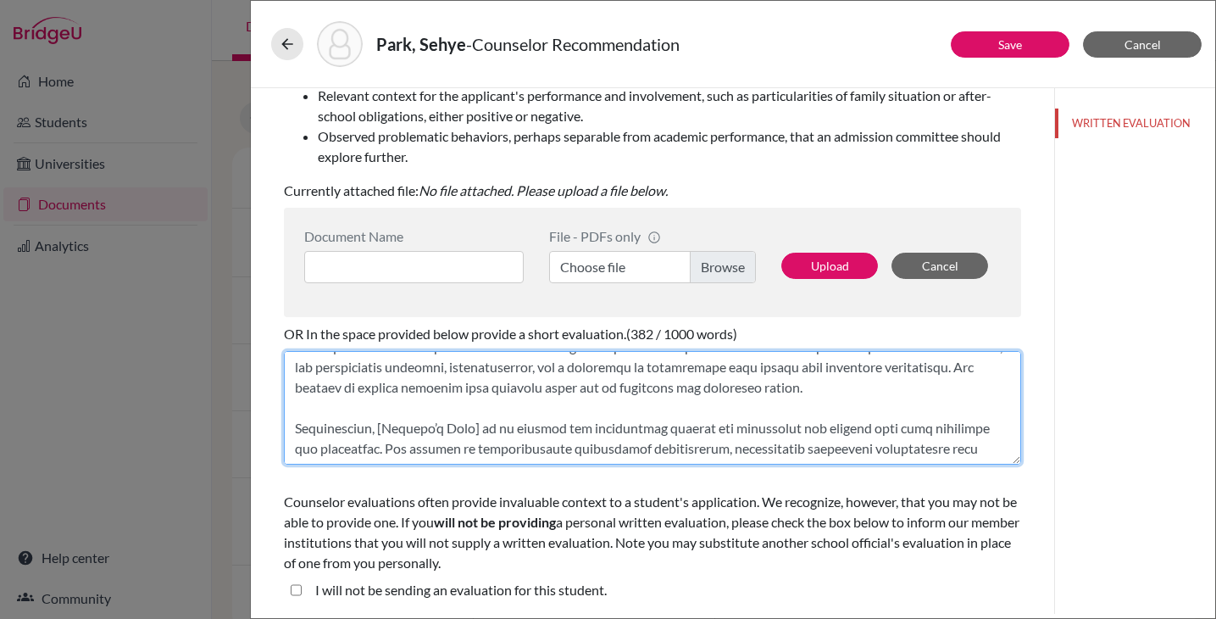
click at [478, 428] on textarea at bounding box center [652, 408] width 737 height 114
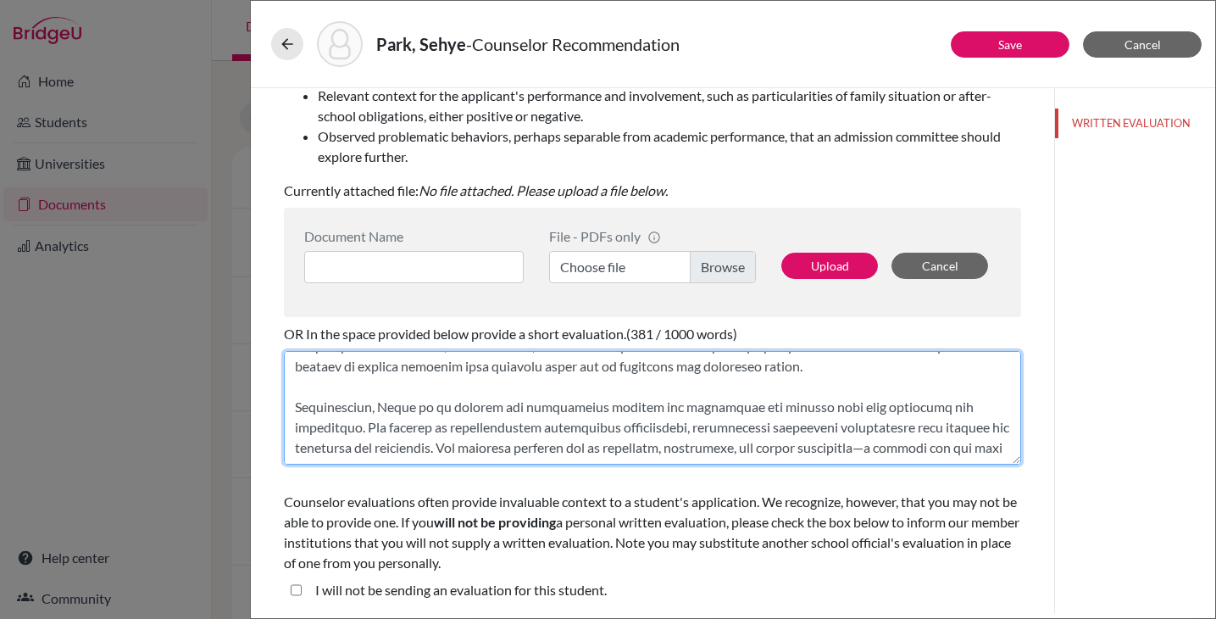
scroll to position [295, 0]
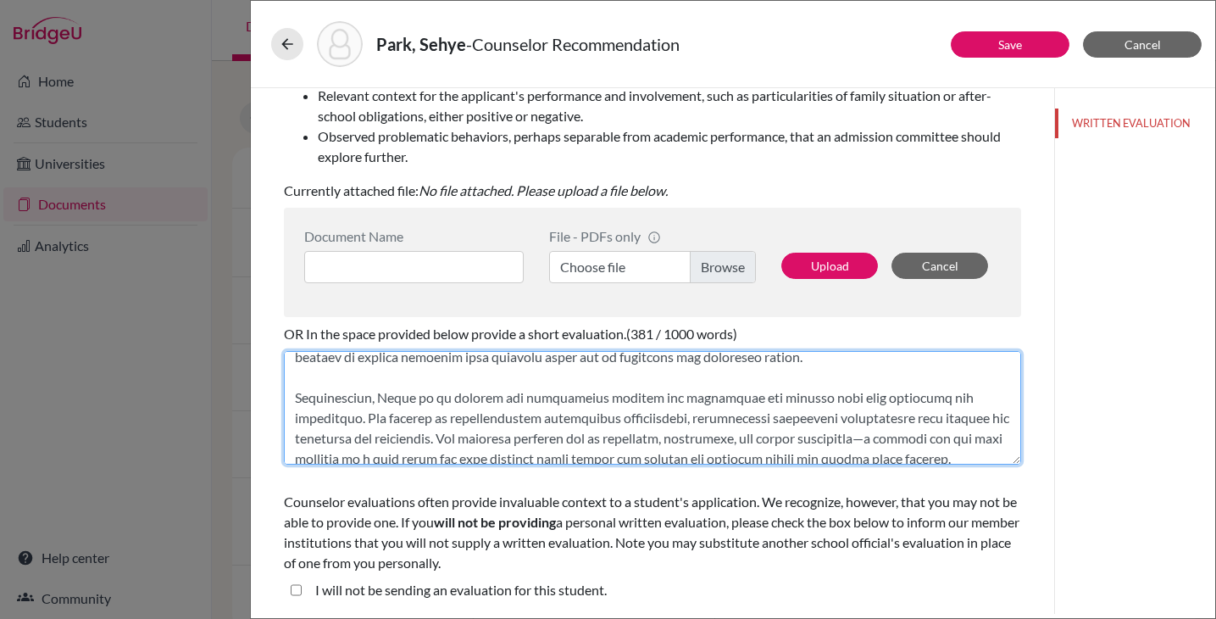
click at [905, 438] on textarea at bounding box center [652, 408] width 737 height 114
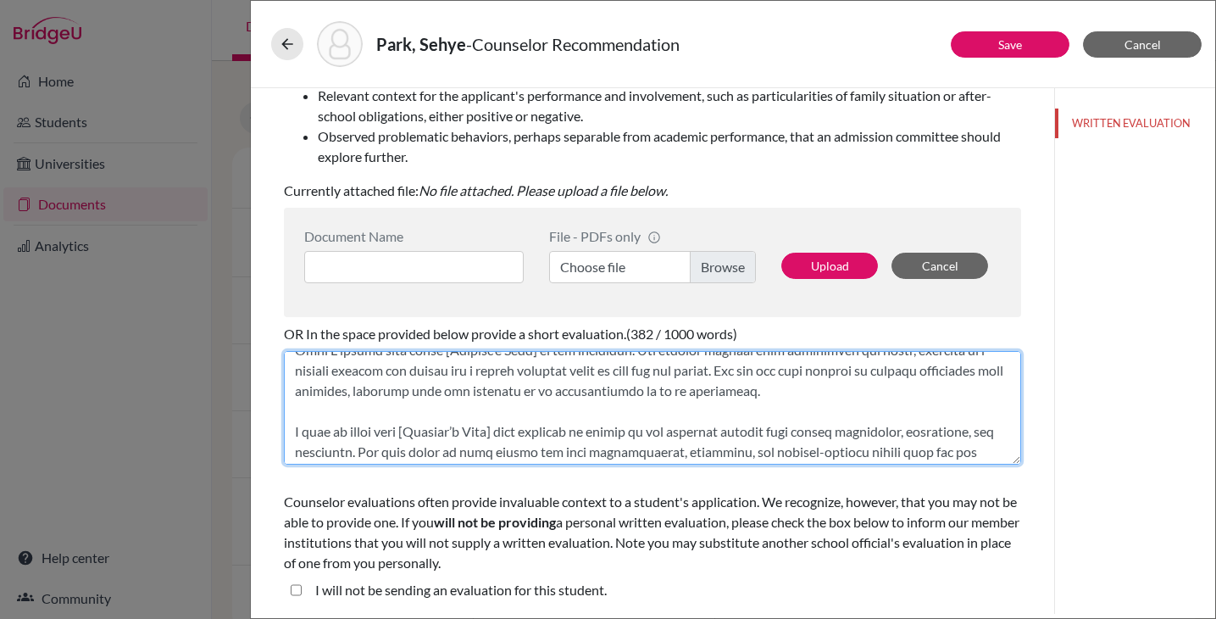
scroll to position [441, 0]
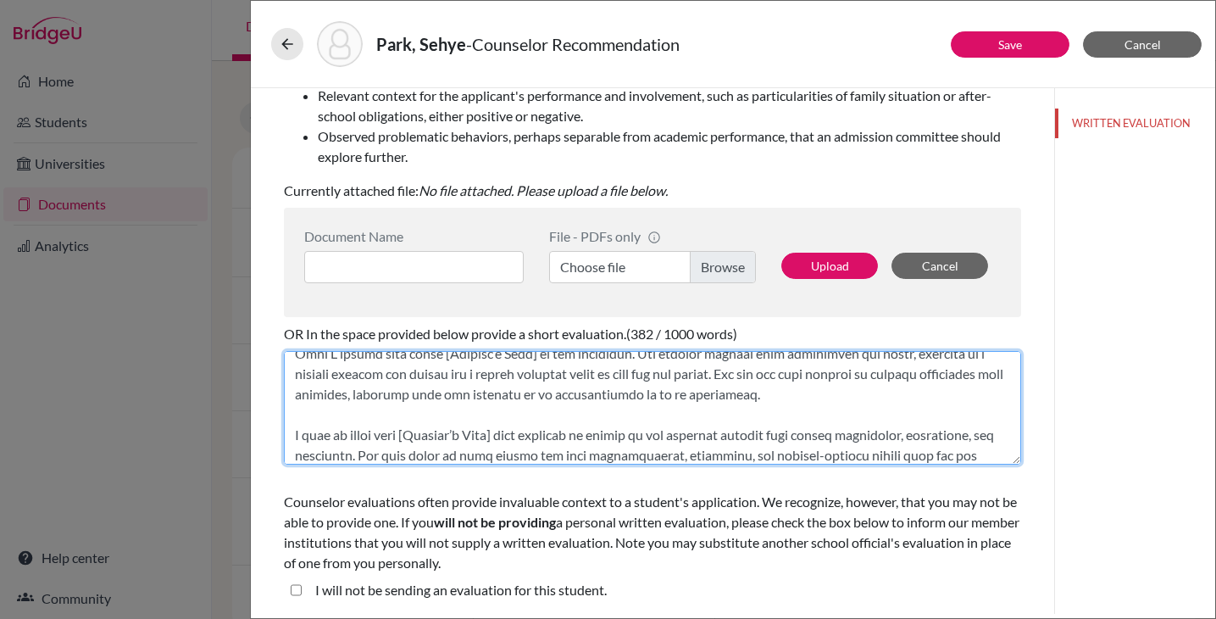
click at [548, 373] on textarea at bounding box center [652, 408] width 737 height 114
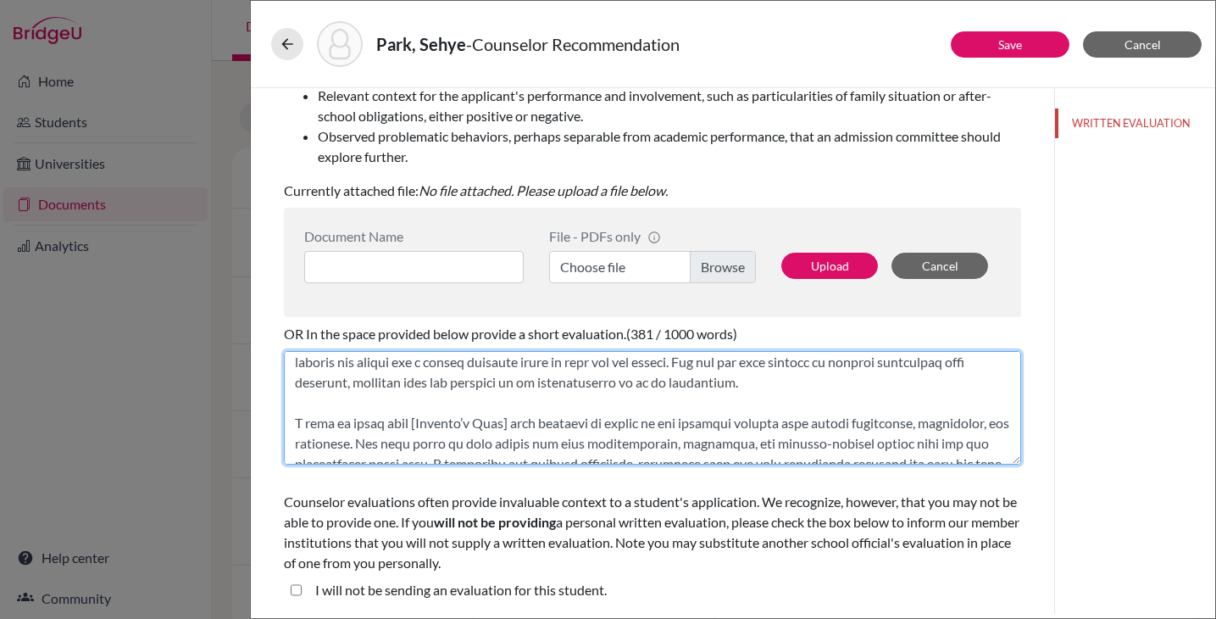
scroll to position [453, 0]
click at [518, 446] on textarea at bounding box center [652, 408] width 737 height 114
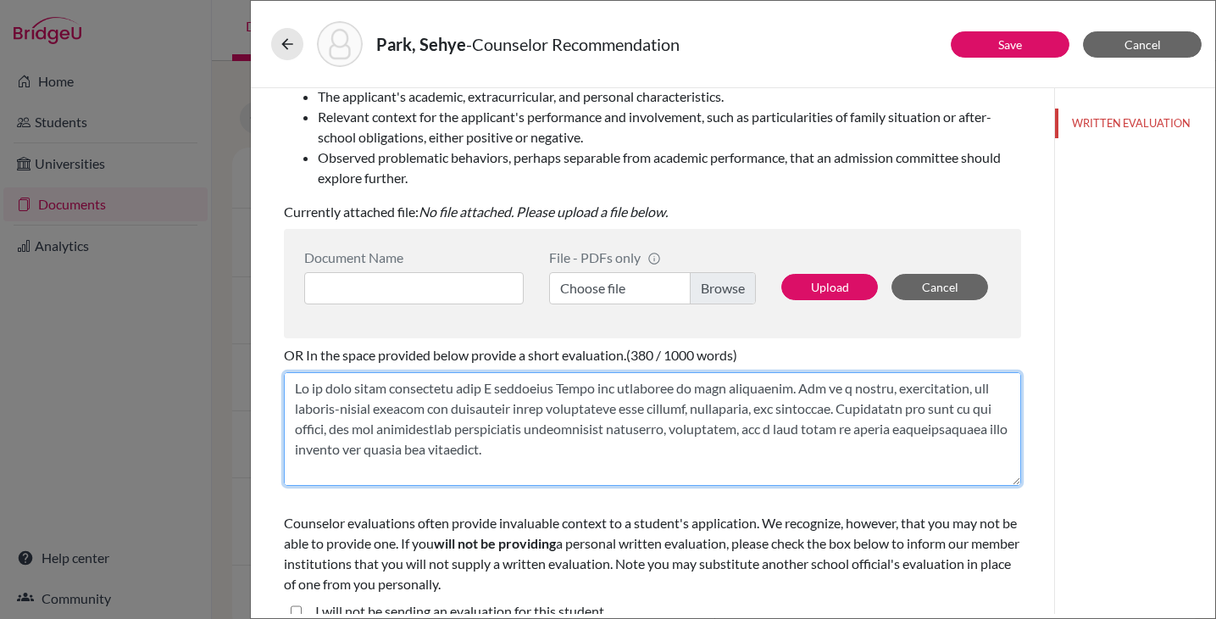
scroll to position [325, 0]
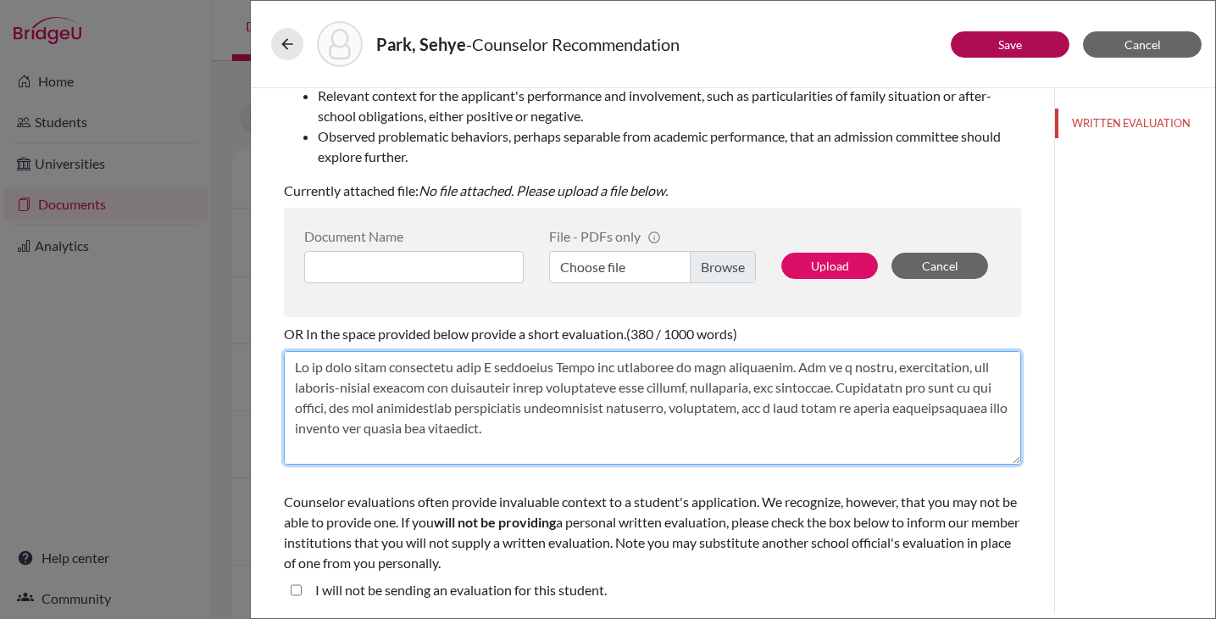
type textarea "It is with great enthusiasm that I recommend Sehye for admission to your univer…"
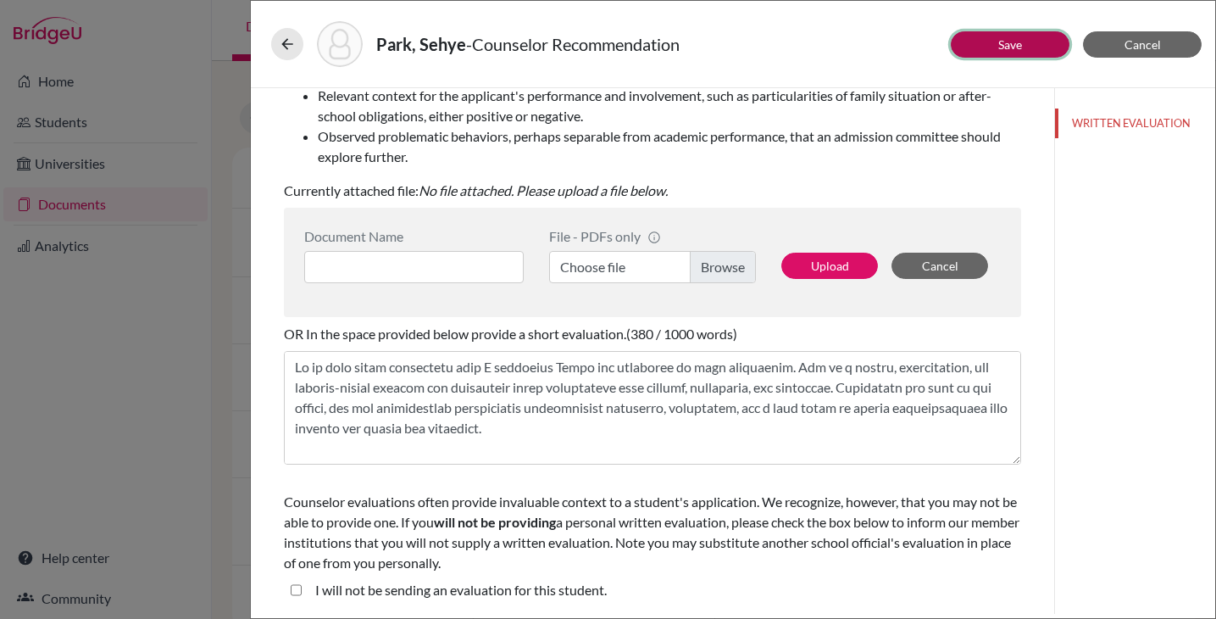
click at [1028, 46] on button "Save" at bounding box center [1010, 44] width 119 height 26
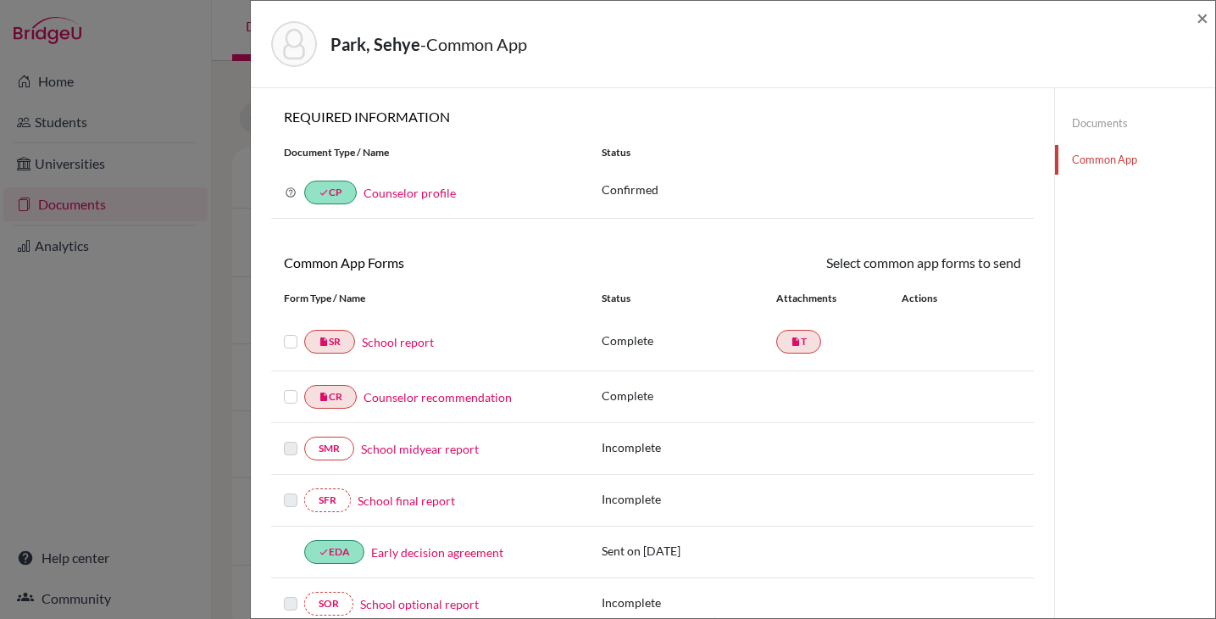
click at [1071, 123] on link "Documents" at bounding box center [1135, 123] width 160 height 30
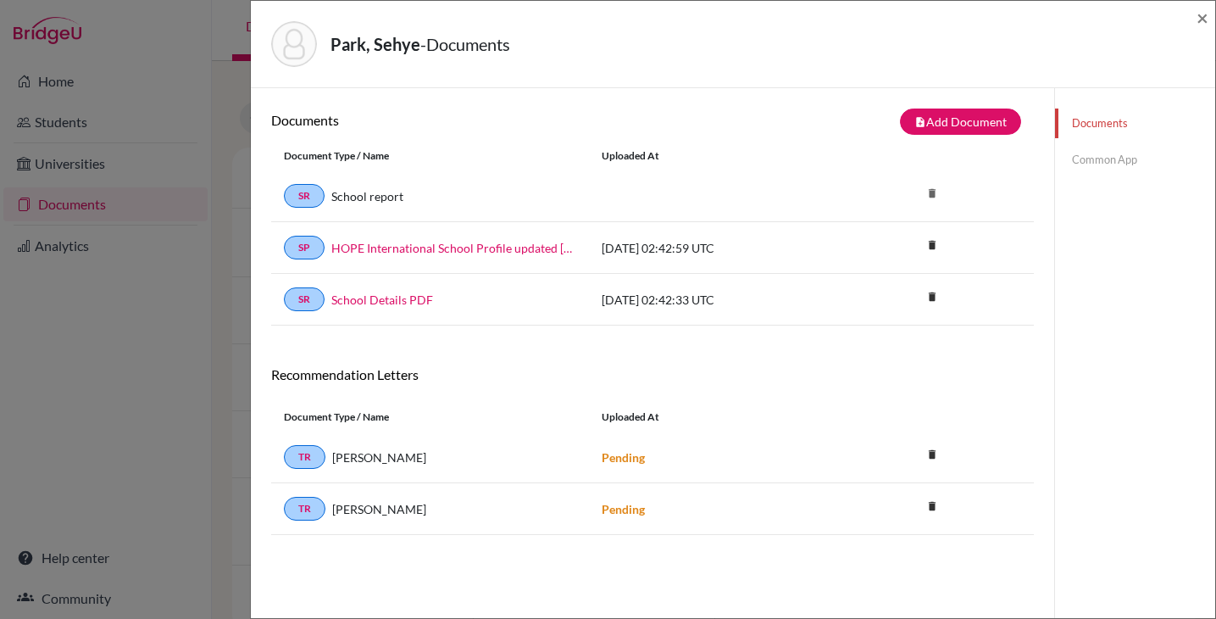
click at [1067, 164] on link "Common App" at bounding box center [1135, 160] width 160 height 30
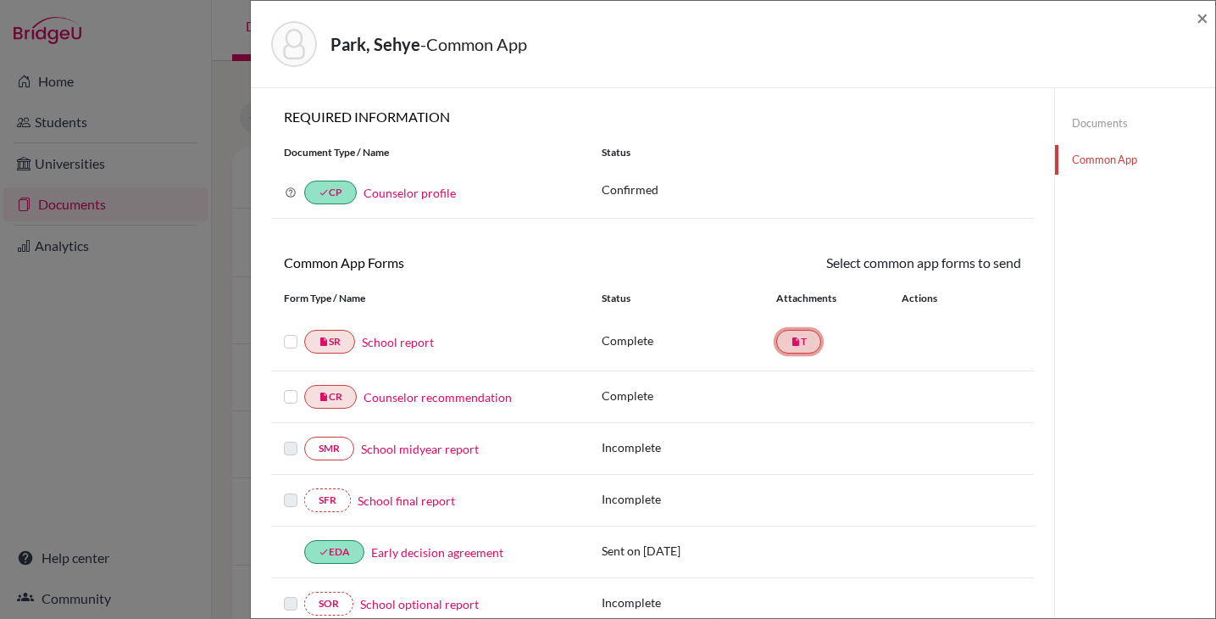
click at [797, 341] on link "insert_drive_file T" at bounding box center [798, 342] width 45 height 24
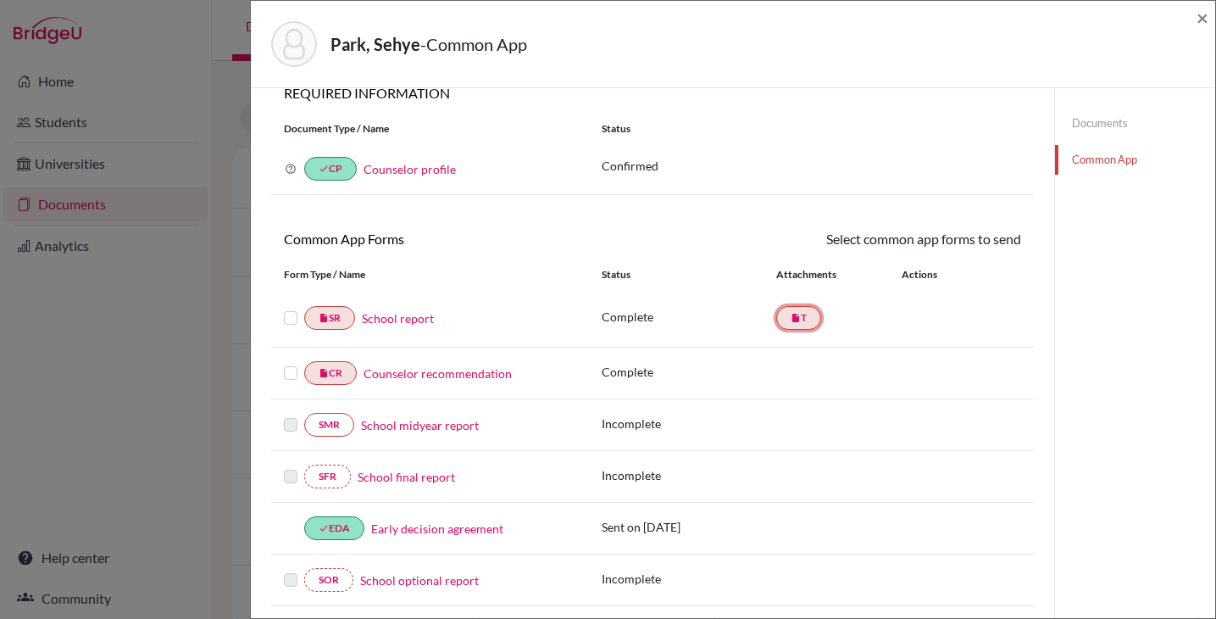
scroll to position [25, 0]
click at [289, 306] on label at bounding box center [291, 306] width 14 height 0
click at [0, 0] on input "checkbox" at bounding box center [0, 0] width 0 height 0
click at [292, 363] on label at bounding box center [291, 363] width 14 height 0
click at [0, 0] on input "checkbox" at bounding box center [0, 0] width 0 height 0
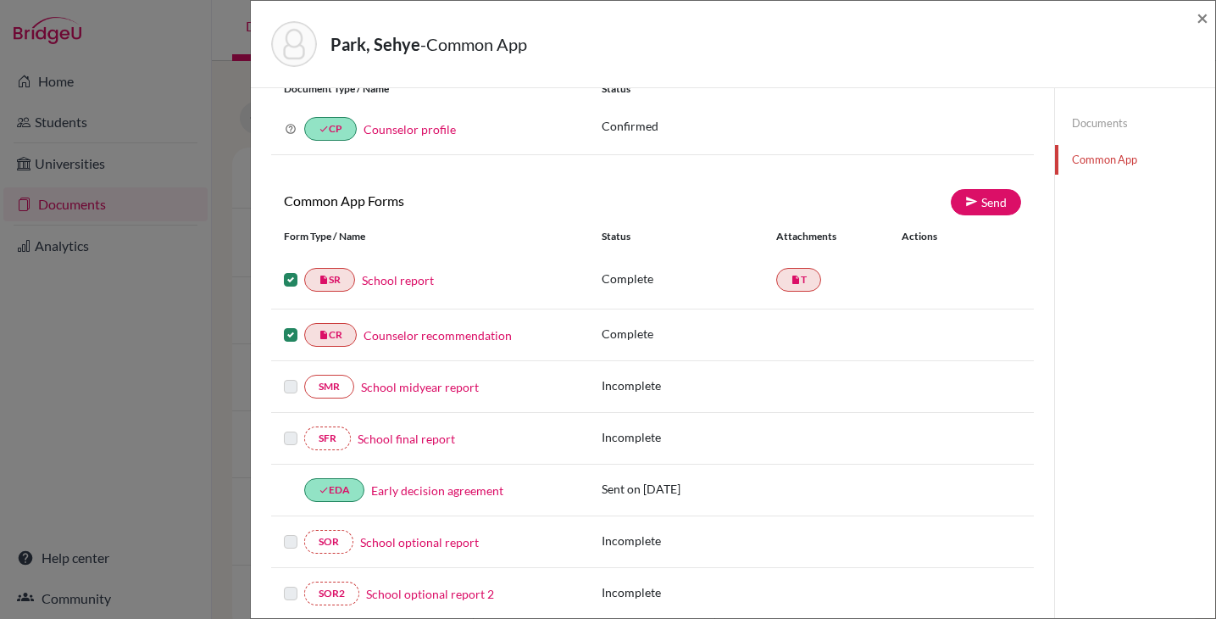
scroll to position [0, 0]
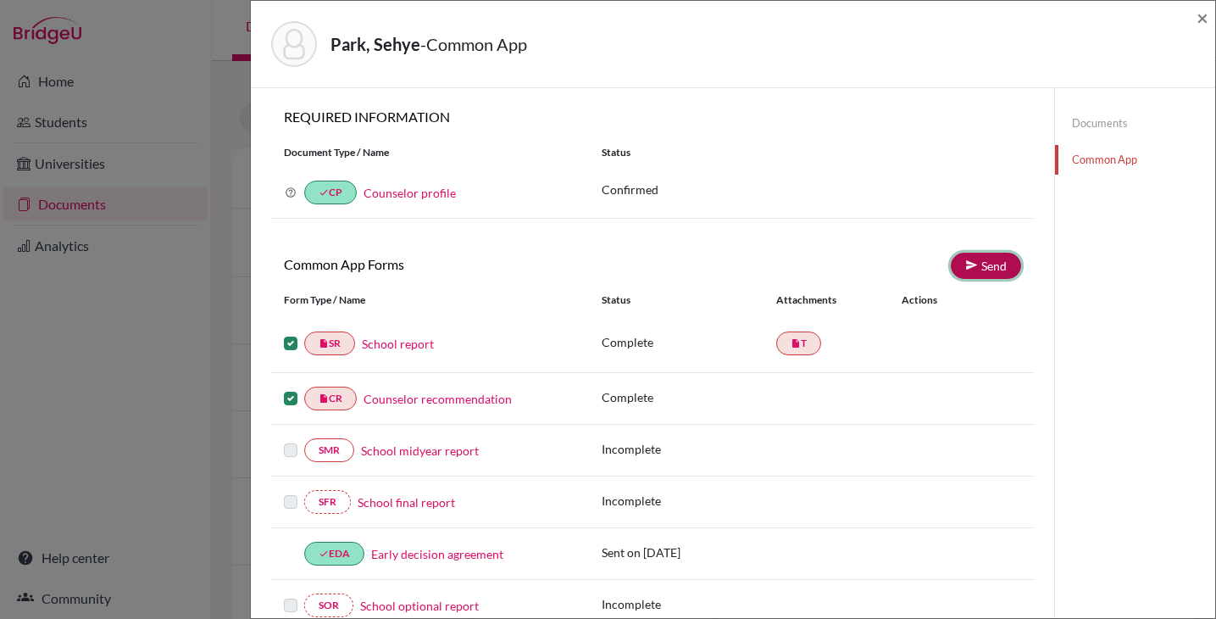
click at [970, 267] on link "Send" at bounding box center [986, 266] width 70 height 26
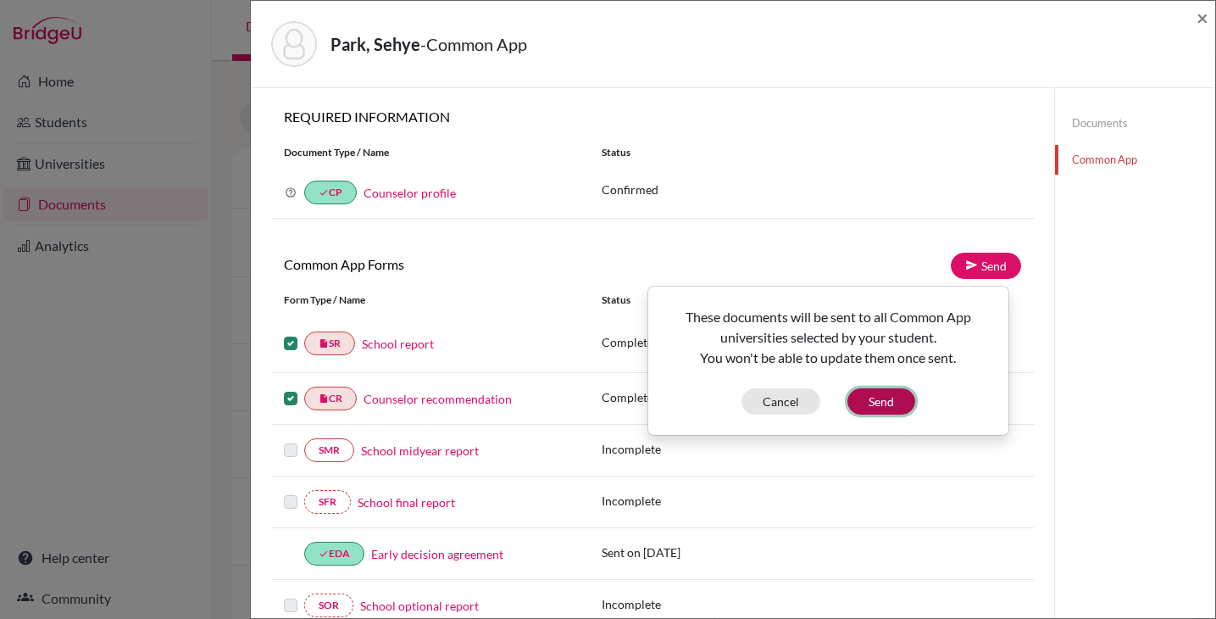
click at [896, 403] on button "Send" at bounding box center [882, 401] width 68 height 26
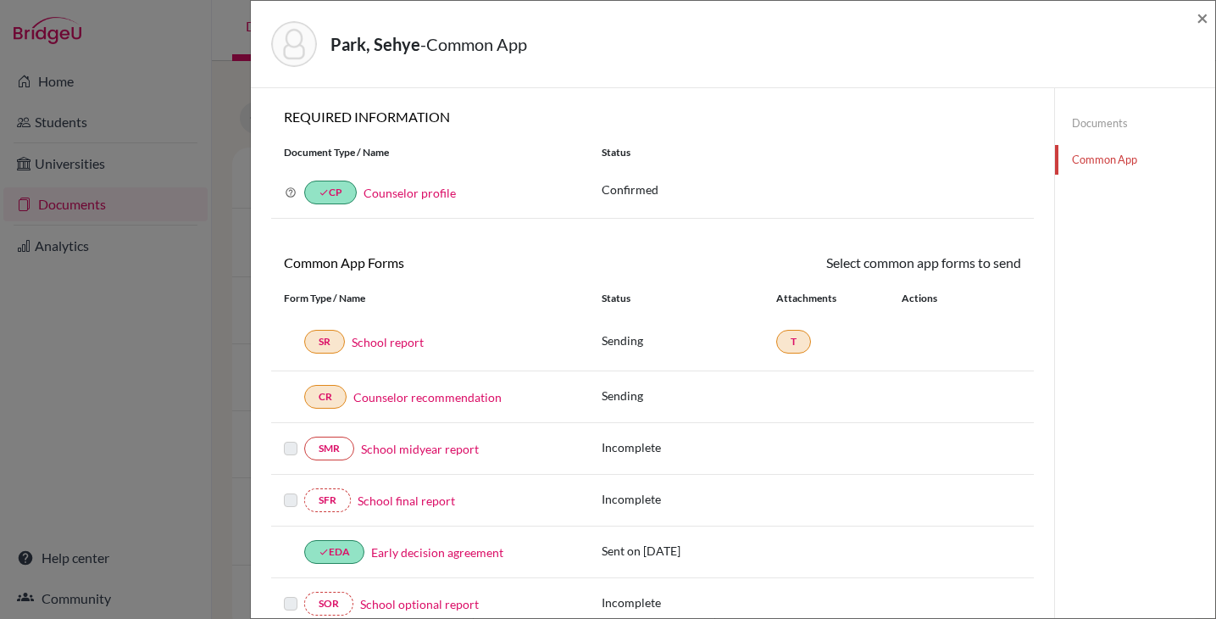
click at [1087, 128] on link "Documents" at bounding box center [1135, 123] width 160 height 30
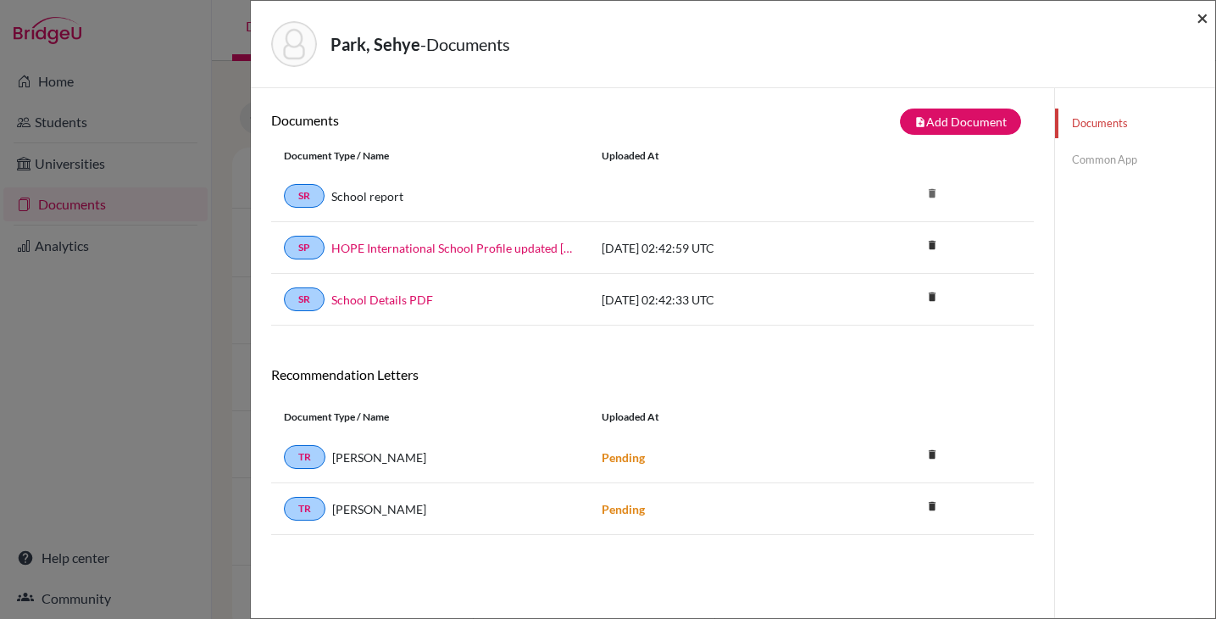
click at [1155, 23] on span "×" at bounding box center [1203, 17] width 12 height 25
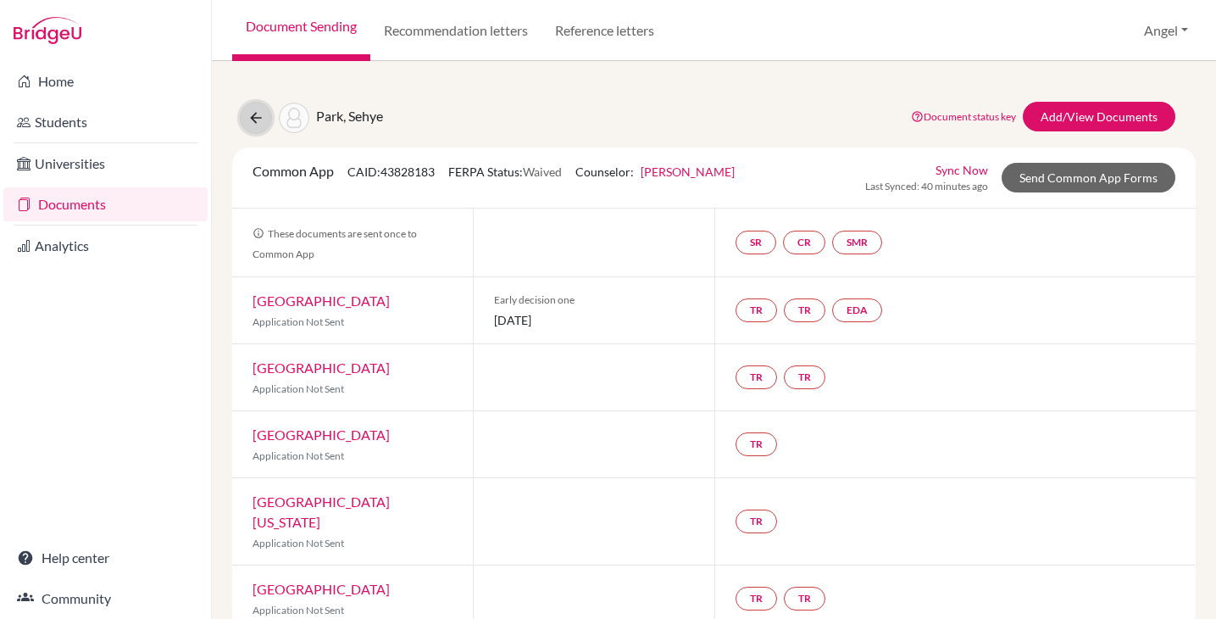
click at [253, 117] on icon at bounding box center [255, 117] width 17 height 17
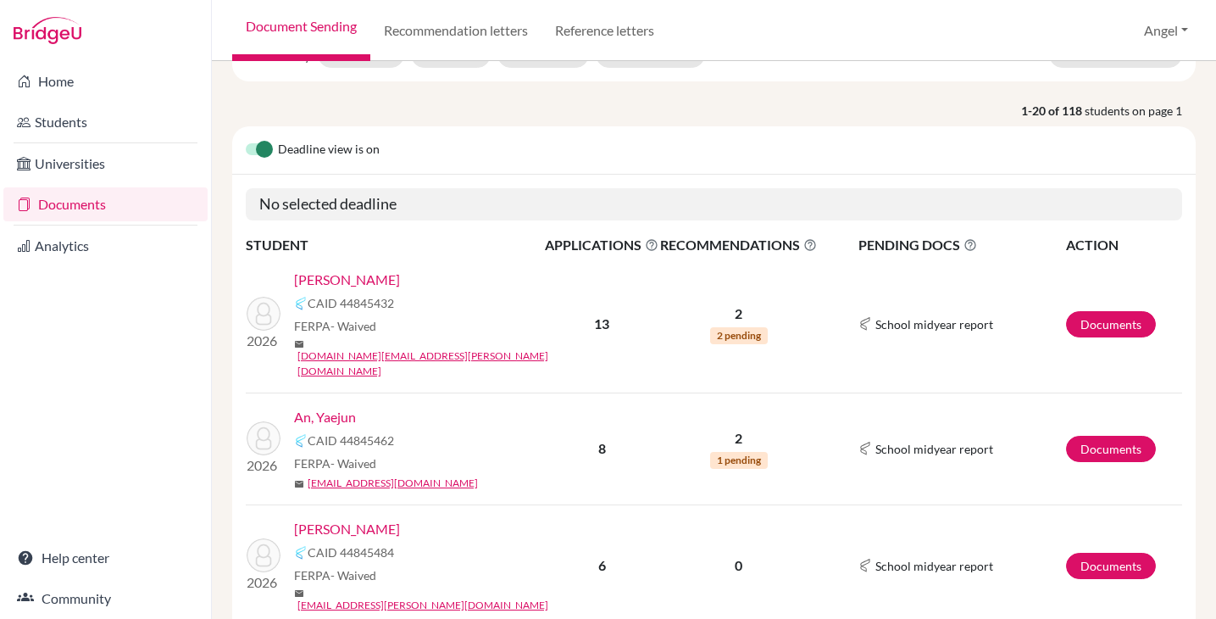
scroll to position [123, 0]
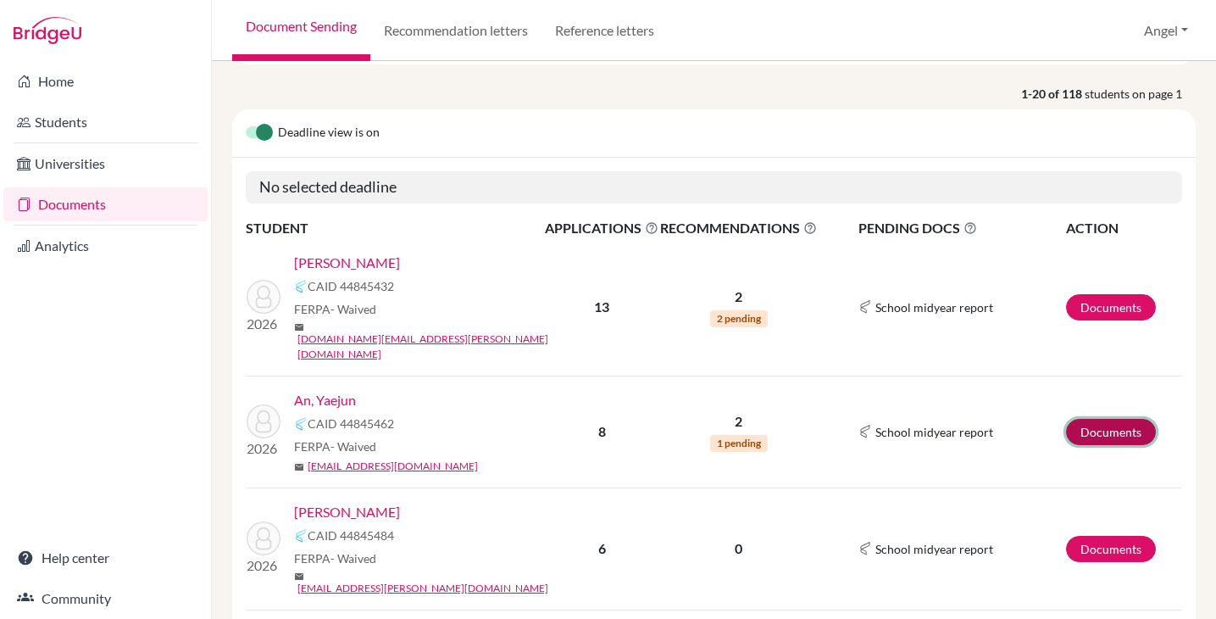
click at [1087, 419] on link "Documents" at bounding box center [1111, 432] width 90 height 26
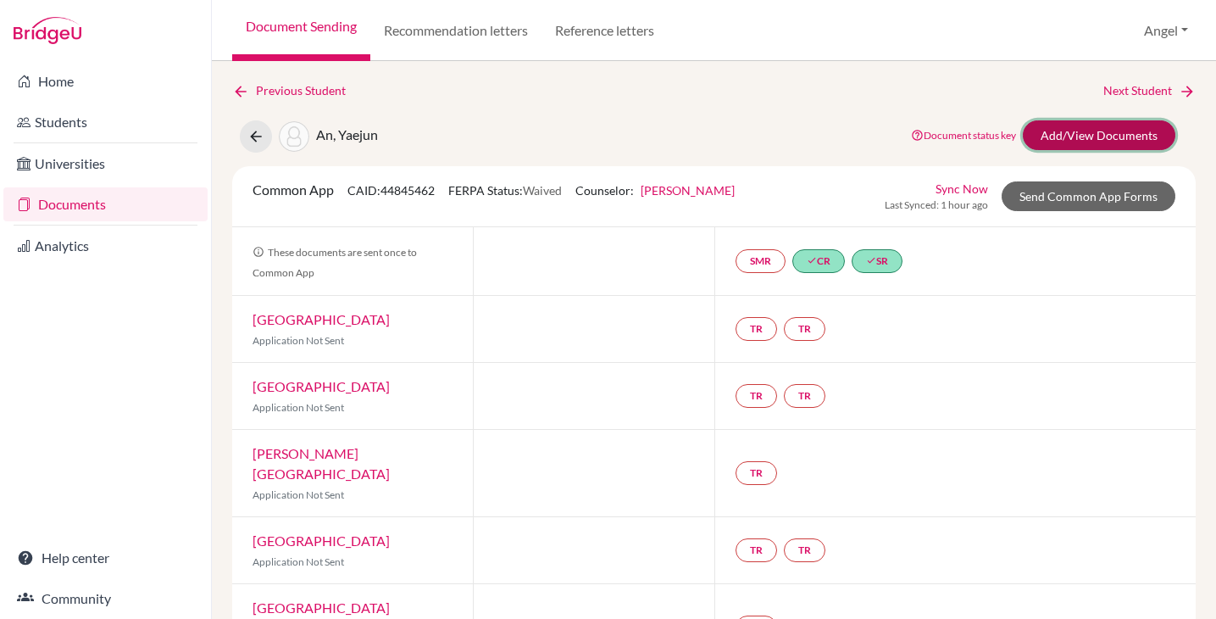
click at [1076, 130] on link "Add/View Documents" at bounding box center [1099, 135] width 153 height 30
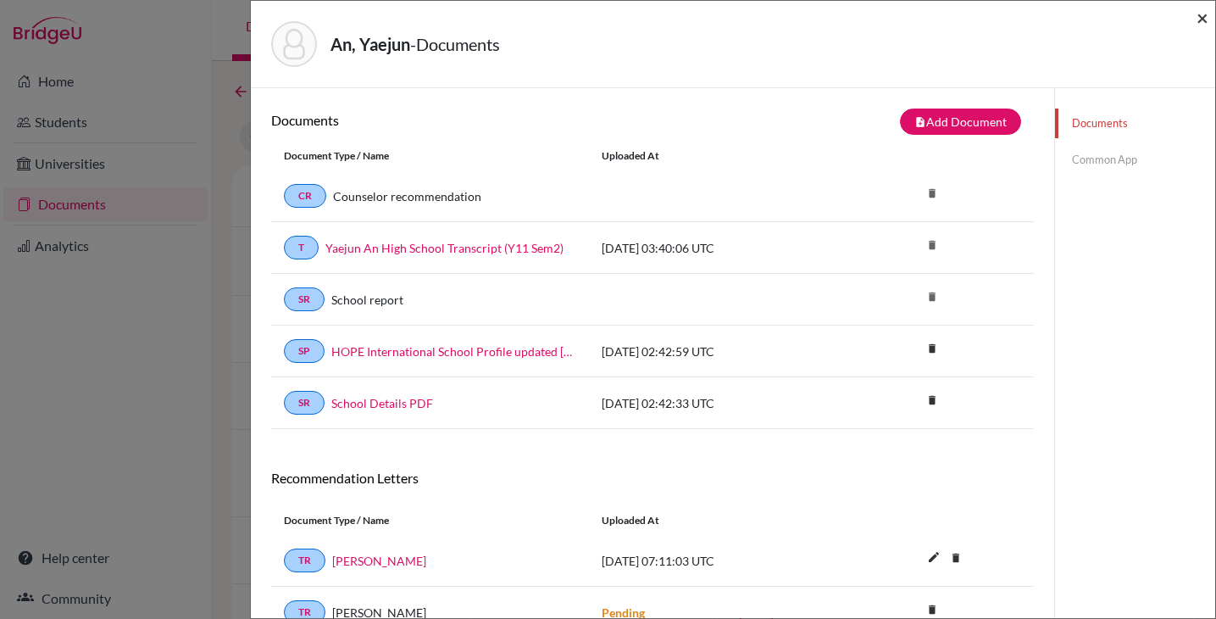
click at [1197, 20] on span "×" at bounding box center [1203, 17] width 12 height 25
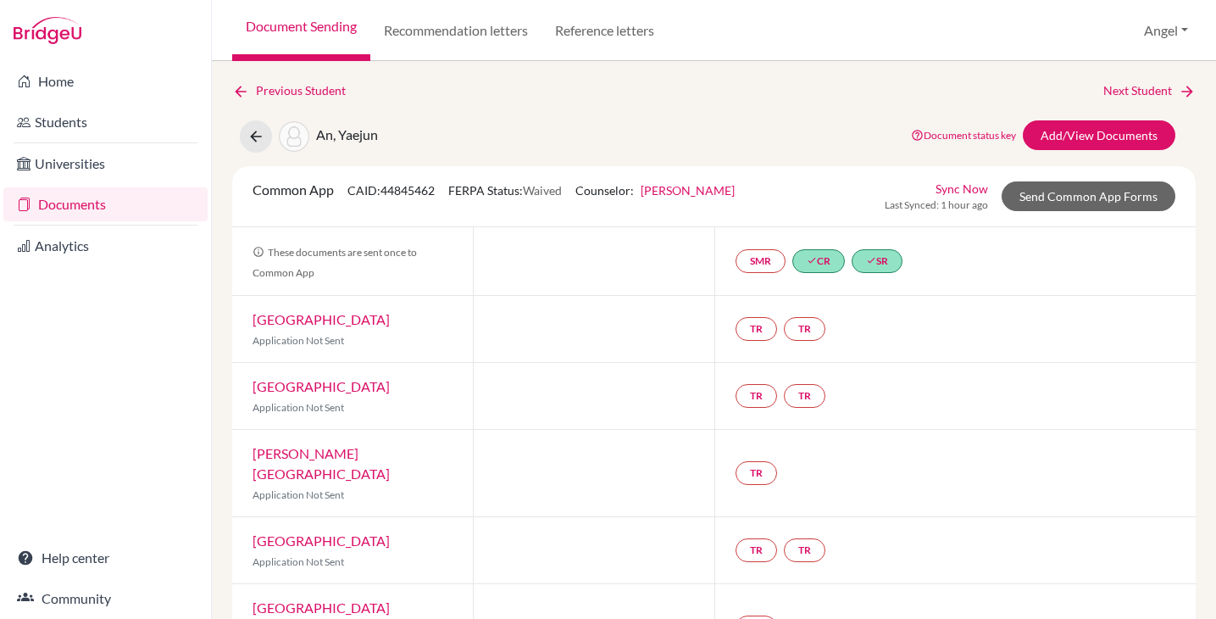
click at [89, 199] on link "Documents" at bounding box center [105, 204] width 204 height 34
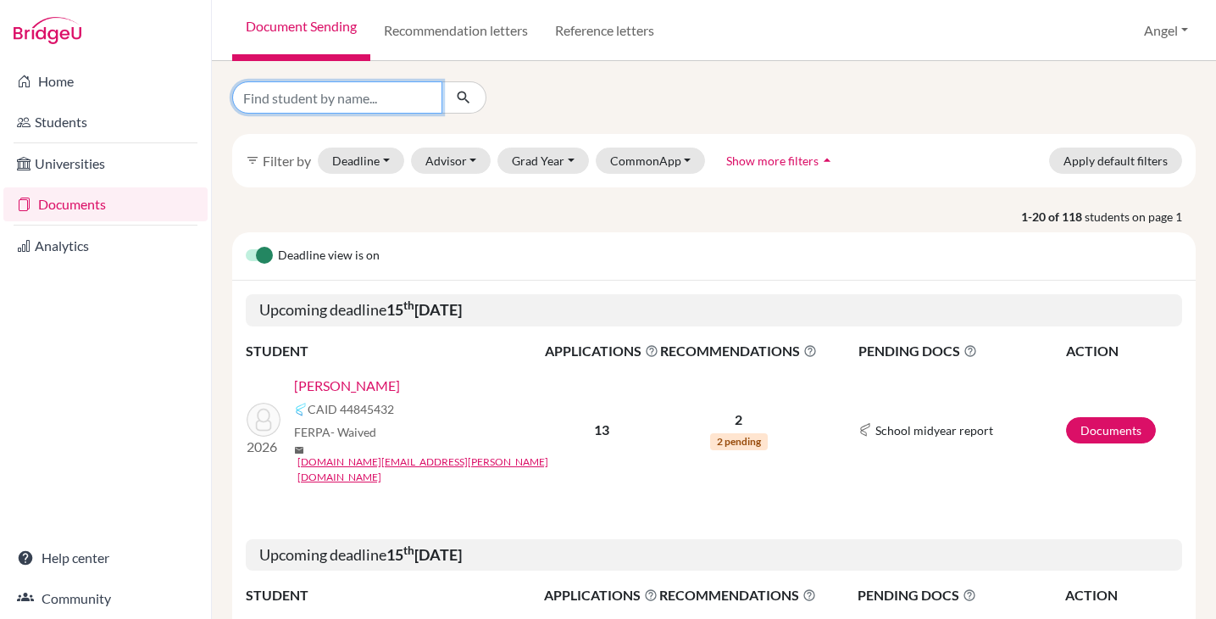
click at [407, 96] on input "Find student by name..." at bounding box center [337, 97] width 210 height 32
type input "[DEMOGRAPHIC_DATA]"
click button "submit" at bounding box center [464, 97] width 45 height 32
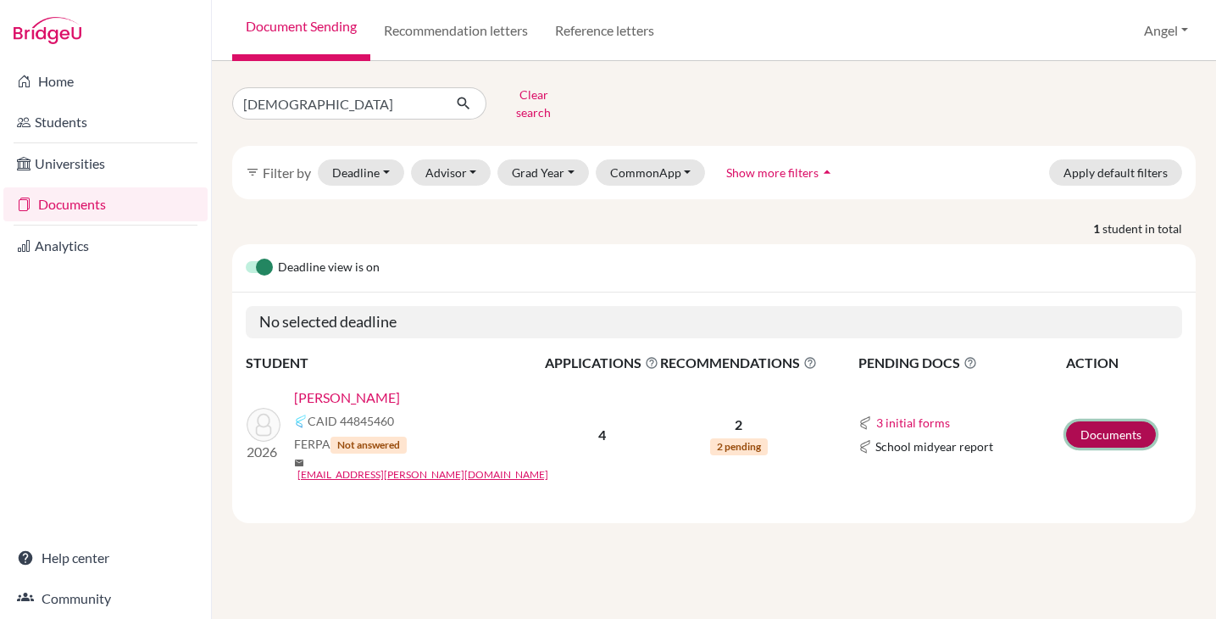
click at [1089, 428] on link "Documents" at bounding box center [1111, 434] width 90 height 26
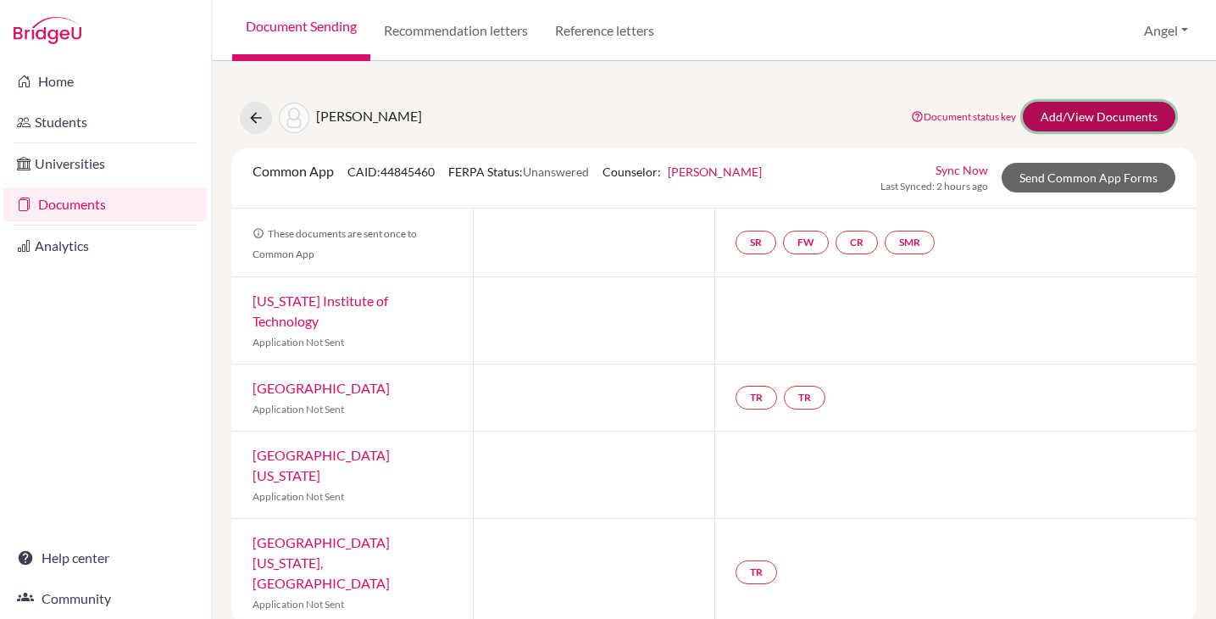
click at [1071, 125] on link "Add/View Documents" at bounding box center [1099, 117] width 153 height 30
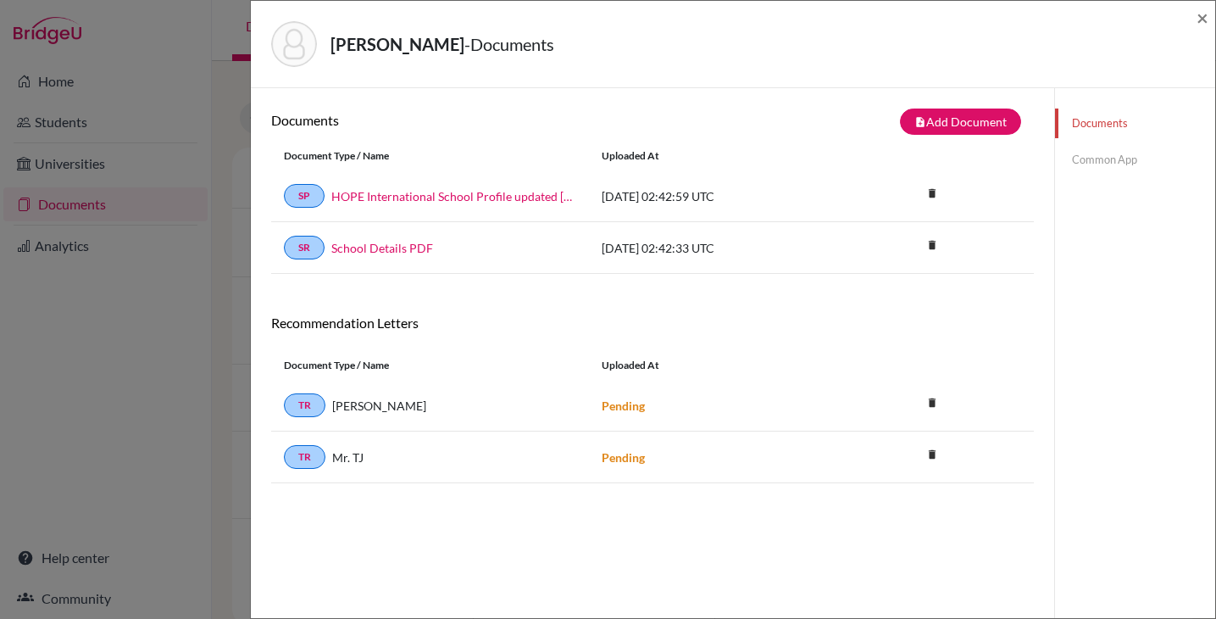
click at [1073, 174] on link "Common App" at bounding box center [1135, 160] width 160 height 30
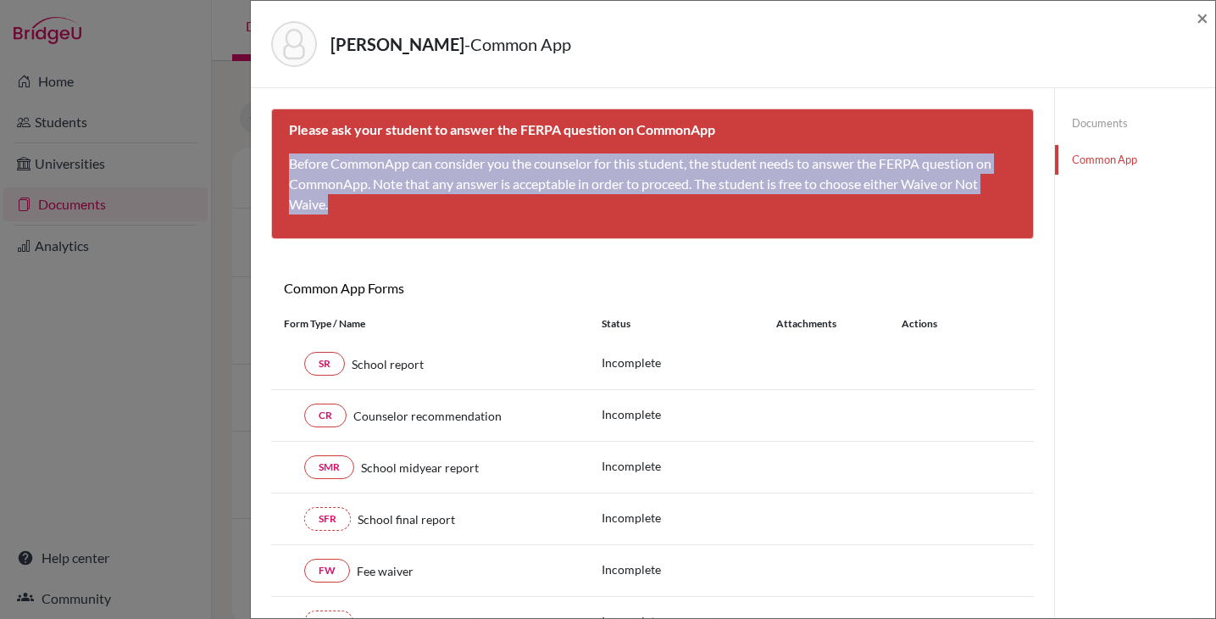
drag, startPoint x: 336, startPoint y: 209, endPoint x: 285, endPoint y: 165, distance: 66.7
click at [285, 165] on div "Please ask your student to answer the FERPA question on CommonApp Before Common…" at bounding box center [652, 173] width 763 height 131
copy p "Before CommonApp can consider you the counselor for this student, the student n…"
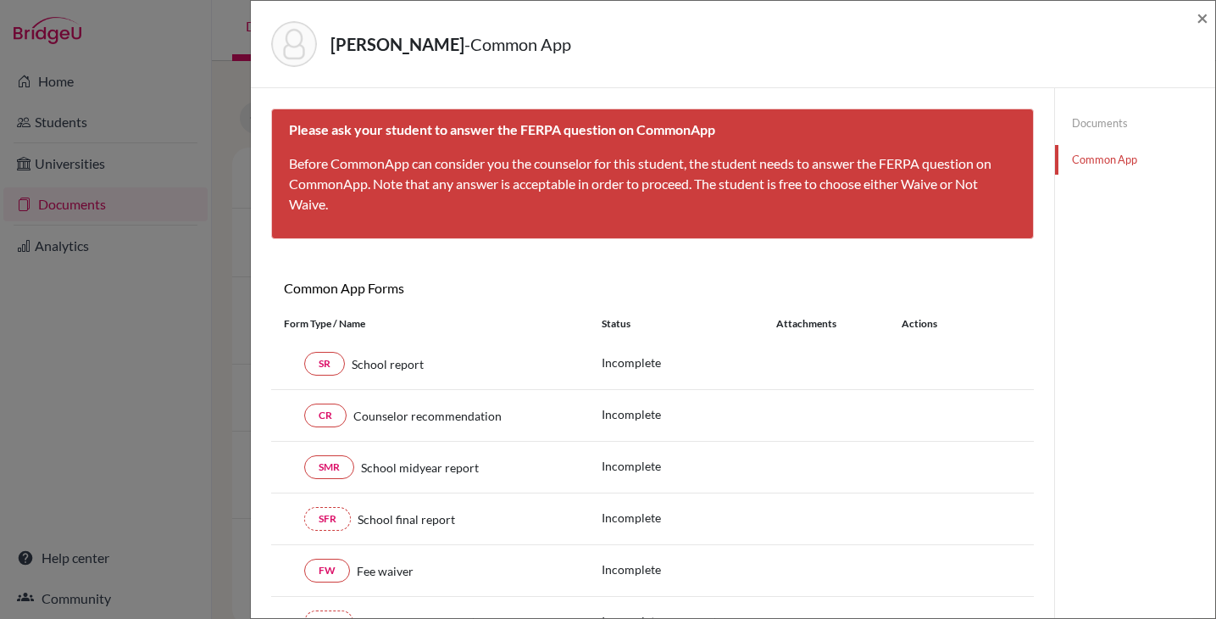
click at [156, 345] on div "Lee, Ezariah - Common App × × Please ask your student to answer the FERPA quest…" at bounding box center [608, 309] width 1216 height 619
click at [1201, 17] on span "×" at bounding box center [1203, 17] width 12 height 25
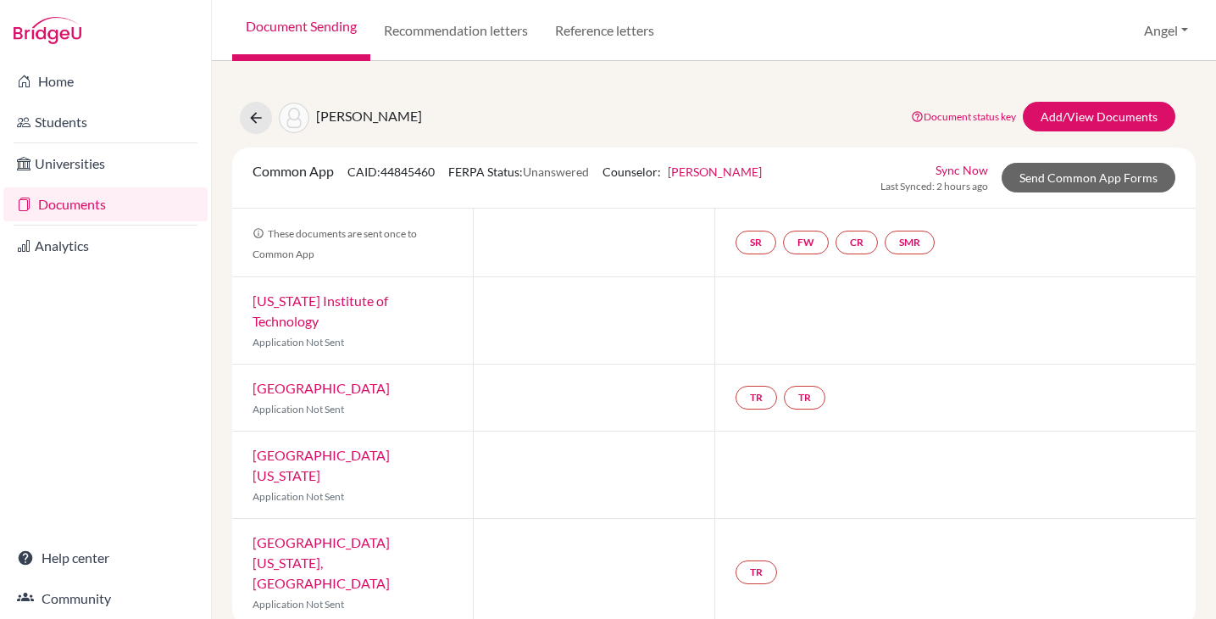
click at [84, 212] on link "Documents" at bounding box center [105, 204] width 204 height 34
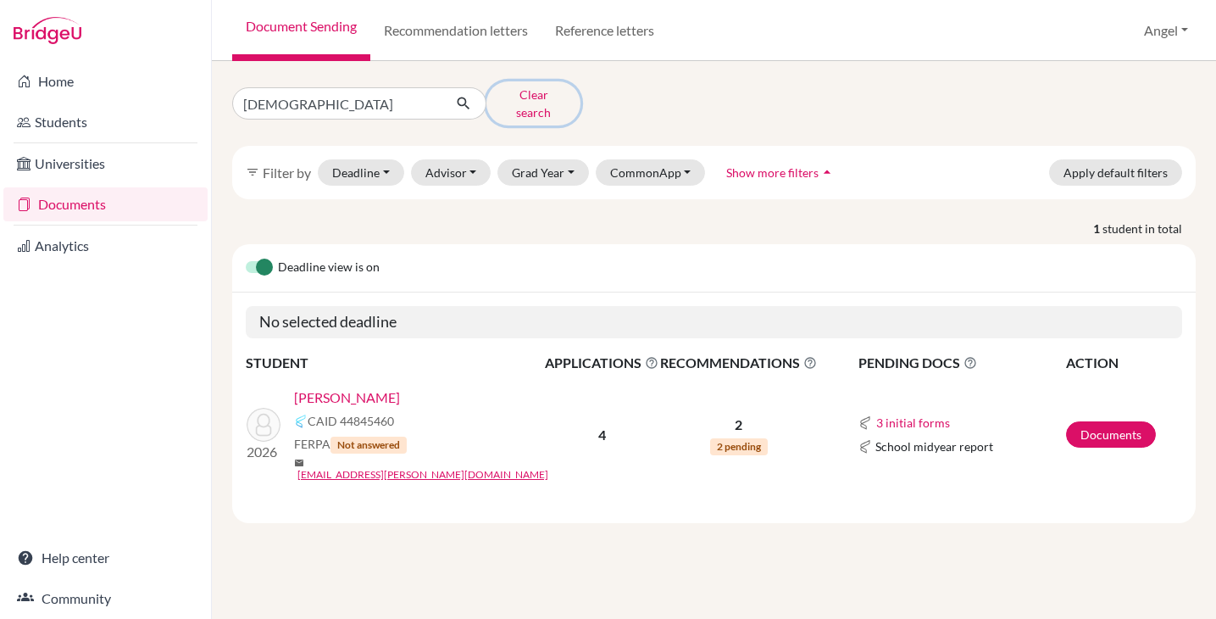
click at [526, 103] on button "Clear search" at bounding box center [534, 103] width 94 height 44
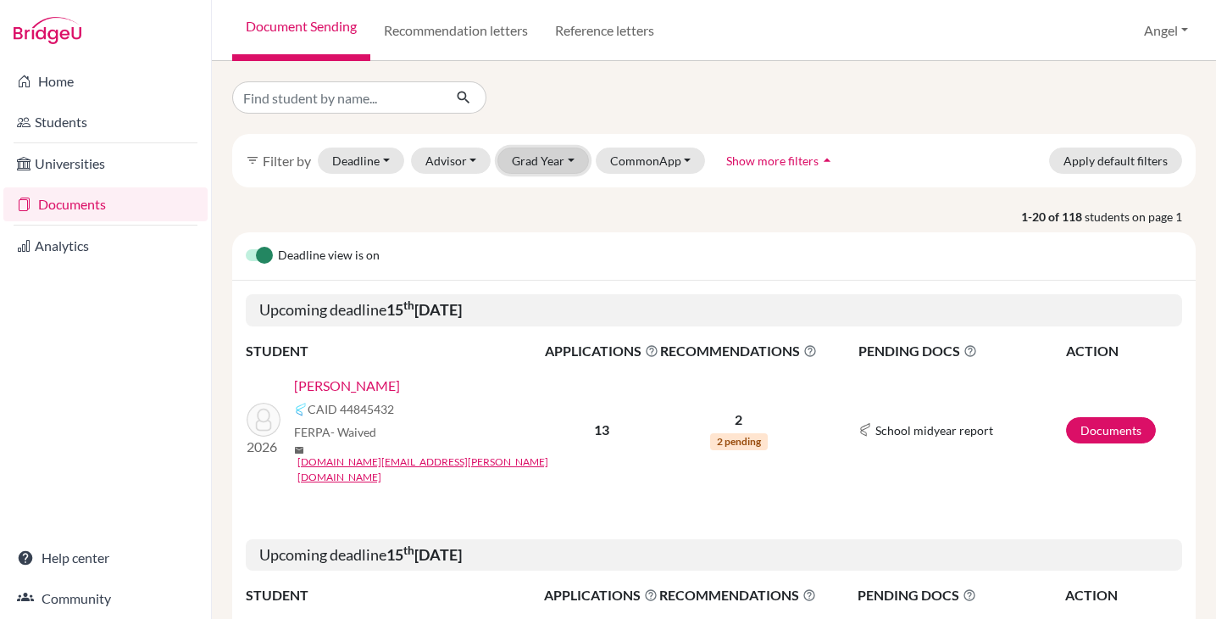
click at [557, 161] on button "Grad Year" at bounding box center [544, 160] width 92 height 26
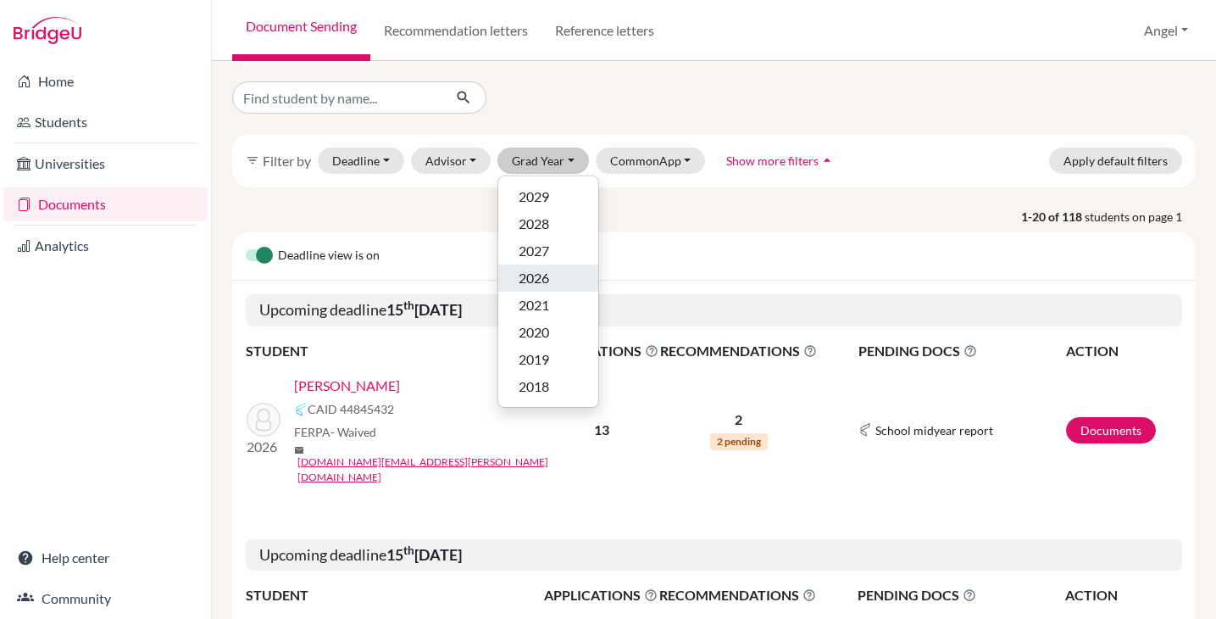
click at [546, 278] on span "2026" at bounding box center [534, 278] width 31 height 20
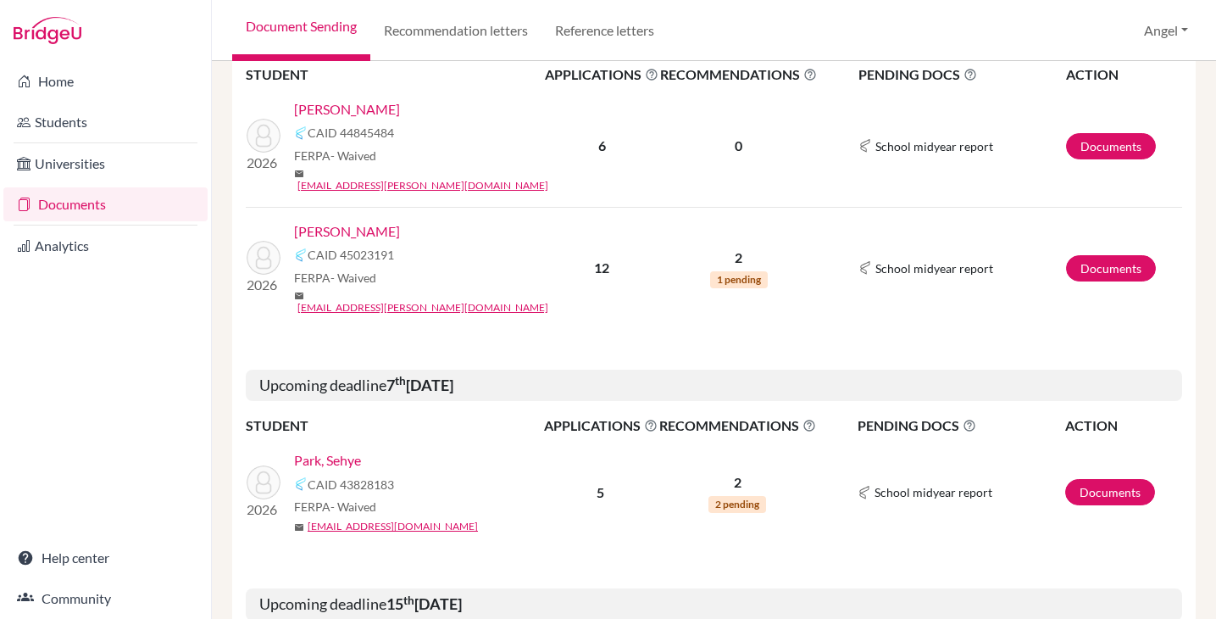
scroll to position [764, 0]
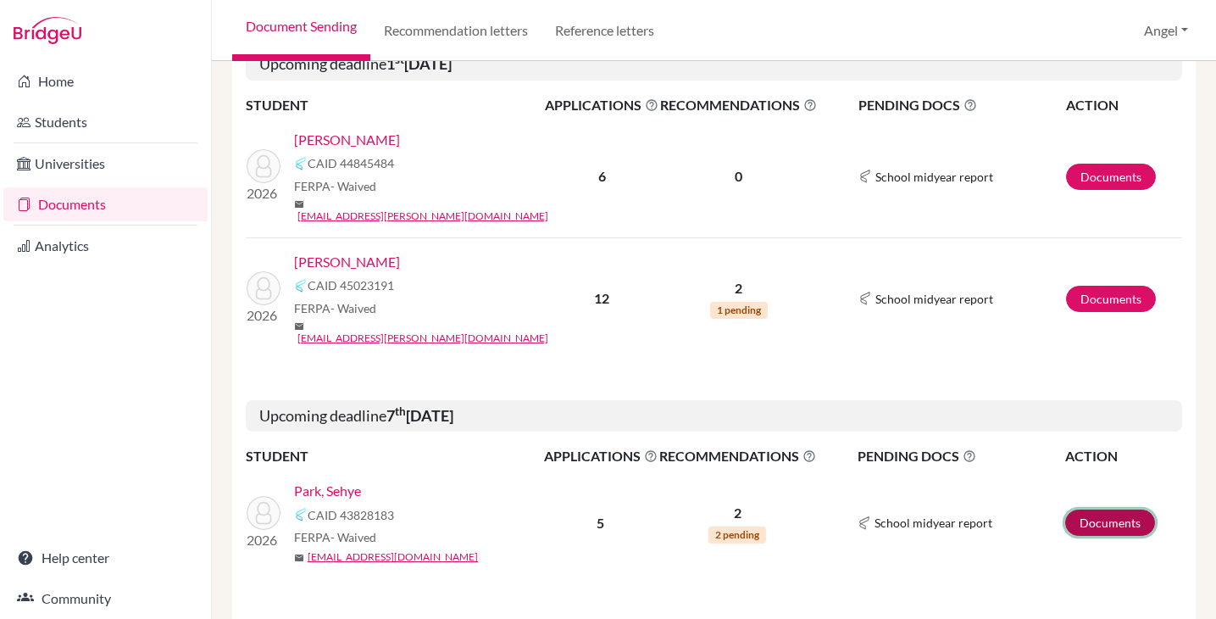
click at [1091, 509] on link "Documents" at bounding box center [1110, 522] width 90 height 26
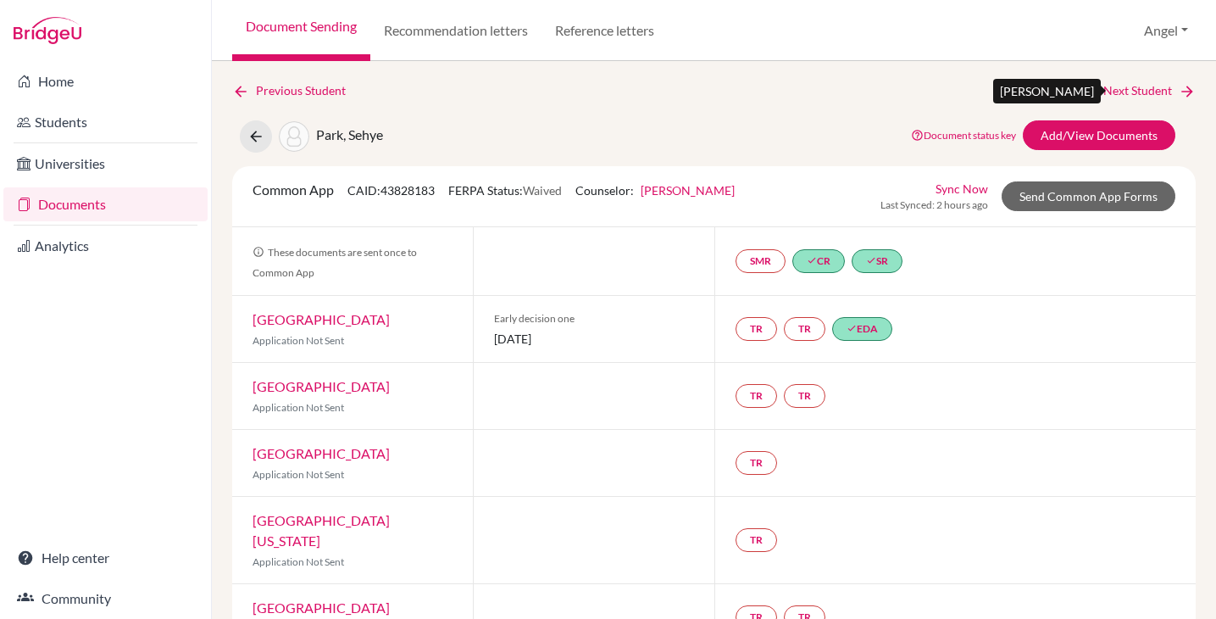
click at [1115, 88] on link "Next Student" at bounding box center [1150, 90] width 92 height 19
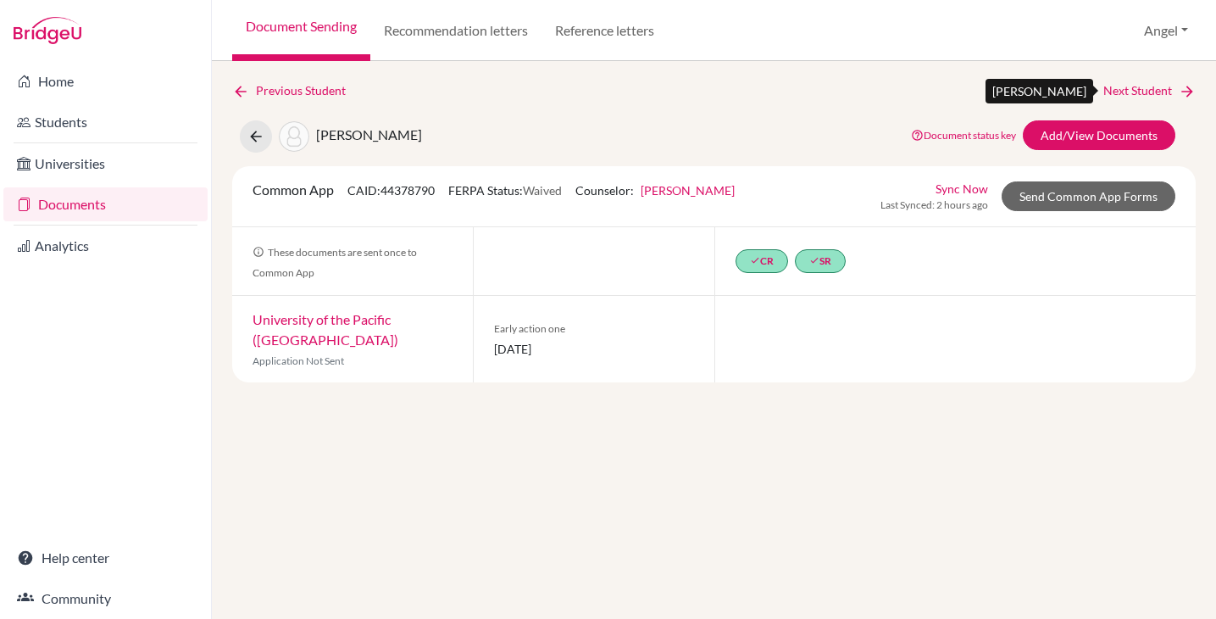
click at [1117, 88] on link "Next Student" at bounding box center [1150, 90] width 92 height 19
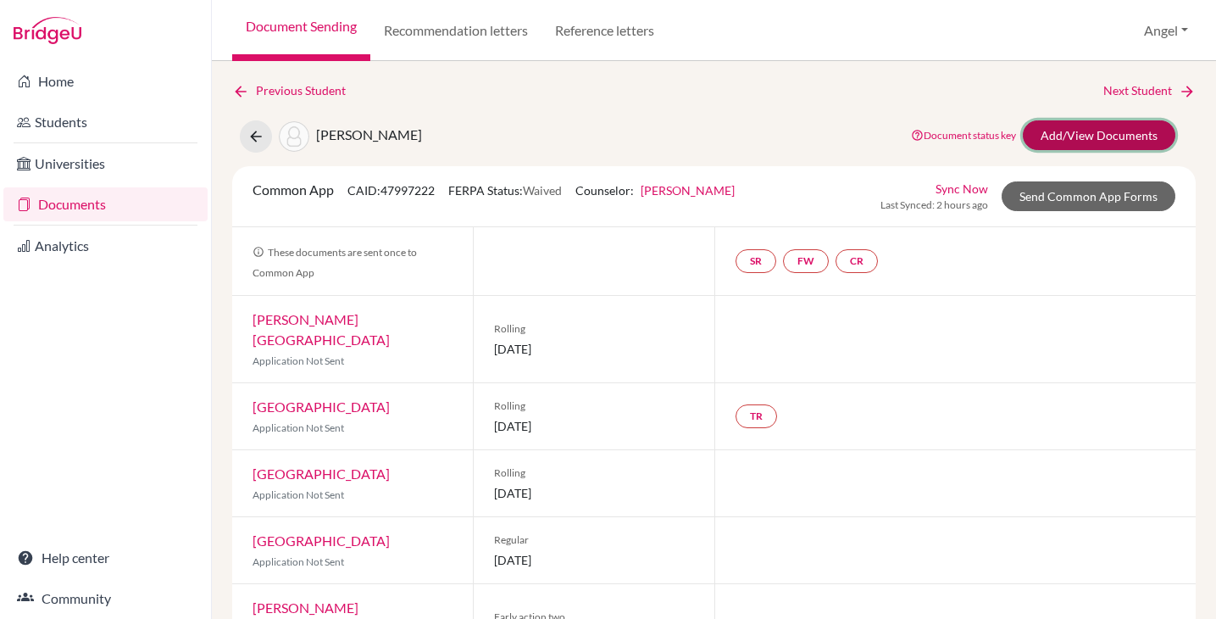
click at [1126, 145] on link "Add/View Documents" at bounding box center [1099, 135] width 153 height 30
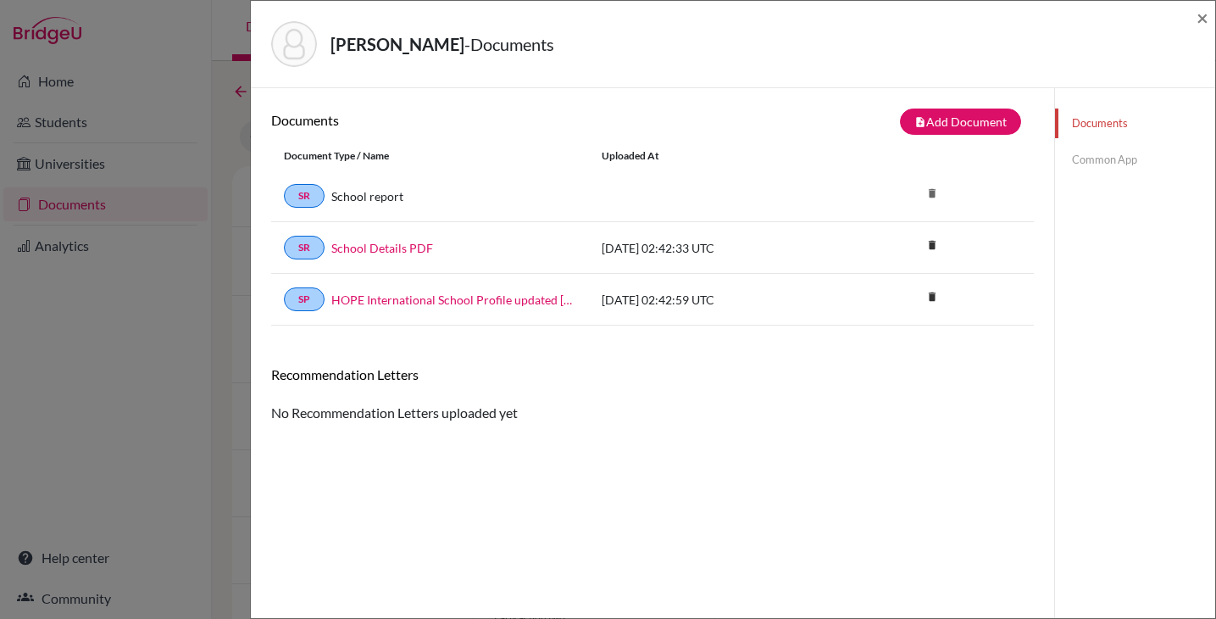
click at [1074, 171] on link "Common App" at bounding box center [1135, 160] width 160 height 30
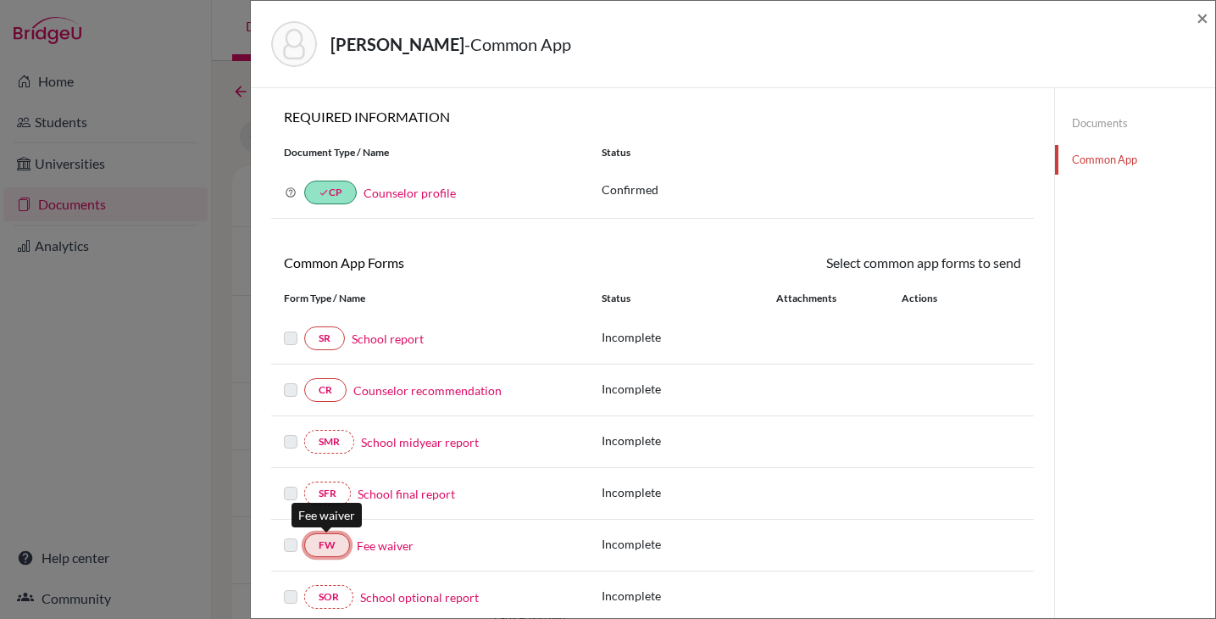
click at [320, 542] on link "FW" at bounding box center [327, 545] width 46 height 24
click at [405, 548] on link "Fee waiver" at bounding box center [385, 546] width 57 height 18
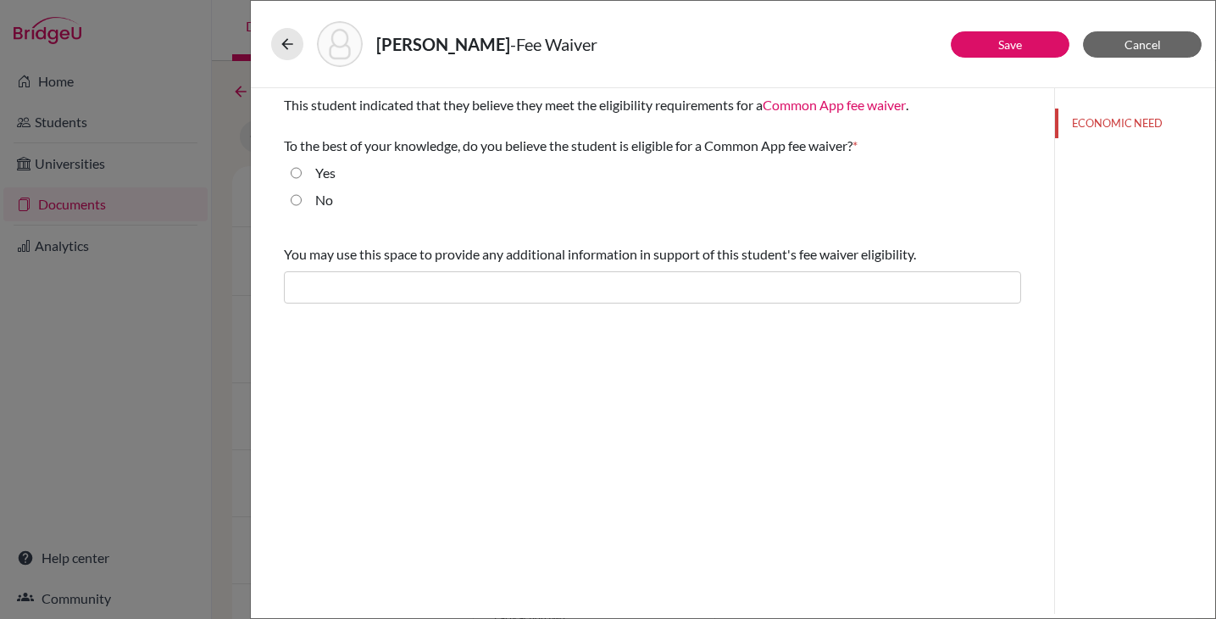
click at [297, 170] on input "Yes" at bounding box center [296, 173] width 11 height 20
radio input "true"
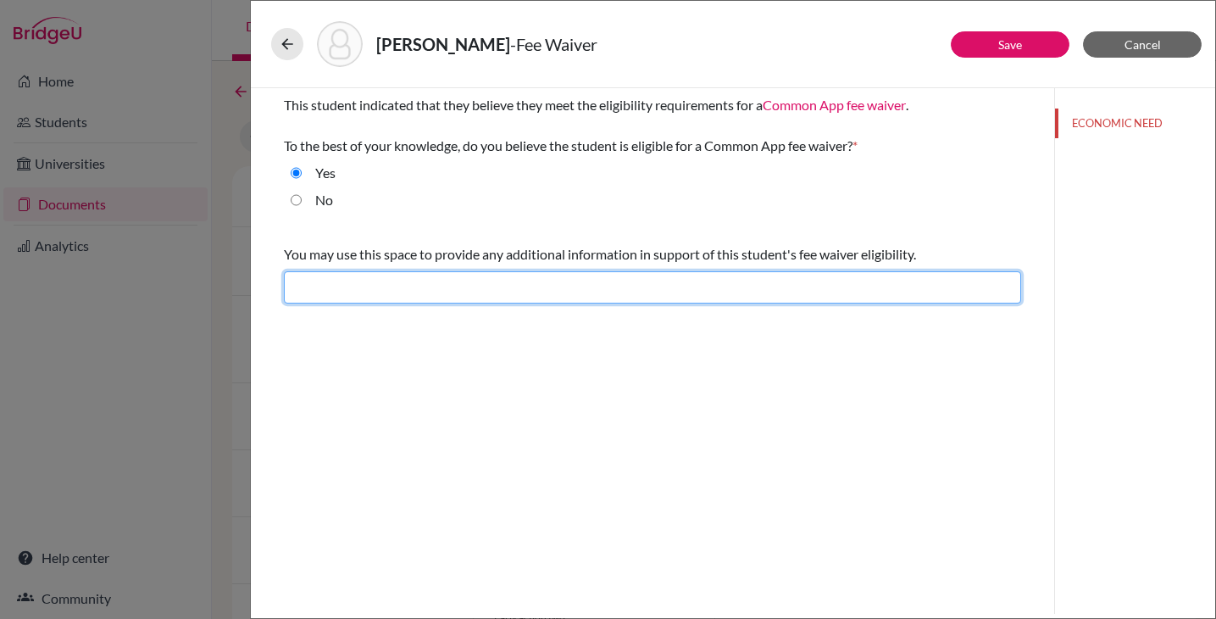
click at [555, 298] on input "text" at bounding box center [652, 287] width 737 height 32
paste input "Family works in nonprofit and education sectors; a fee waiver would ease financ…"
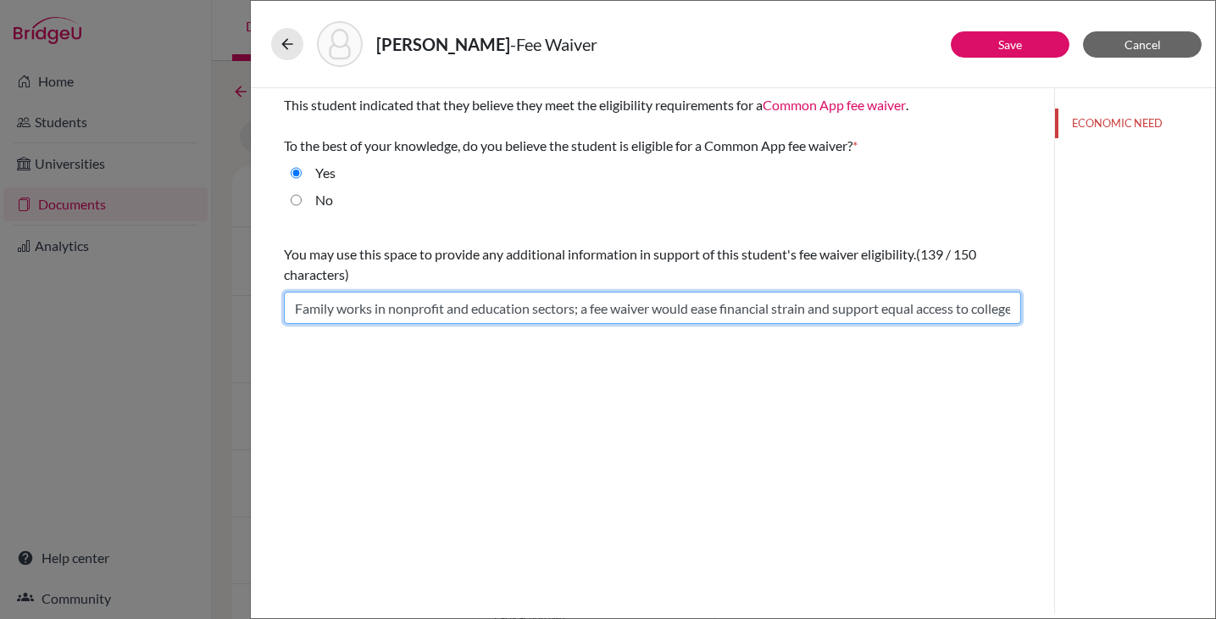
scroll to position [0, 89]
type input "Family works in nonprofit and education sectors; a fee waiver would ease financ…"
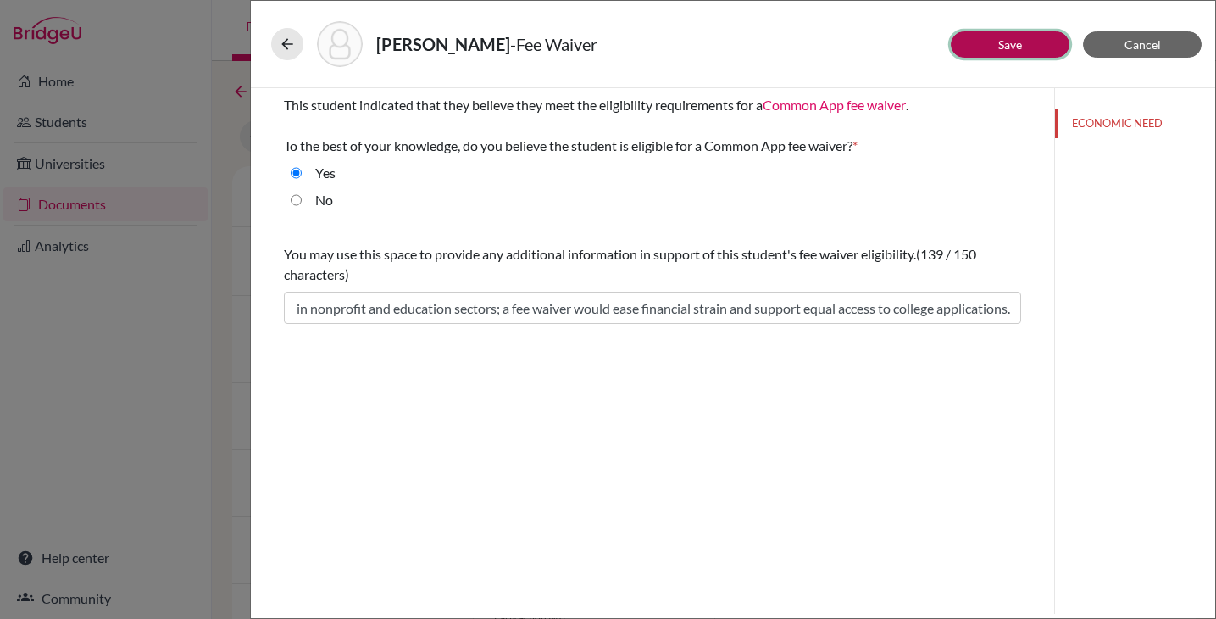
scroll to position [0, 0]
click at [1008, 50] on link "Save" at bounding box center [1010, 44] width 24 height 14
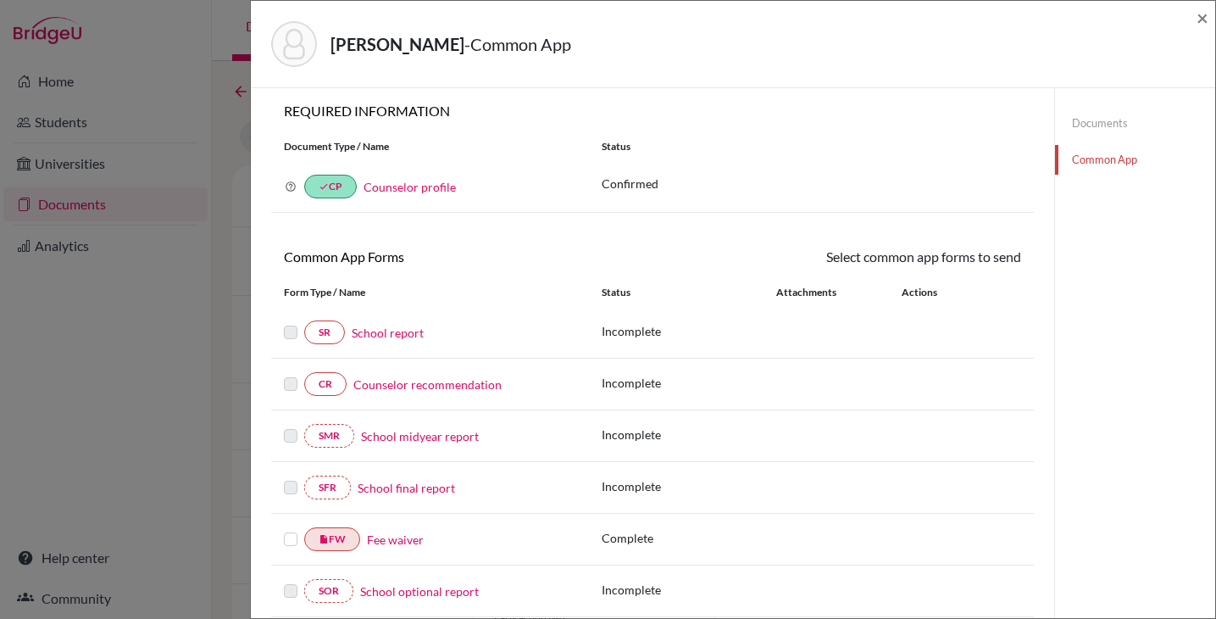
scroll to position [7, 0]
click at [318, 334] on link "SR" at bounding box center [324, 332] width 41 height 24
click at [397, 333] on link "School report" at bounding box center [388, 332] width 72 height 18
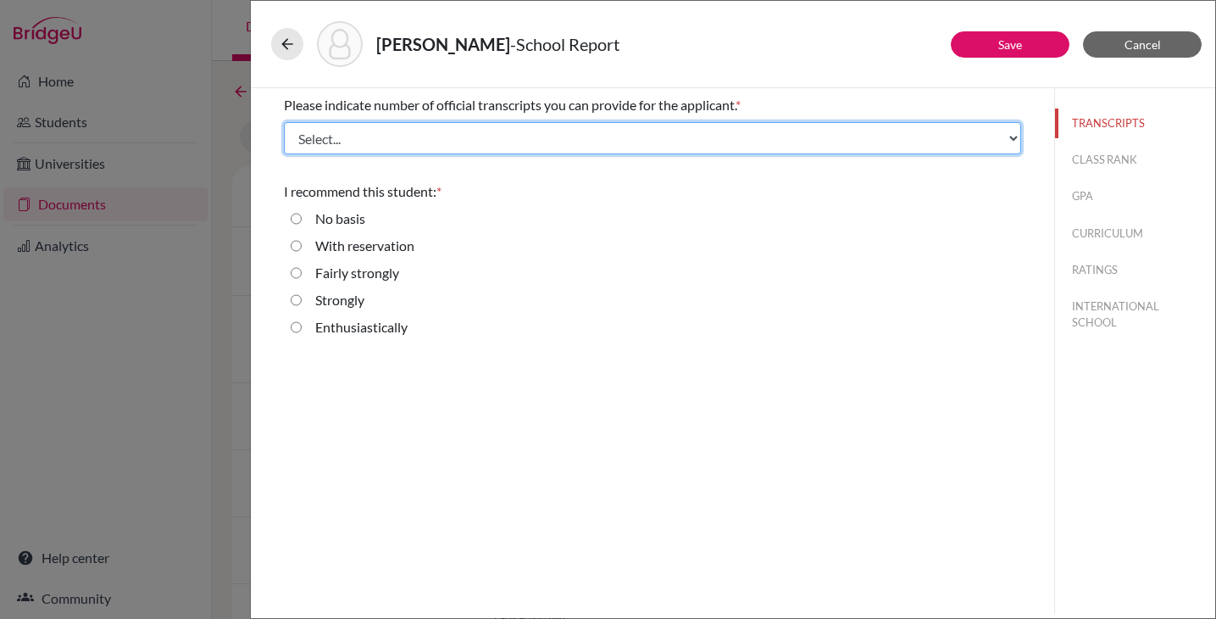
click at [355, 149] on select "Select... 1 2 3 4" at bounding box center [652, 138] width 737 height 32
select select "2"
click at [284, 122] on select "Select... 1 2 3 4" at bounding box center [652, 138] width 737 height 32
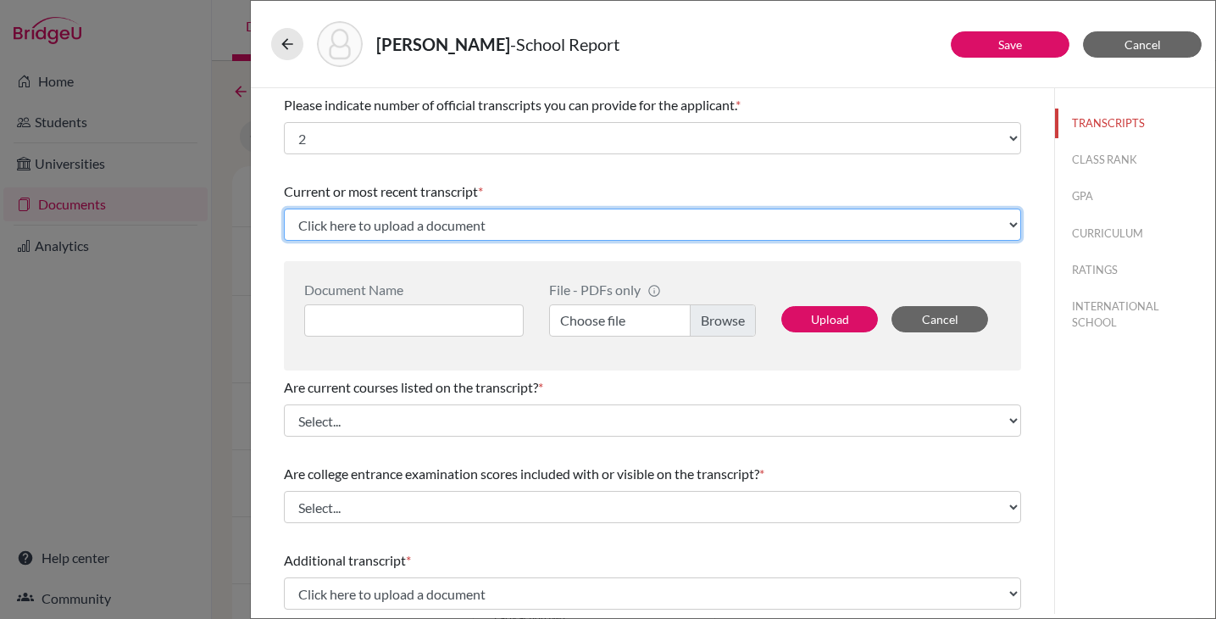
click at [389, 228] on select "Click here to upload a document Upload New File" at bounding box center [652, 225] width 737 height 32
select select "Upload New File"
click at [284, 209] on select "Click here to upload a document Upload New File" at bounding box center [652, 225] width 737 height 32
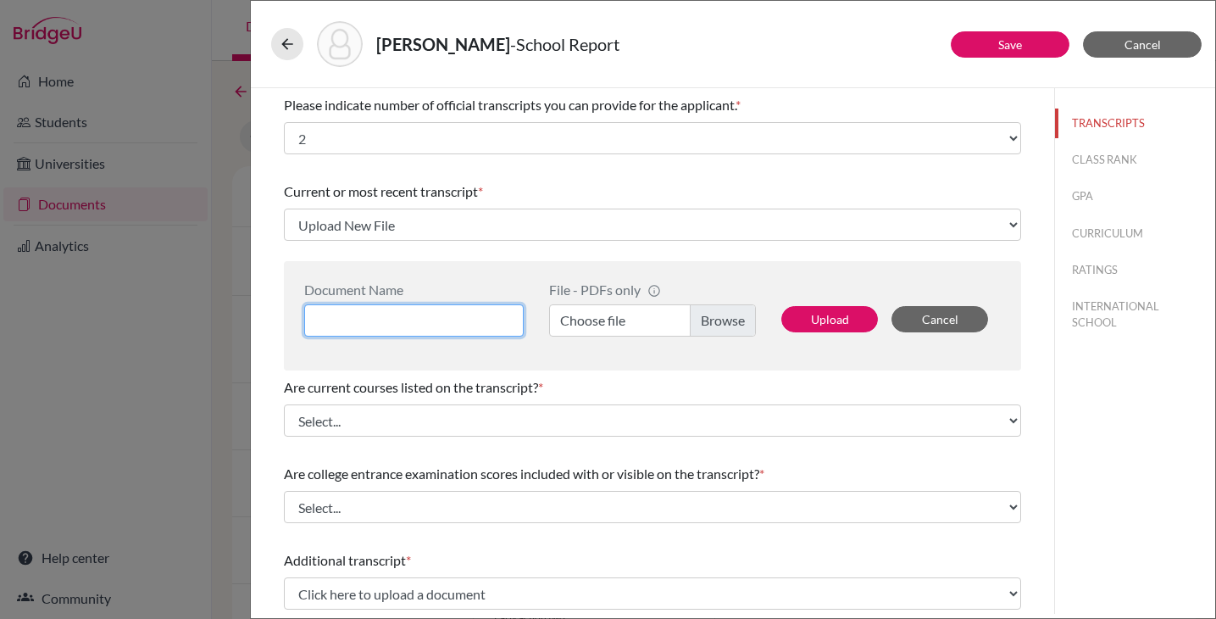
click at [381, 322] on input at bounding box center [414, 320] width 220 height 32
